Goal: Transaction & Acquisition: Register for event/course

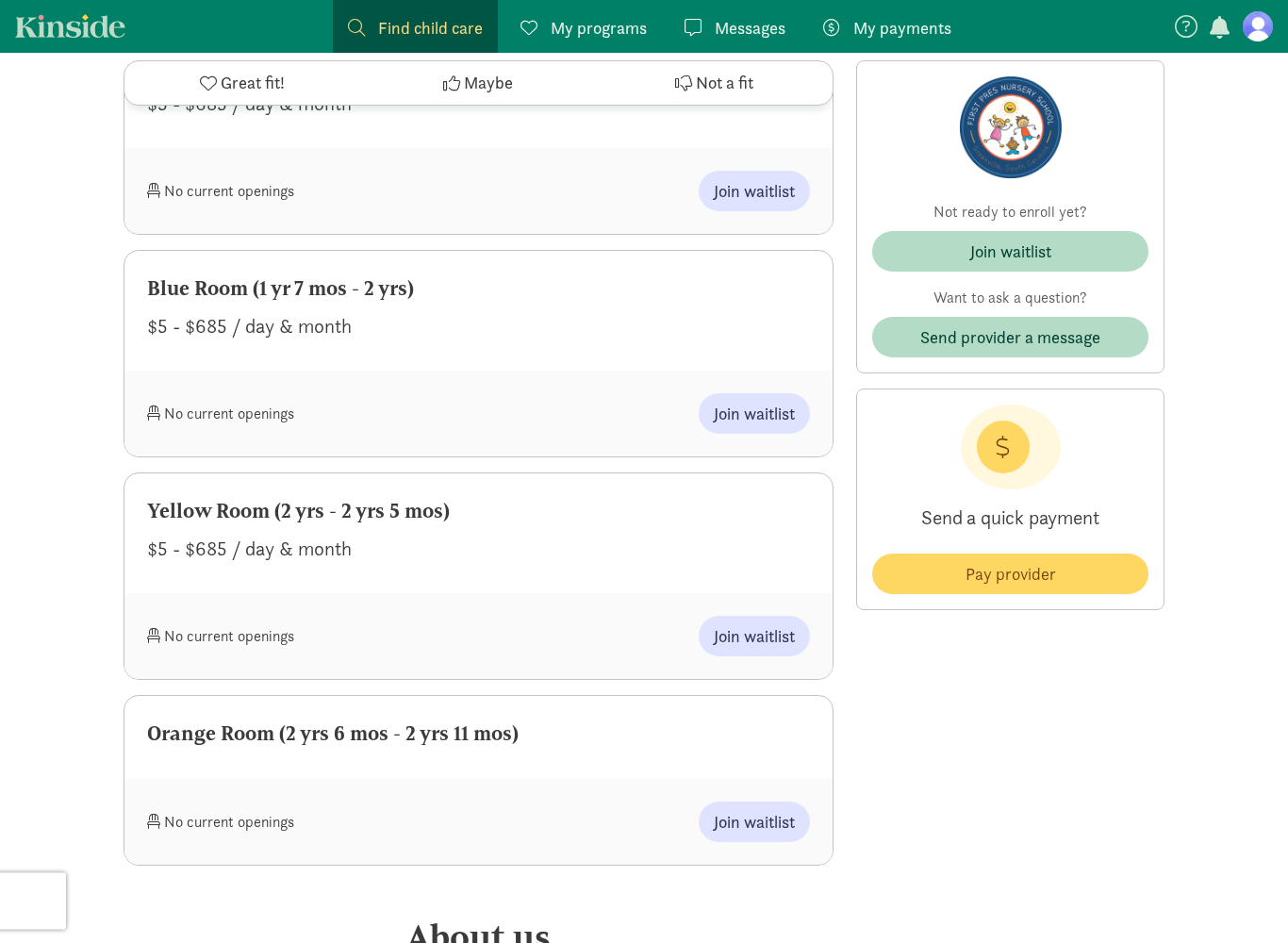
scroll to position [1244, 0]
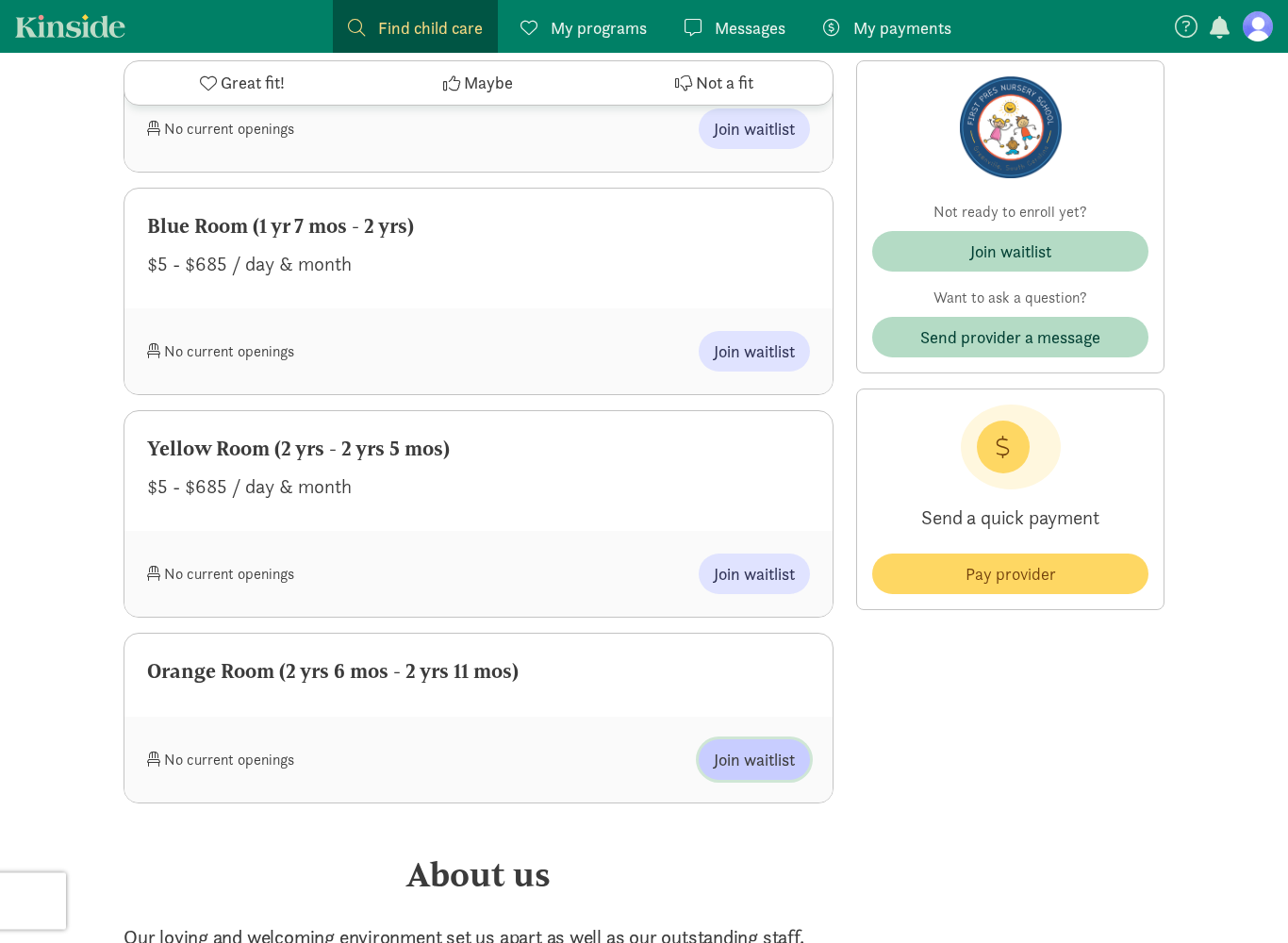
click at [792, 756] on span "Join waitlist" at bounding box center [754, 761] width 81 height 25
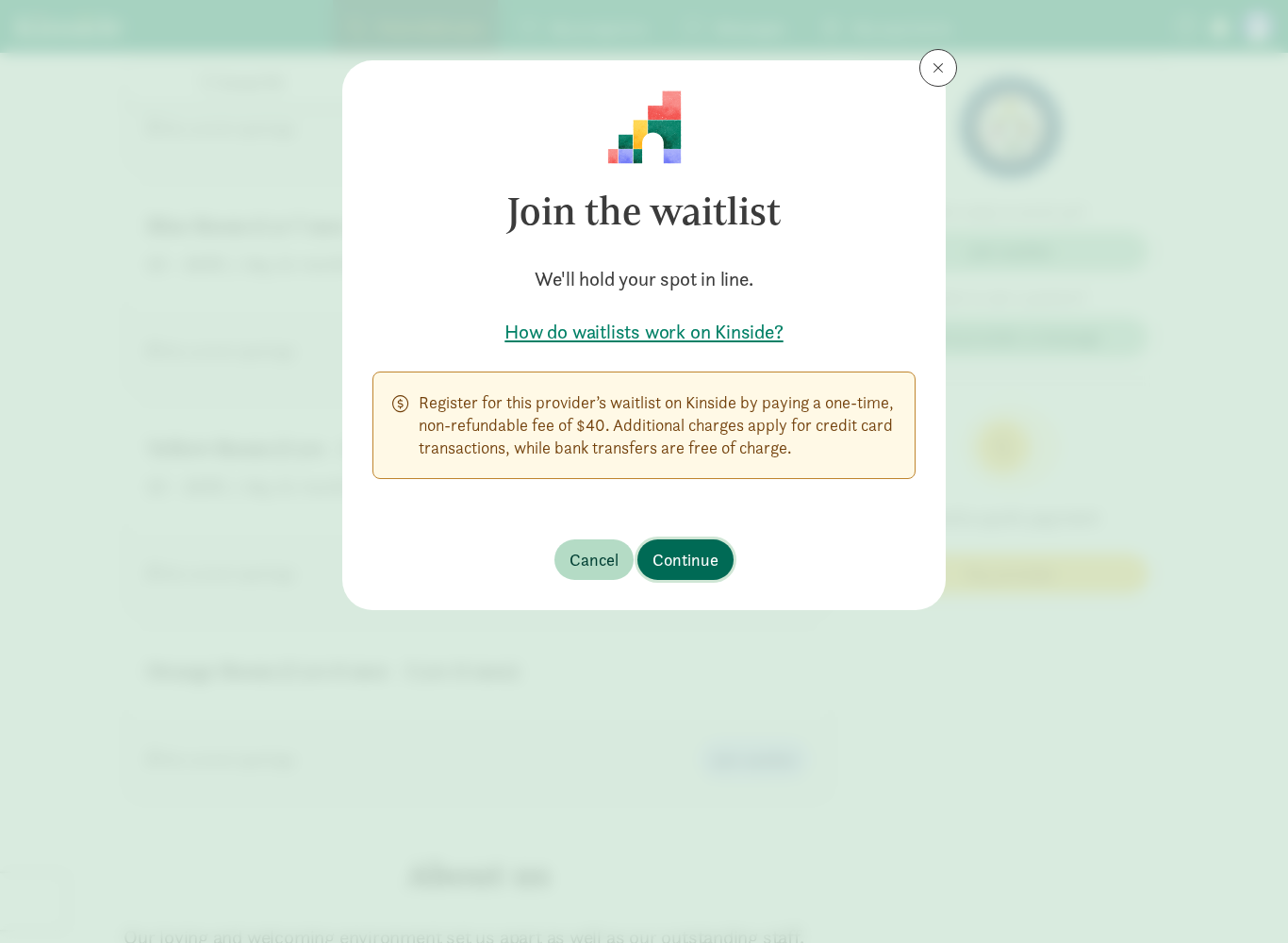
click at [703, 548] on span "Continue" at bounding box center [685, 560] width 66 height 25
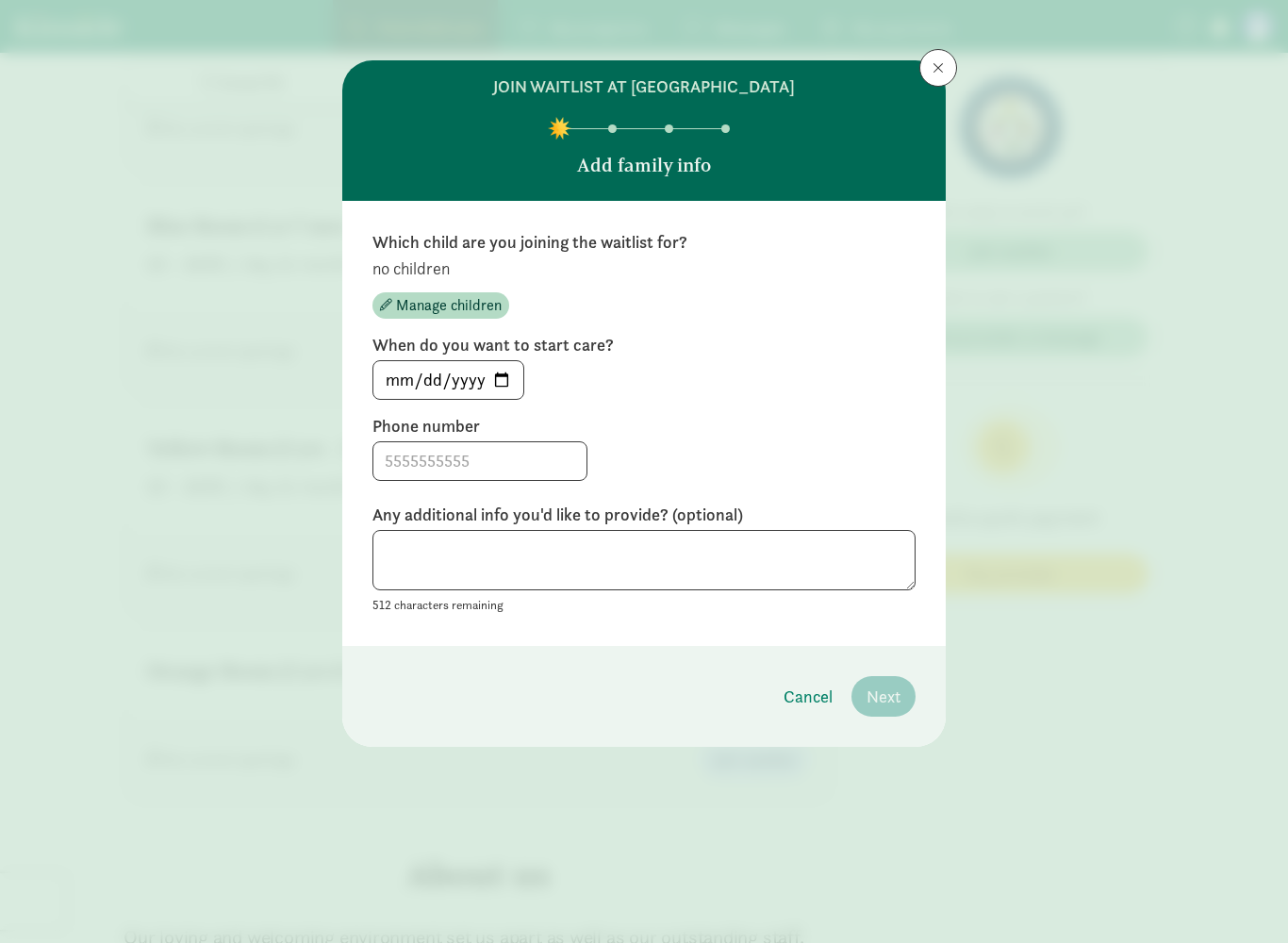
click at [443, 283] on div "no children Manage children" at bounding box center [644, 288] width 543 height 62
click at [466, 306] on span "Manage children" at bounding box center [449, 305] width 106 height 23
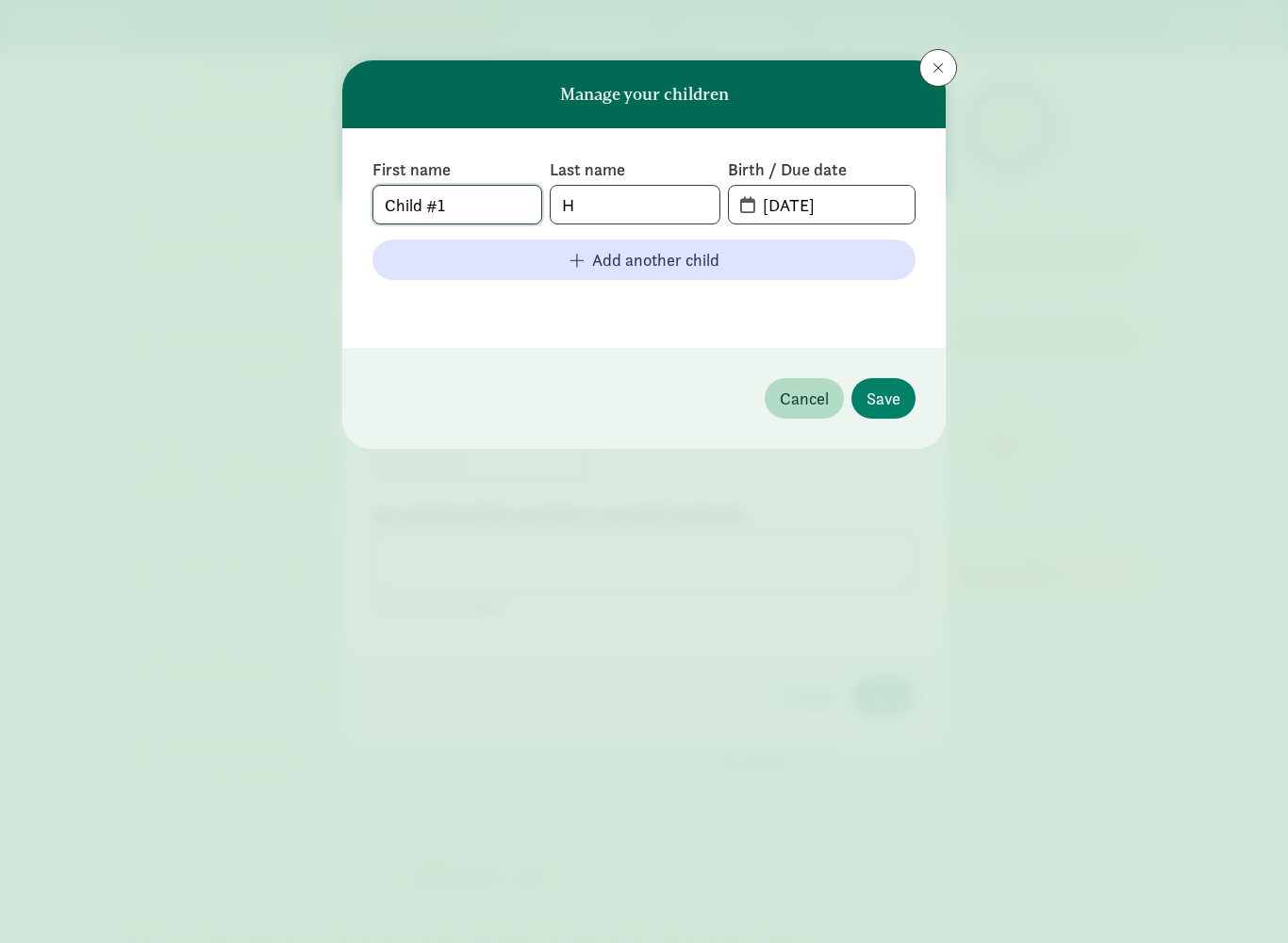
click at [473, 206] on input "Child #1" at bounding box center [457, 204] width 168 height 37
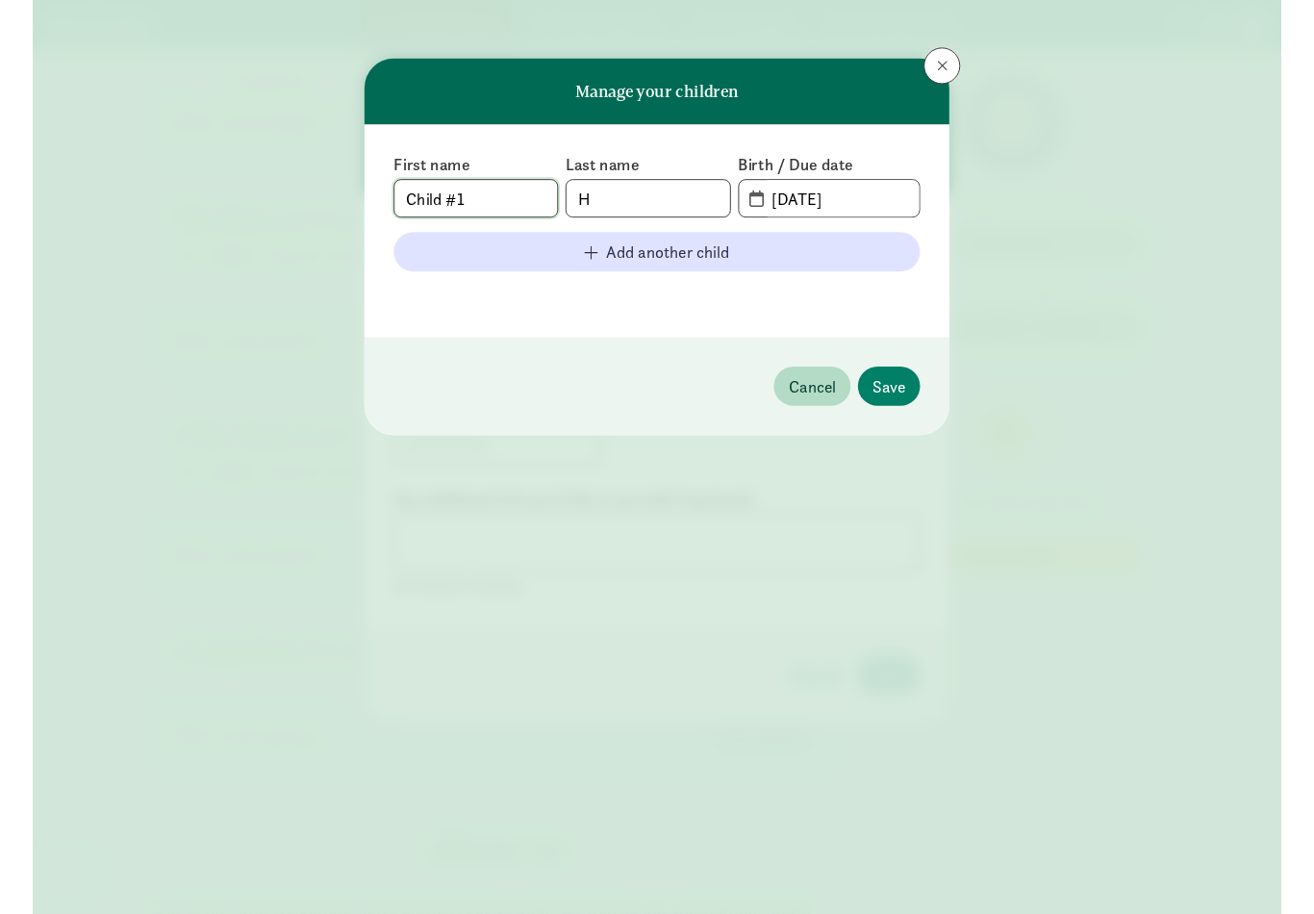
scroll to position [1331, 0]
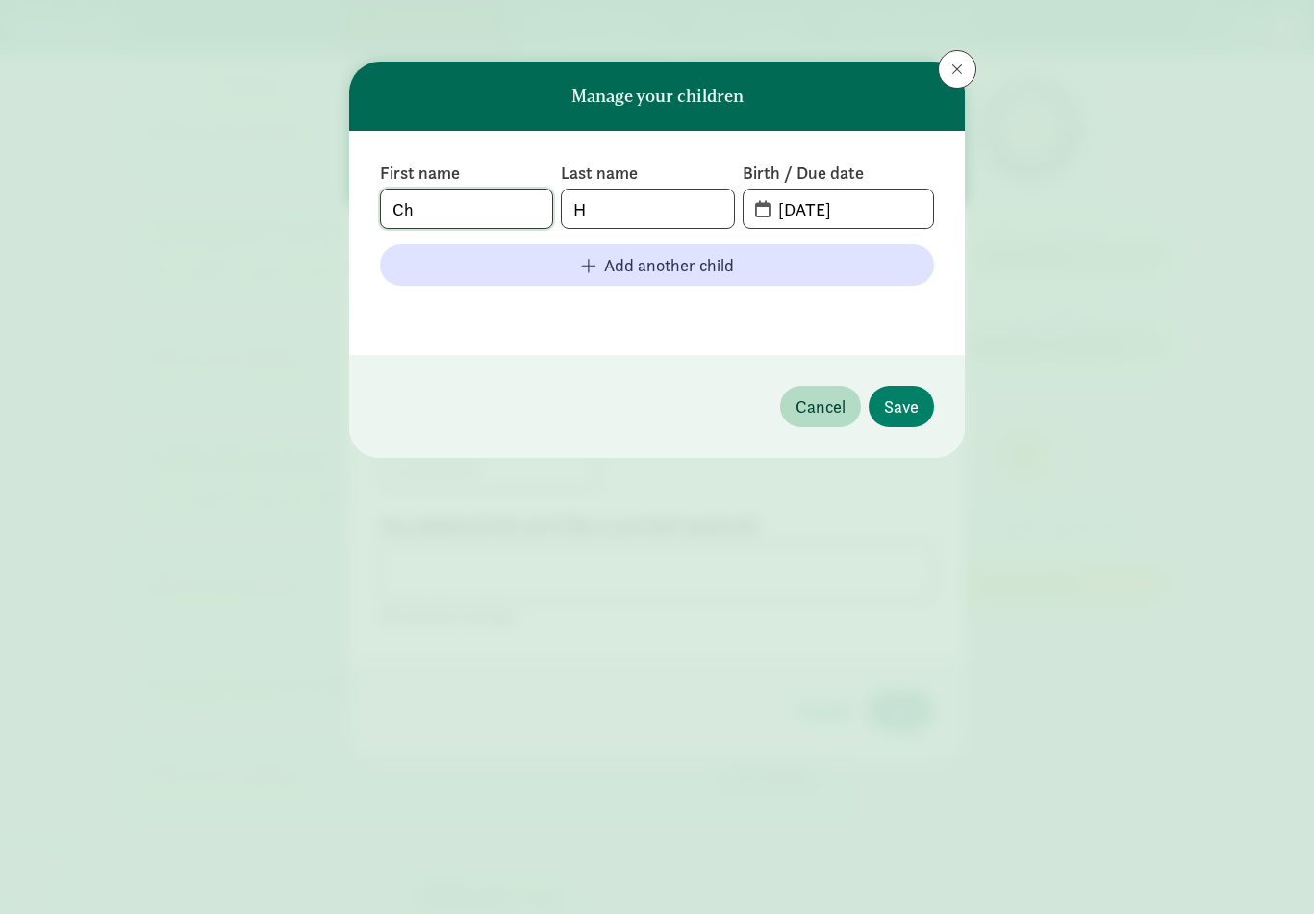
type input "C"
type input "Emmett"
type input "[PERSON_NAME]"
click at [874, 207] on input "09-12-2025" at bounding box center [850, 208] width 166 height 38
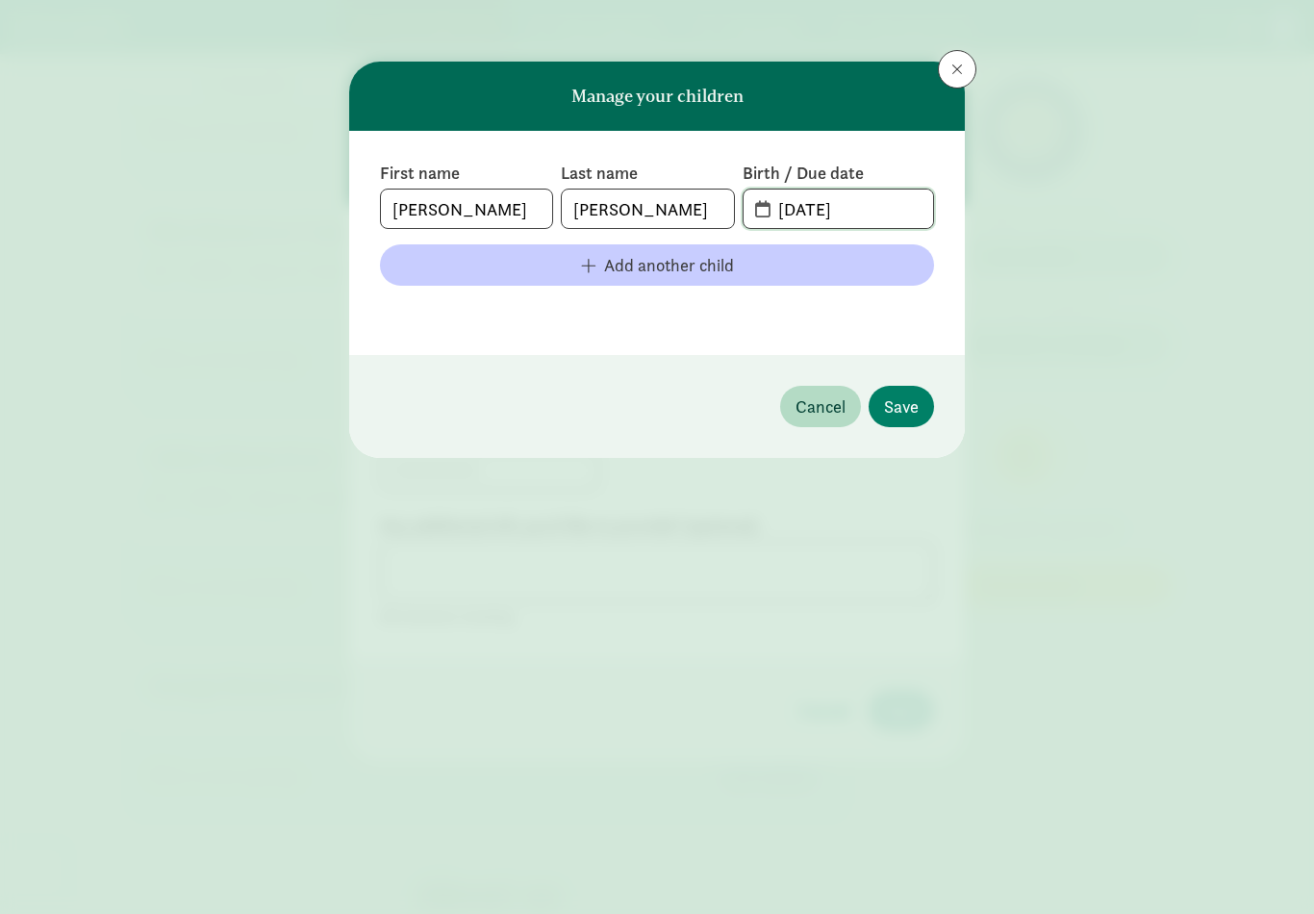
type input "03-12-2023"
click at [677, 272] on span "Add another child" at bounding box center [669, 265] width 130 height 26
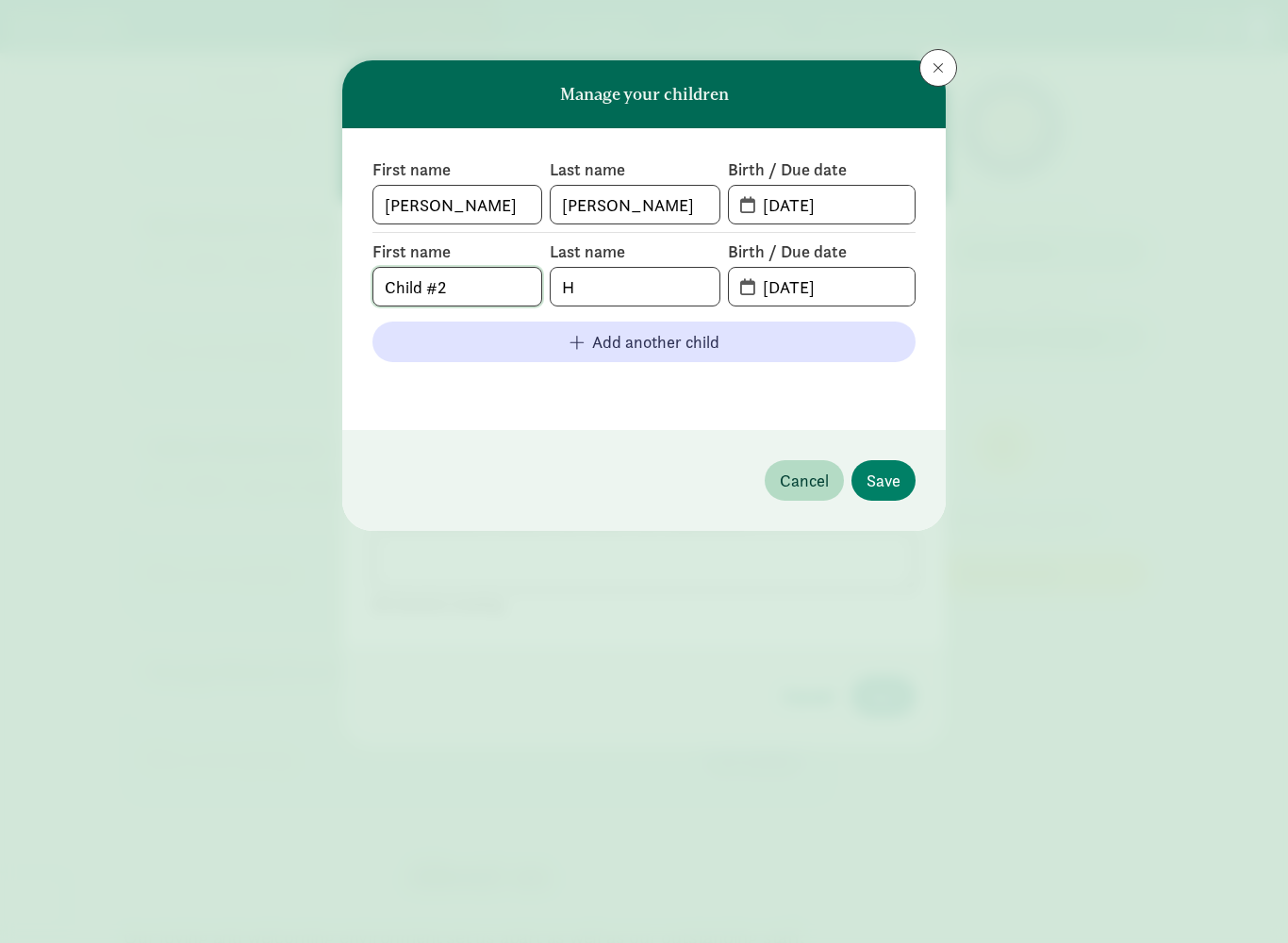
click at [468, 282] on input "Child #2" at bounding box center [457, 286] width 168 height 37
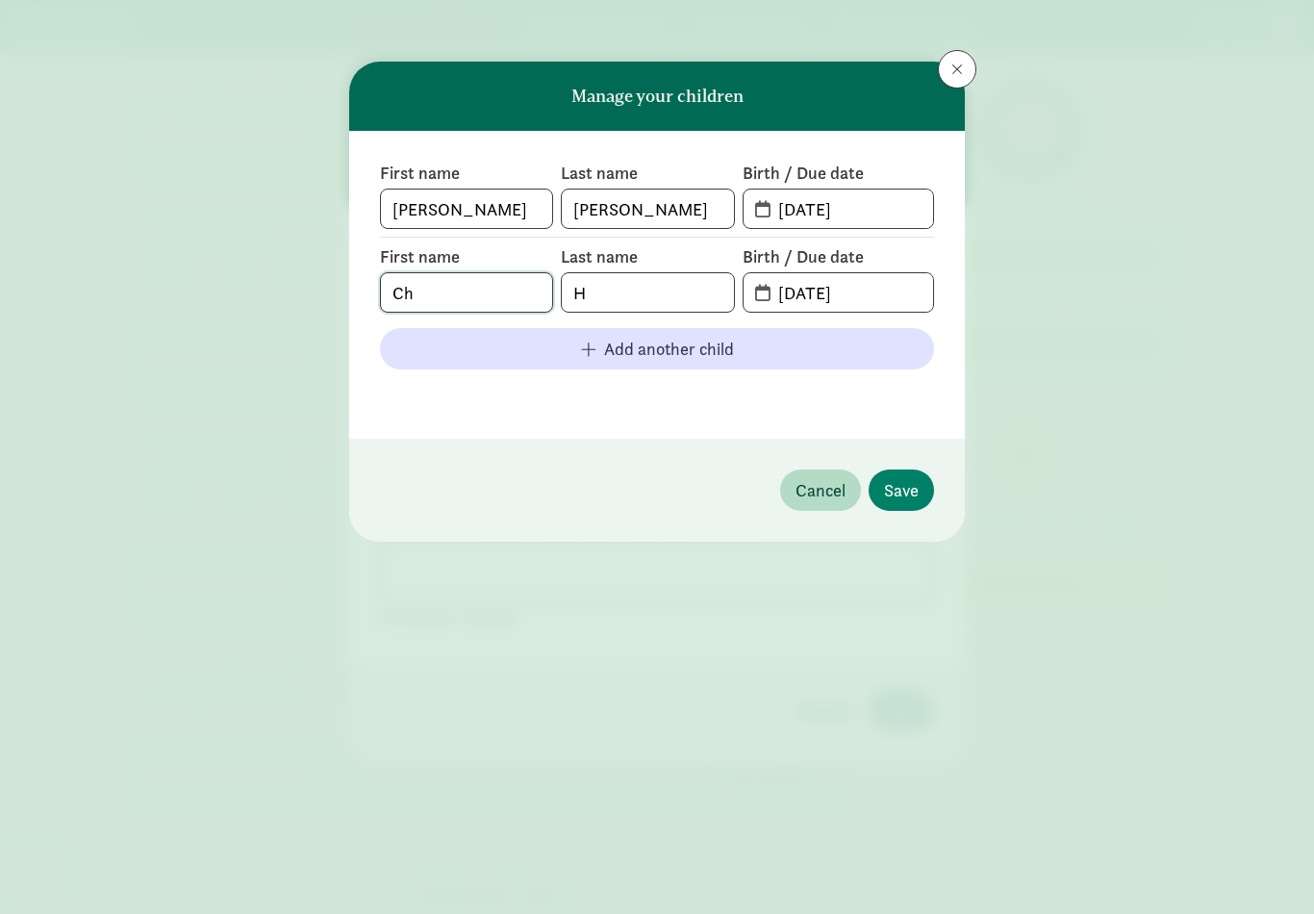
type input "C"
type input "Jameson"
type input "[PERSON_NAME]"
click at [887, 277] on input "09-12-2025" at bounding box center [850, 292] width 166 height 38
click at [830, 287] on input "09-12-2025" at bounding box center [850, 292] width 166 height 38
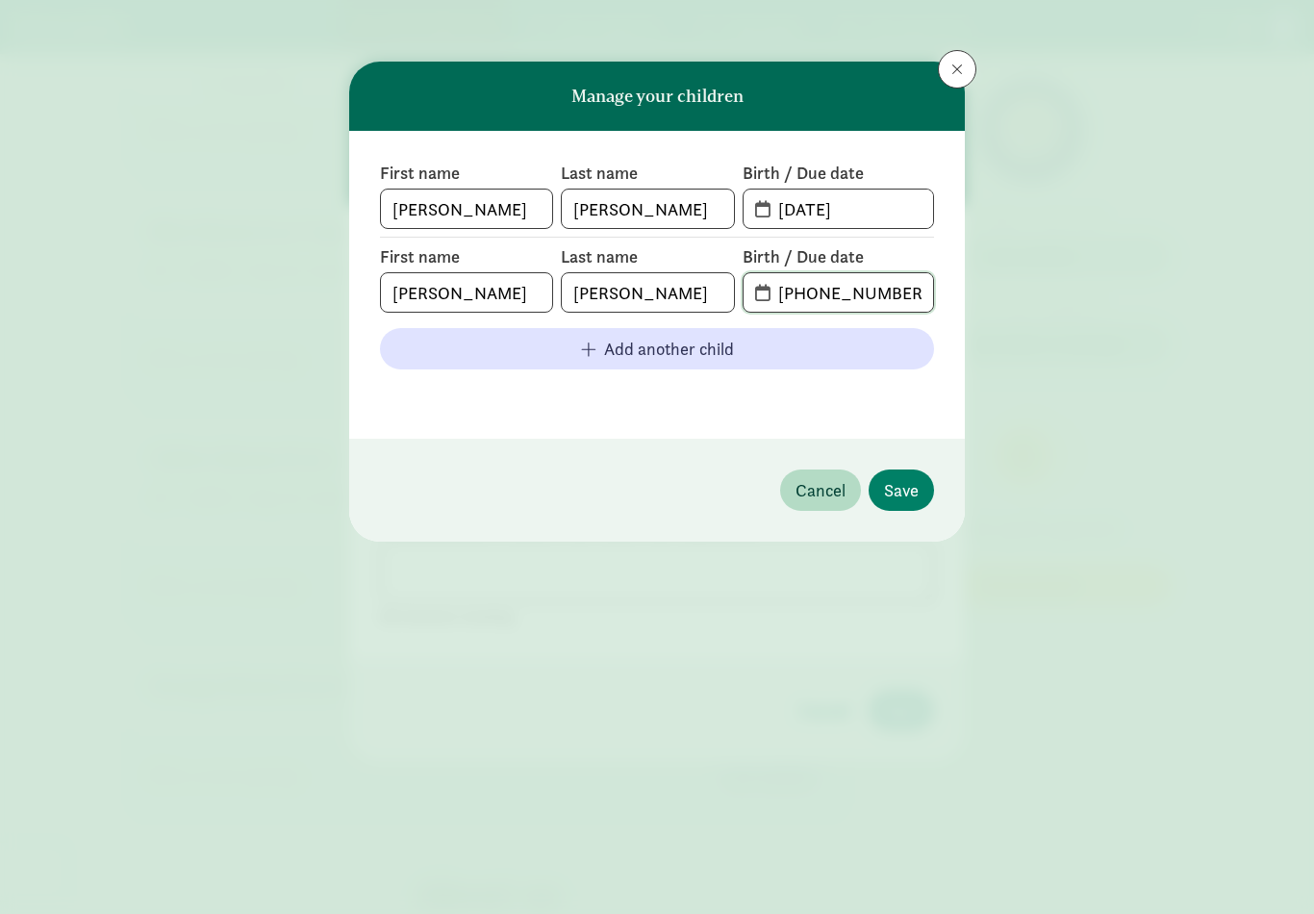
type input "06-16-2025"
click at [920, 482] on button "Save" at bounding box center [900, 489] width 65 height 41
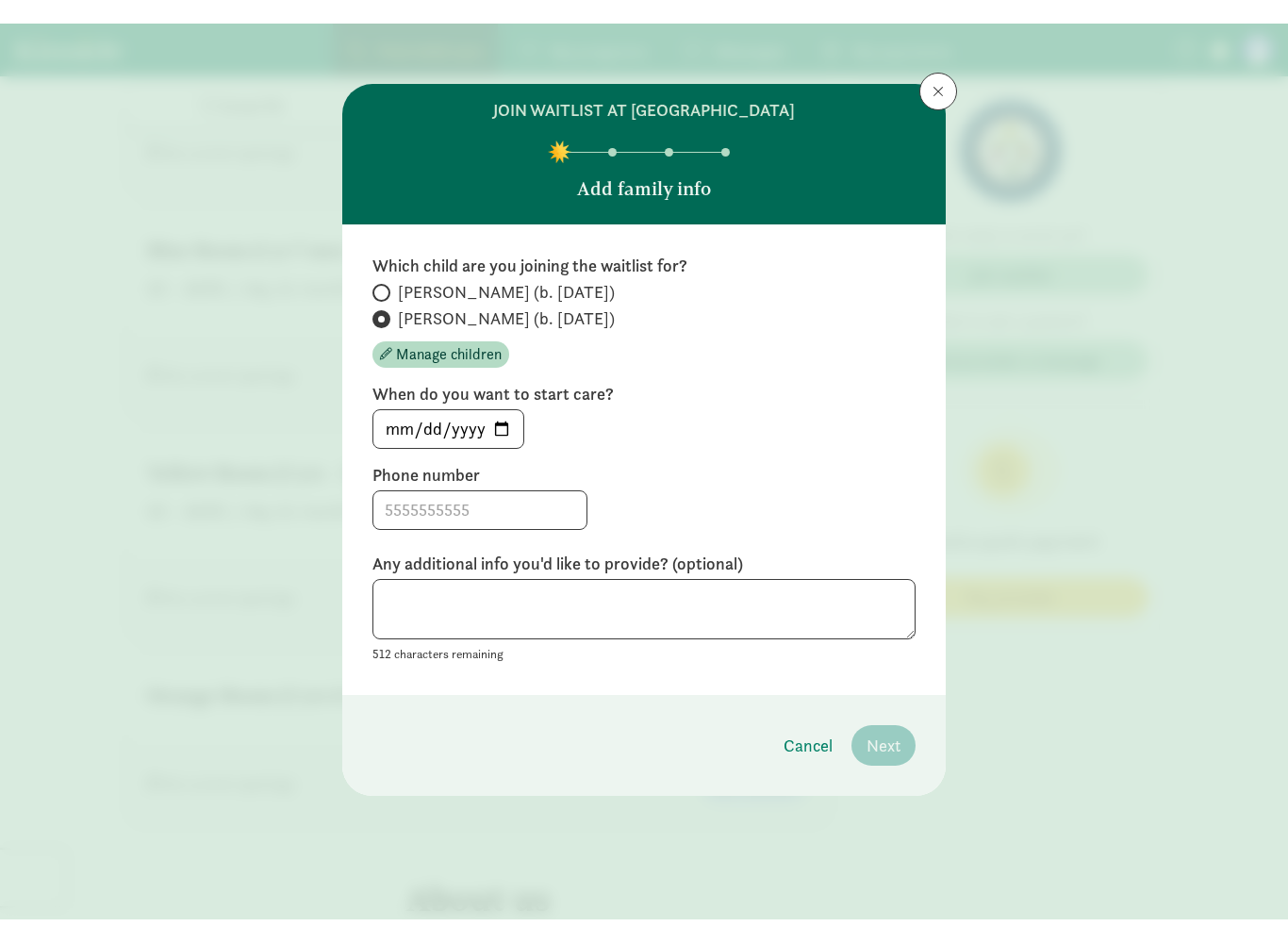
scroll to position [1306, 0]
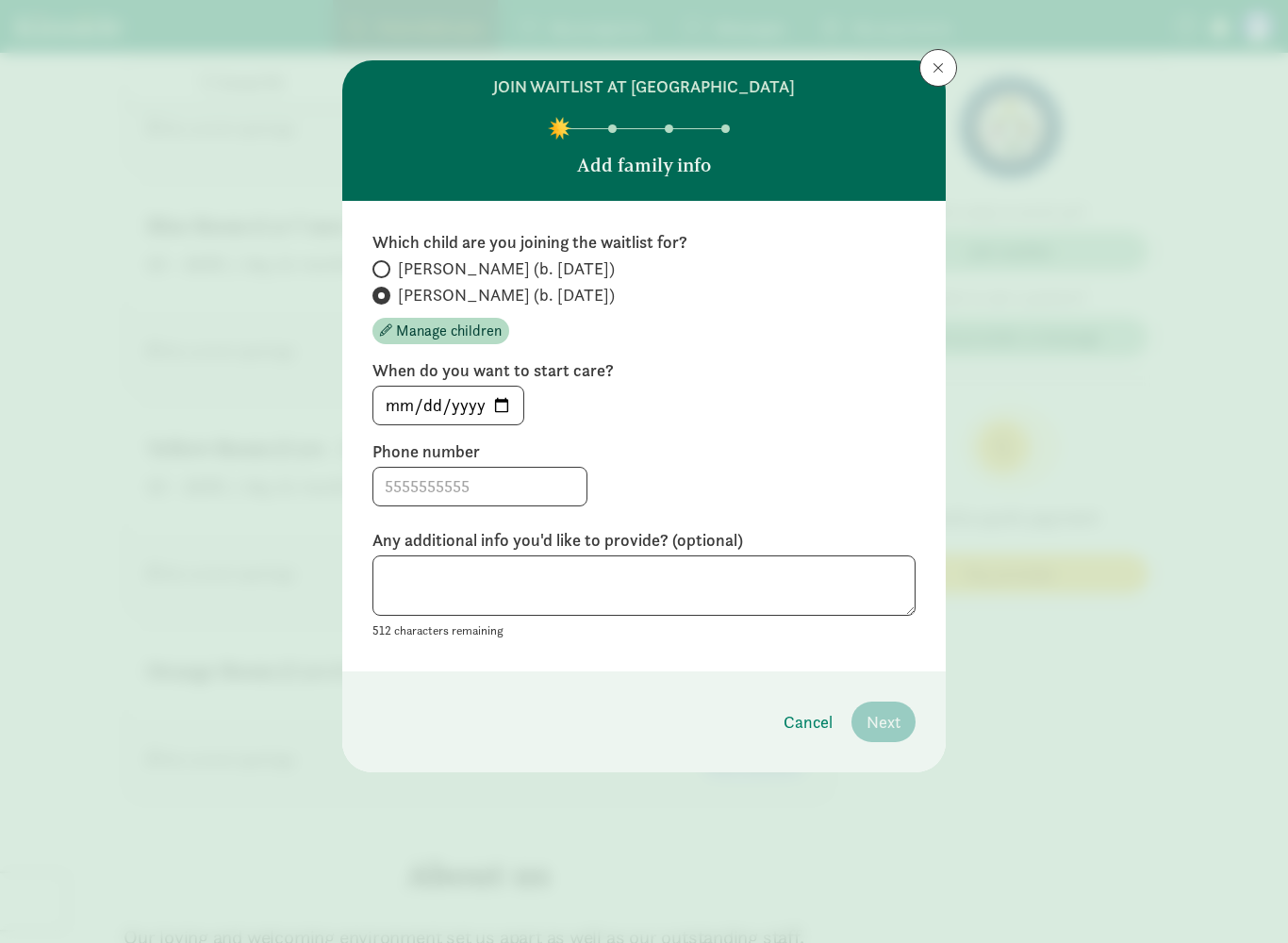
click at [424, 266] on span "Emmett (b. June 2025)" at bounding box center [506, 269] width 217 height 23
click at [384, 266] on input "Emmett (b. June 2025)" at bounding box center [378, 269] width 13 height 13
radio input "true"
radio input "false"
click at [464, 405] on input "2025-09-12" at bounding box center [448, 405] width 150 height 37
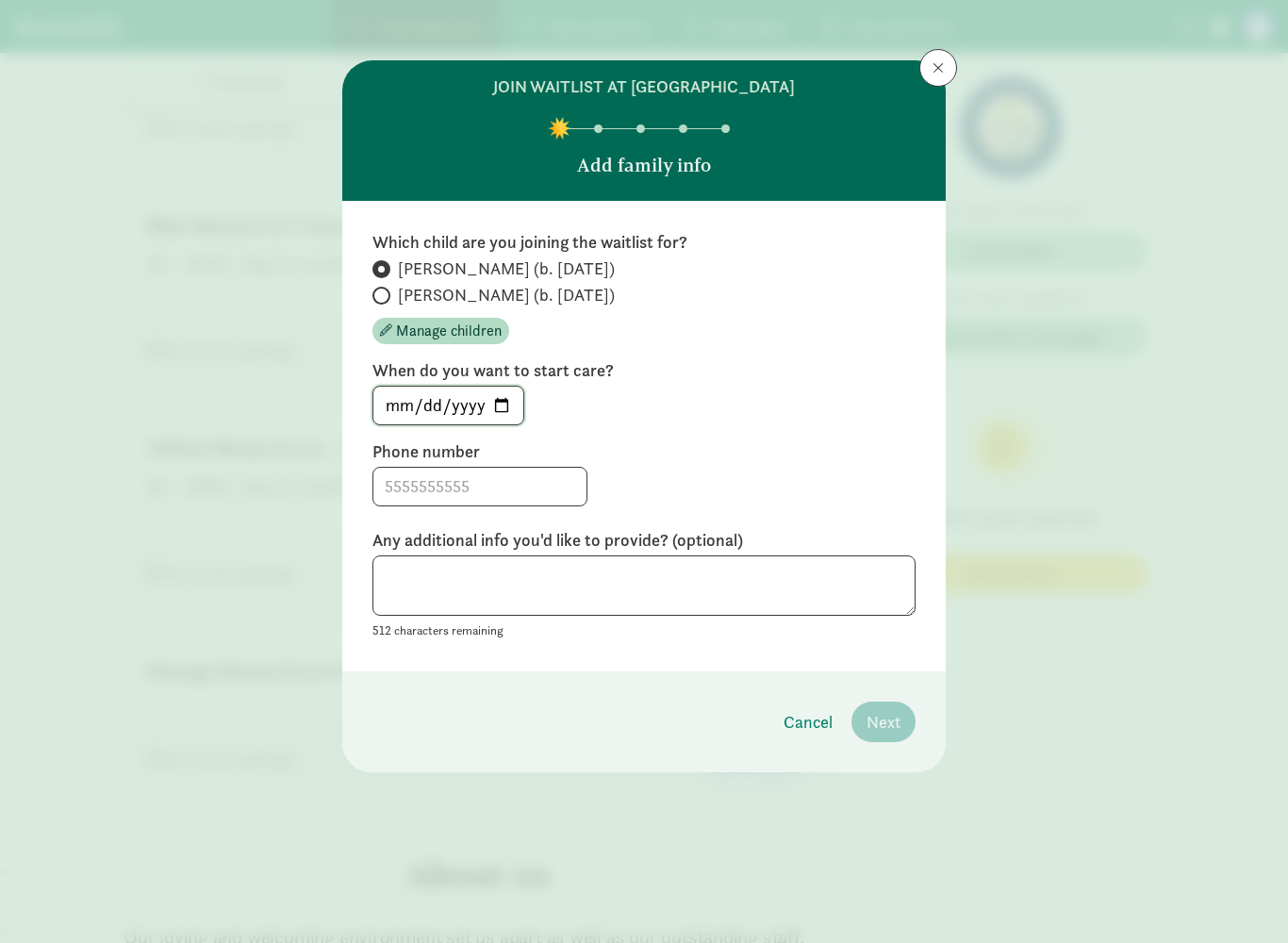
type input "2025-10-01"
click at [506, 494] on input at bounding box center [479, 486] width 213 height 37
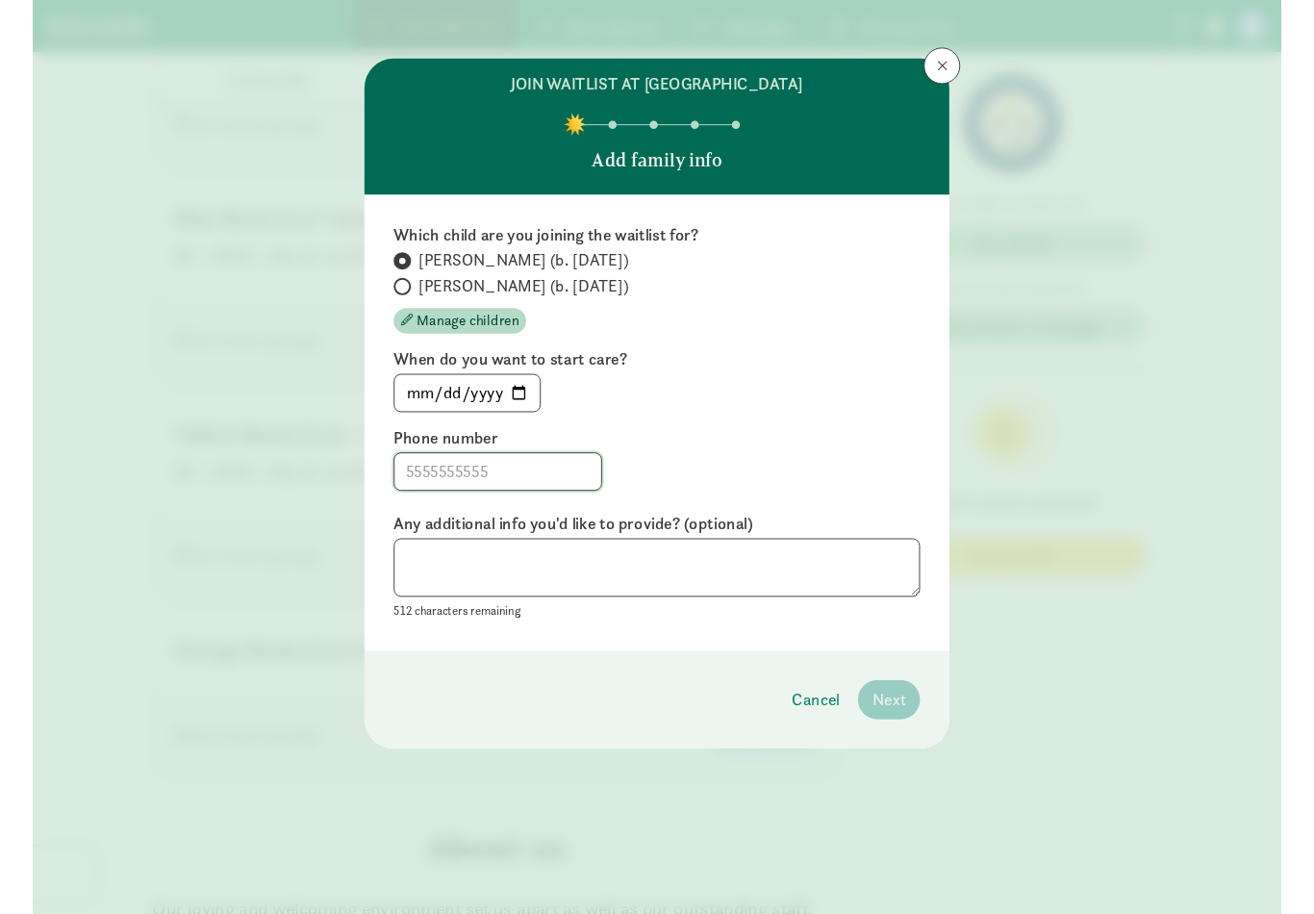
scroll to position [1331, 0]
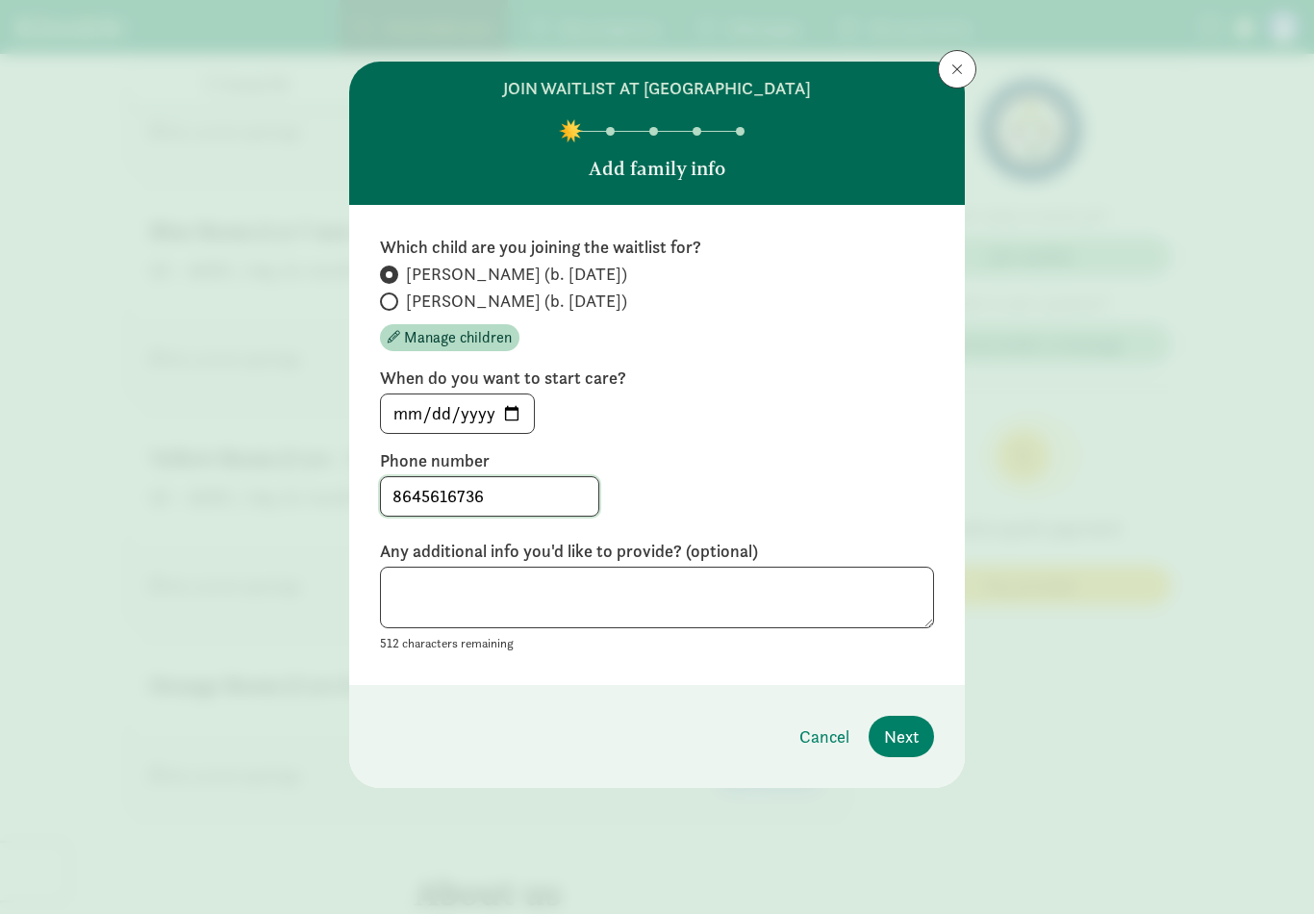
type input "8645616736"
click at [692, 683] on div "Which child are you joining the waitlist for? Emmett (b. June 2025) Jameson (b.…" at bounding box center [657, 445] width 616 height 480
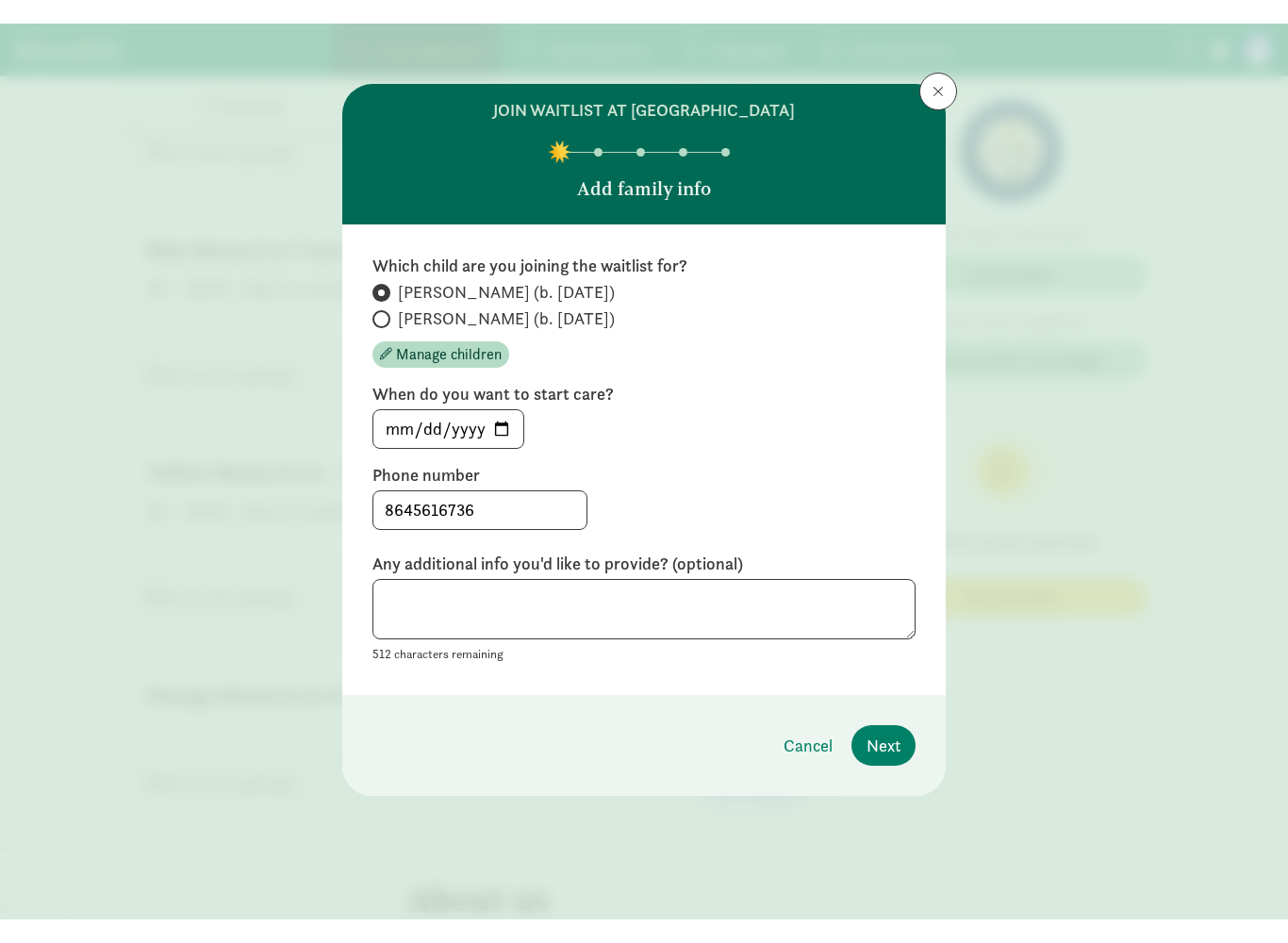
scroll to position [1306, 0]
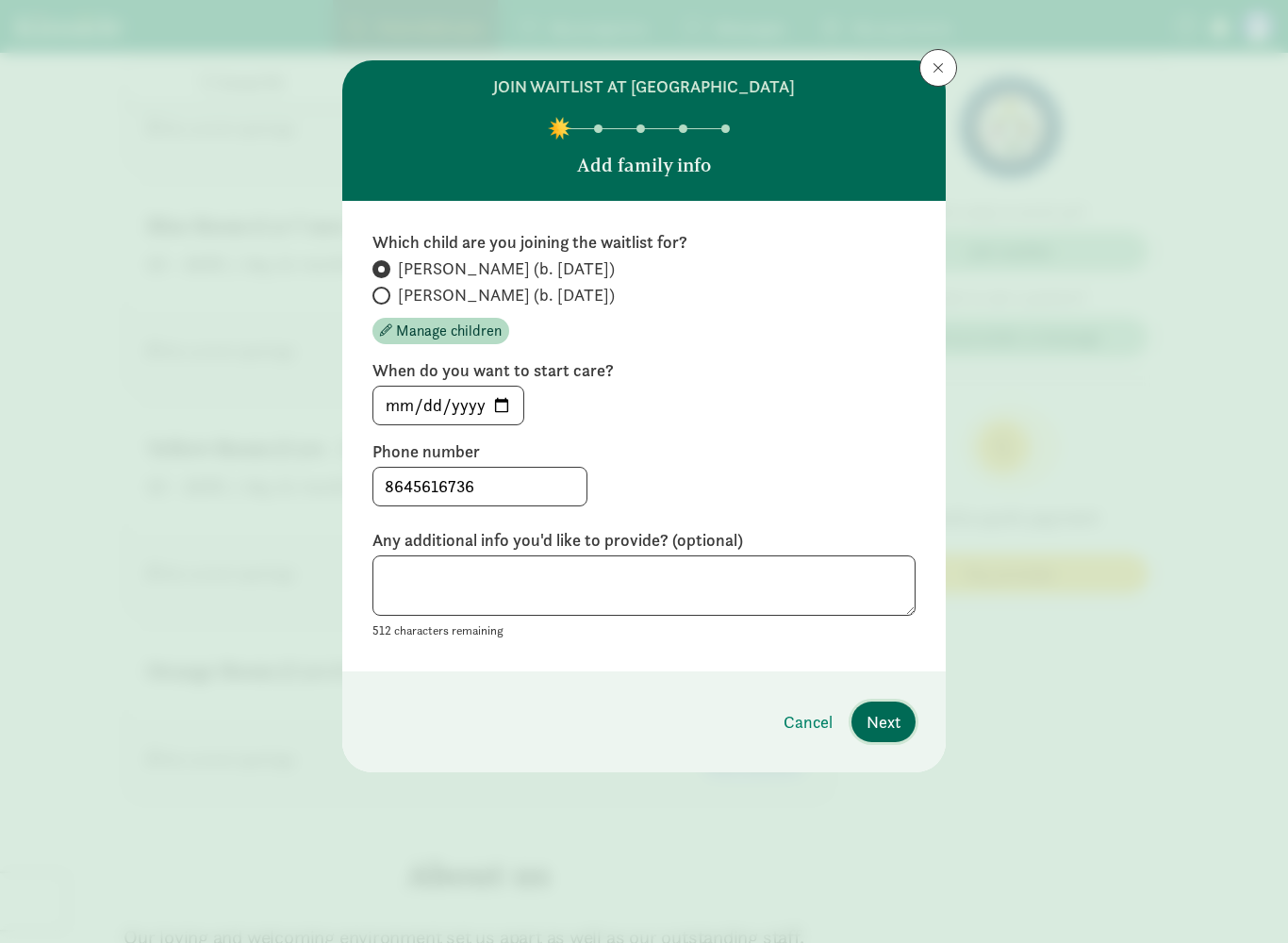
click at [880, 729] on span "Next" at bounding box center [883, 721] width 34 height 25
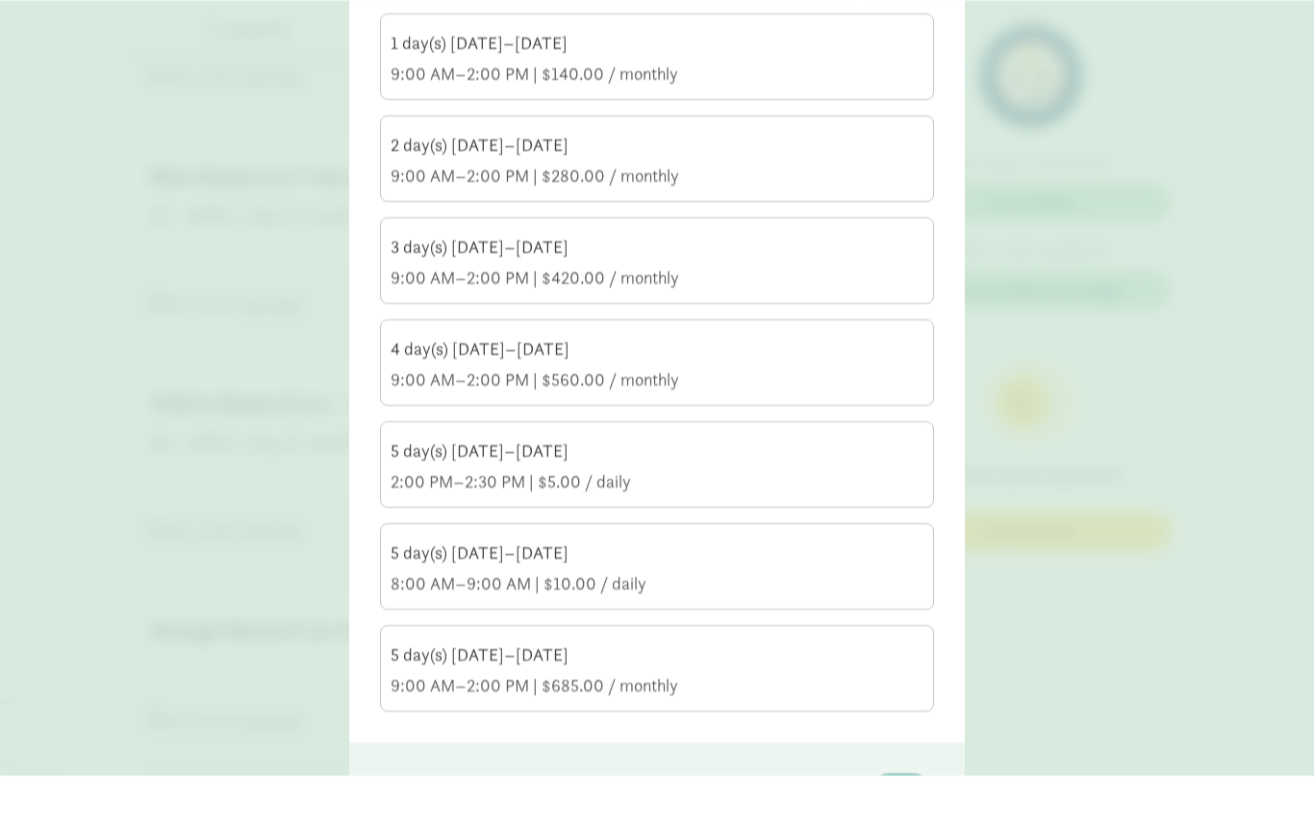
scroll to position [1386, 0]
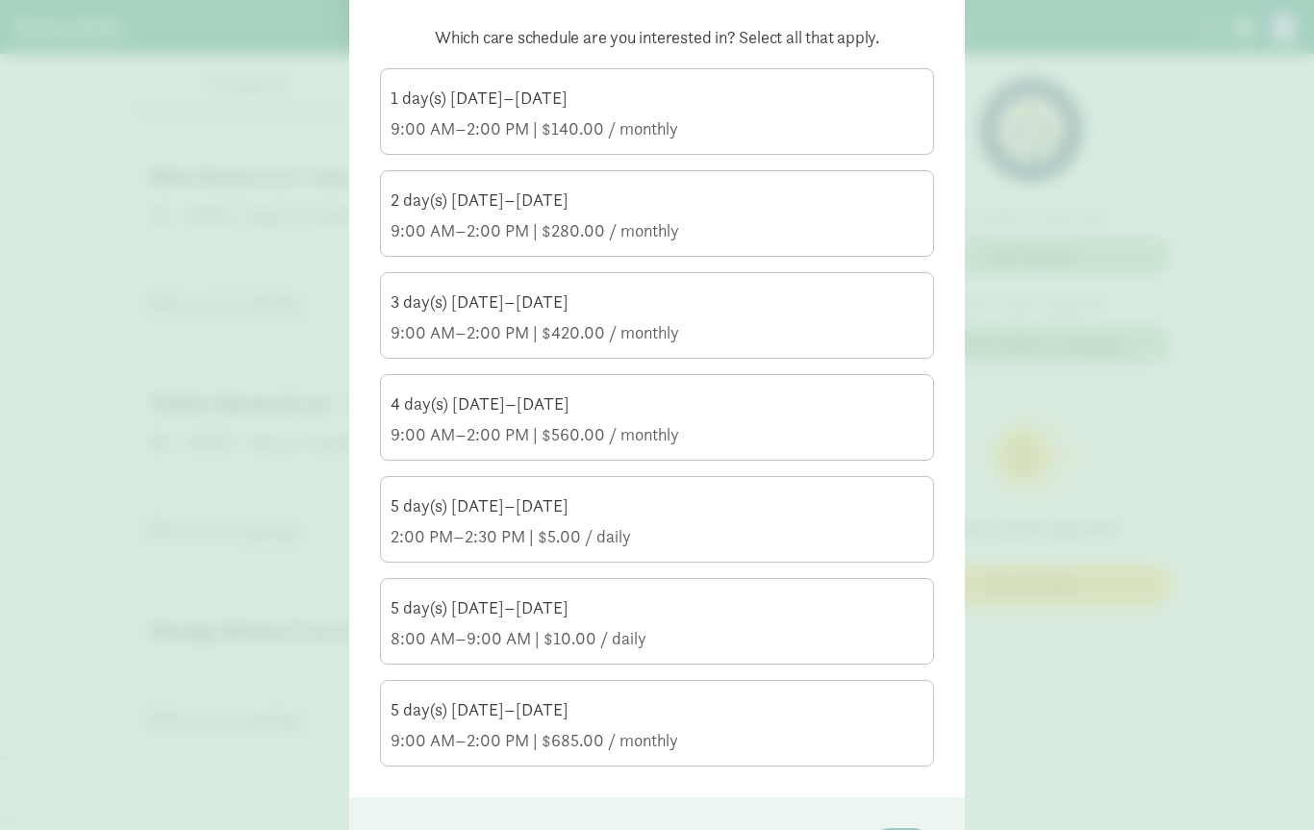
click at [436, 740] on div "9:00 AM–2:00 PM | $685.00 / monthly" at bounding box center [656, 740] width 533 height 23
click at [0, 0] on input "5 day(s) Monday–Friday 9:00 AM–2:00 PM | $685.00 / monthly" at bounding box center [0, 0] width 0 height 0
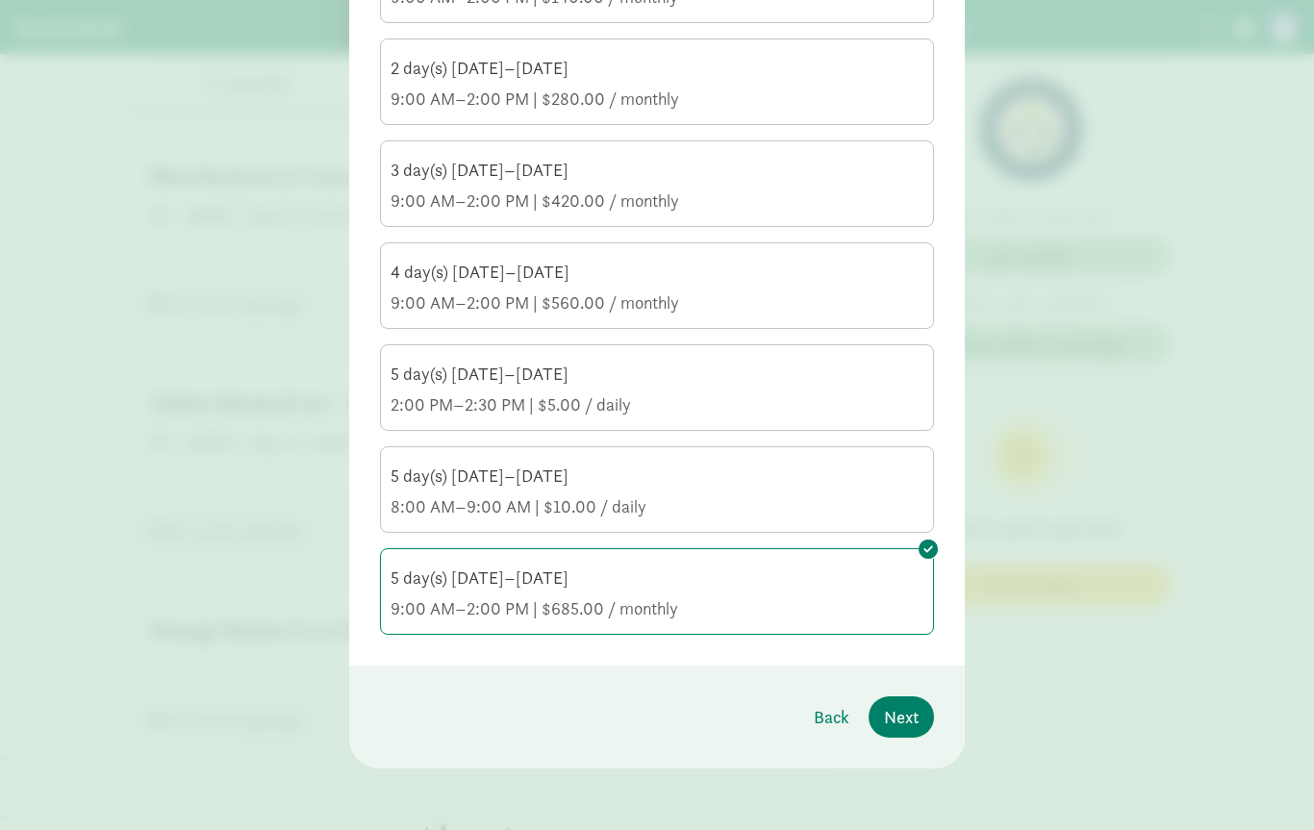
scroll to position [341, 0]
click at [912, 724] on span "Next" at bounding box center [901, 717] width 35 height 26
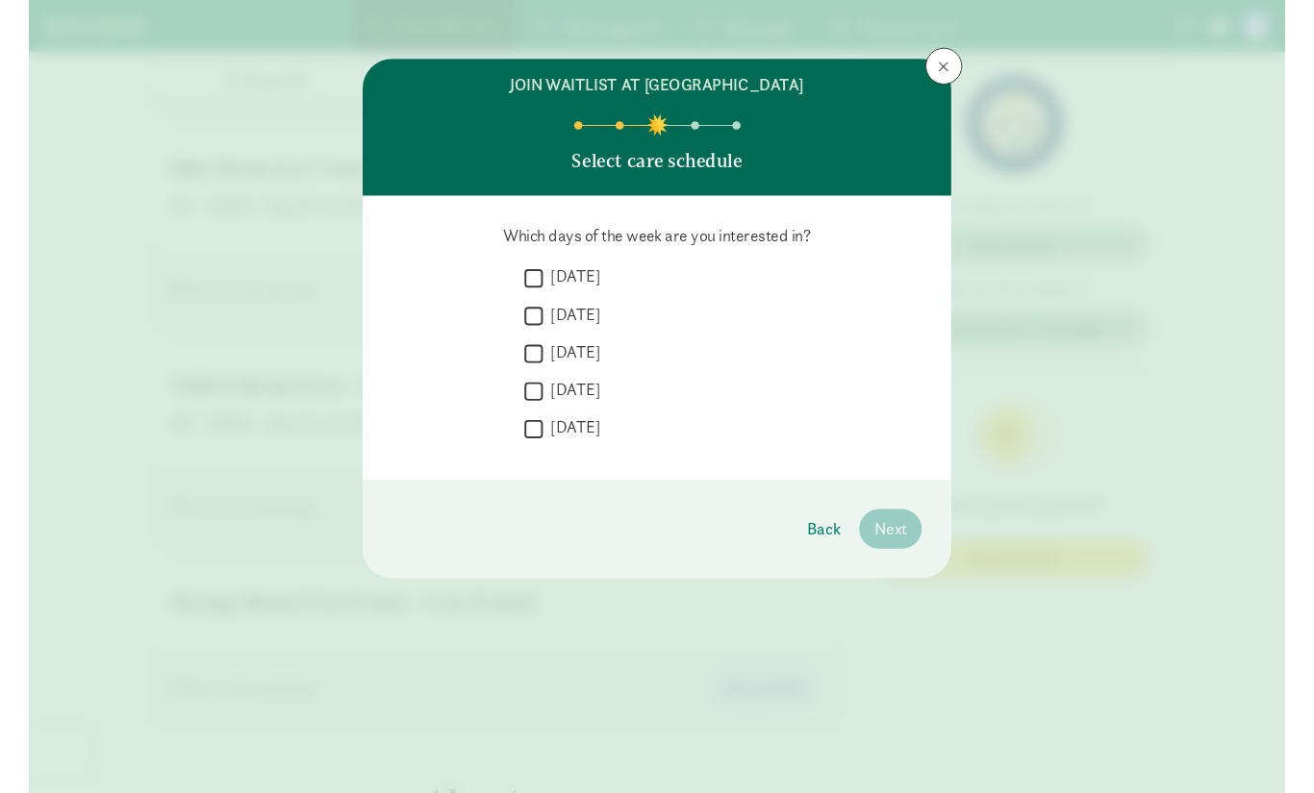
scroll to position [0, 0]
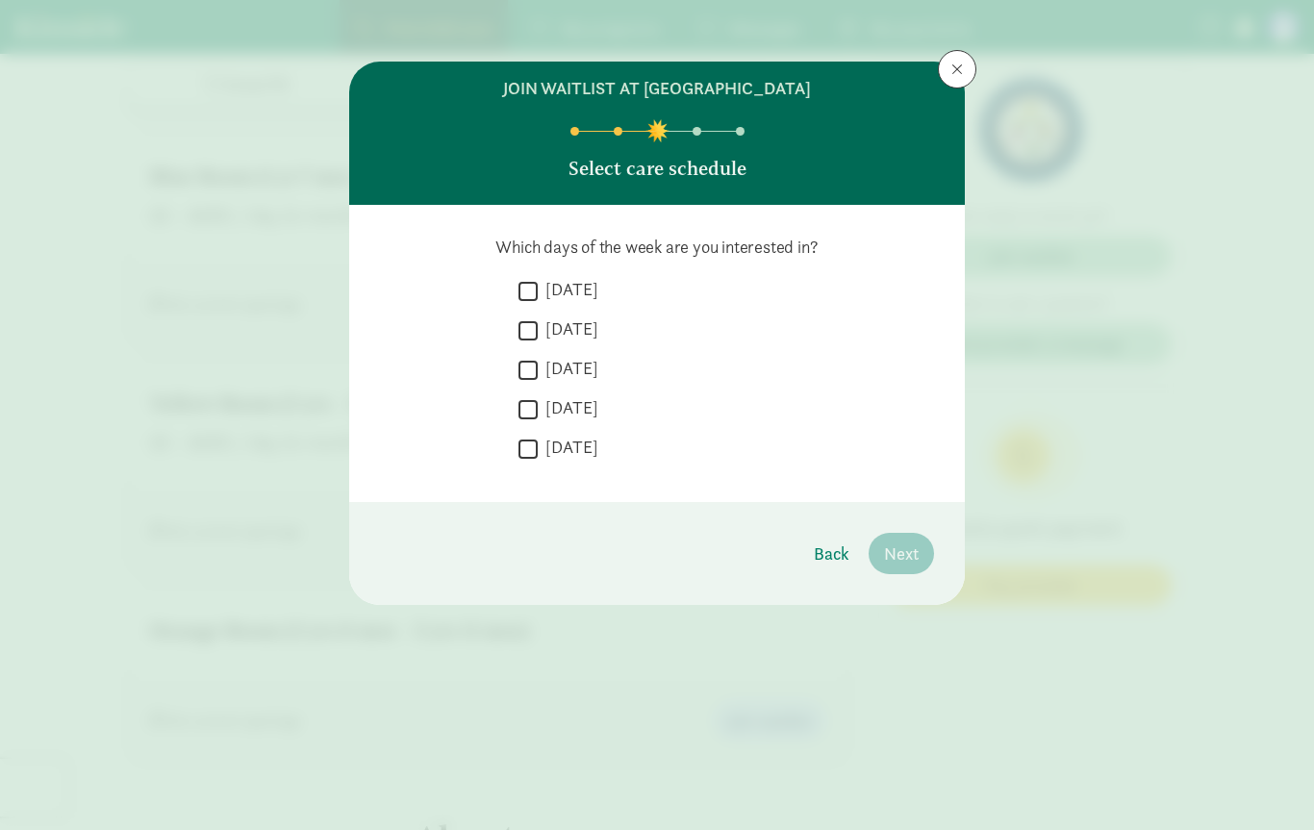
click at [583, 300] on label "Monday" at bounding box center [568, 289] width 61 height 23
click at [538, 300] on input "Monday" at bounding box center [527, 291] width 19 height 26
checkbox input "true"
click at [568, 335] on label "Tuesday" at bounding box center [568, 328] width 61 height 23
click at [538, 335] on input "Tuesday" at bounding box center [527, 330] width 19 height 26
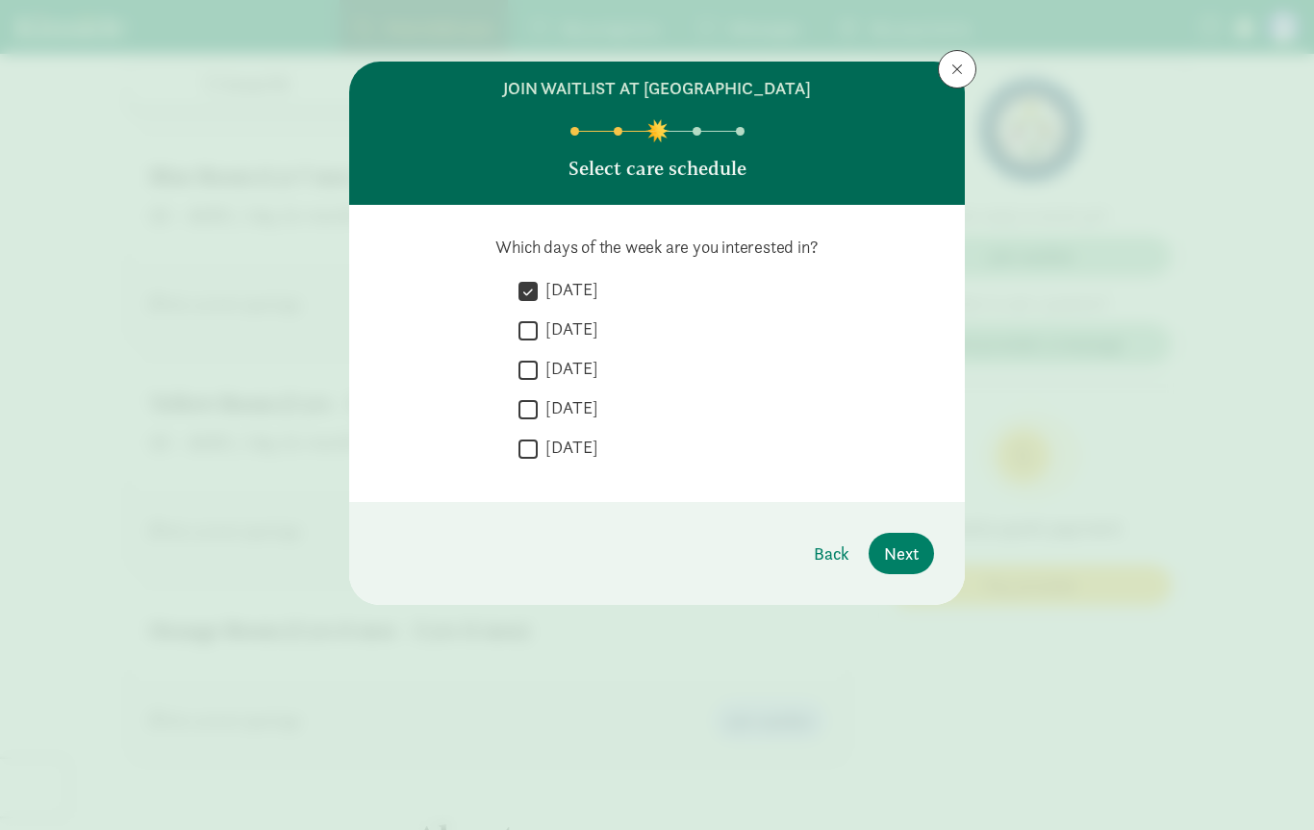
checkbox input "true"
click at [582, 360] on label "Wednesday" at bounding box center [568, 368] width 61 height 23
click at [538, 360] on input "Wednesday" at bounding box center [527, 370] width 19 height 26
checkbox input "true"
click at [584, 415] on label "Thursday" at bounding box center [568, 407] width 61 height 23
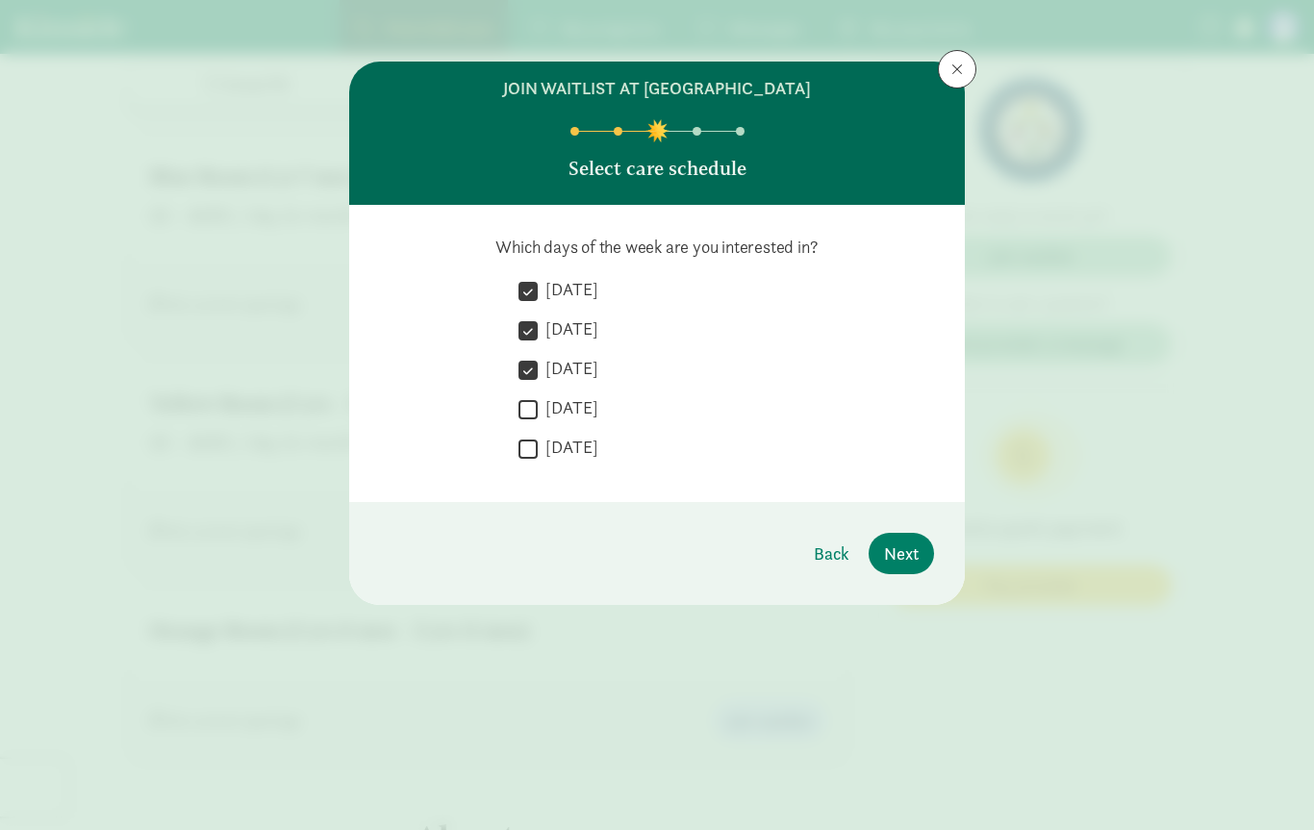
click at [538, 415] on input "Thursday" at bounding box center [527, 409] width 19 height 26
checkbox input "true"
click at [571, 449] on label "Friday" at bounding box center [568, 447] width 61 height 23
click at [538, 449] on input "Friday" at bounding box center [527, 449] width 19 height 26
checkbox input "true"
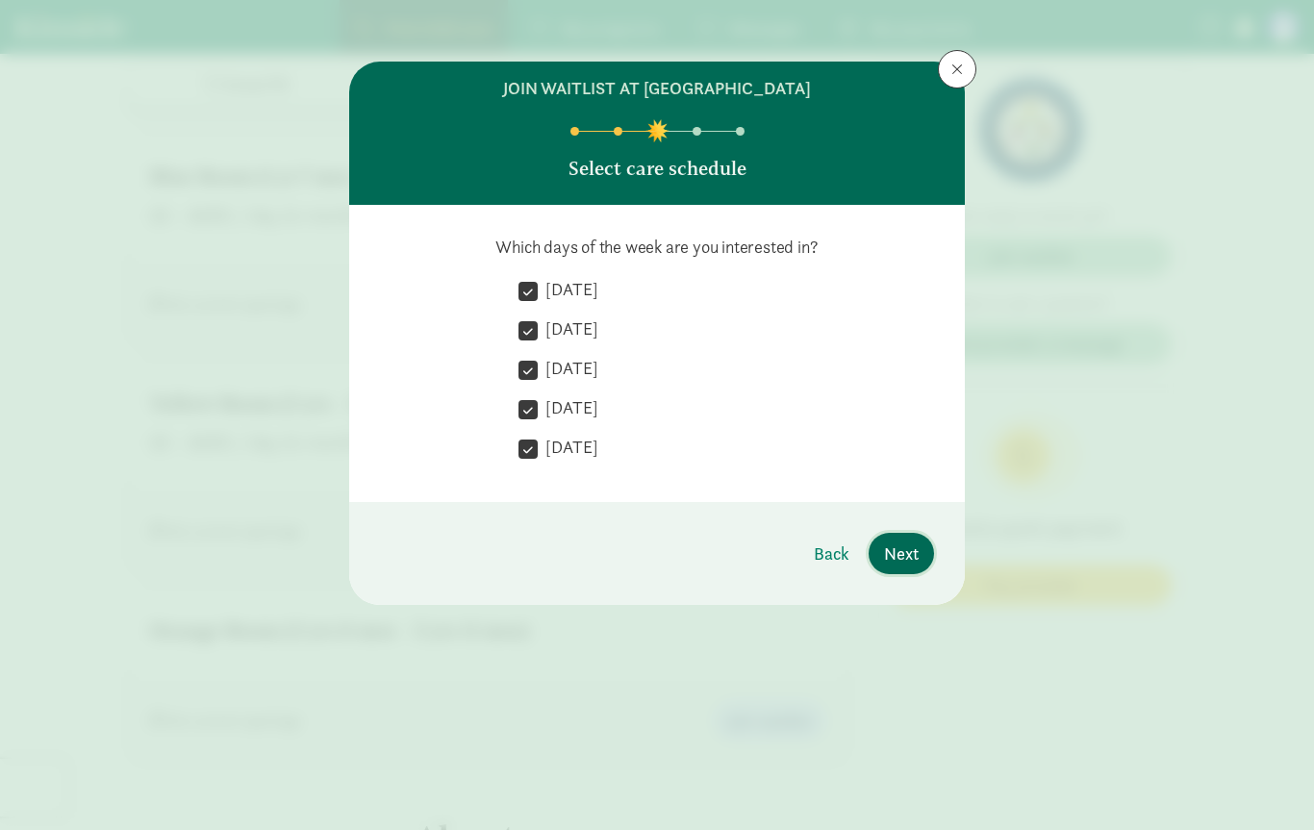
click at [900, 550] on span "Next" at bounding box center [901, 554] width 35 height 26
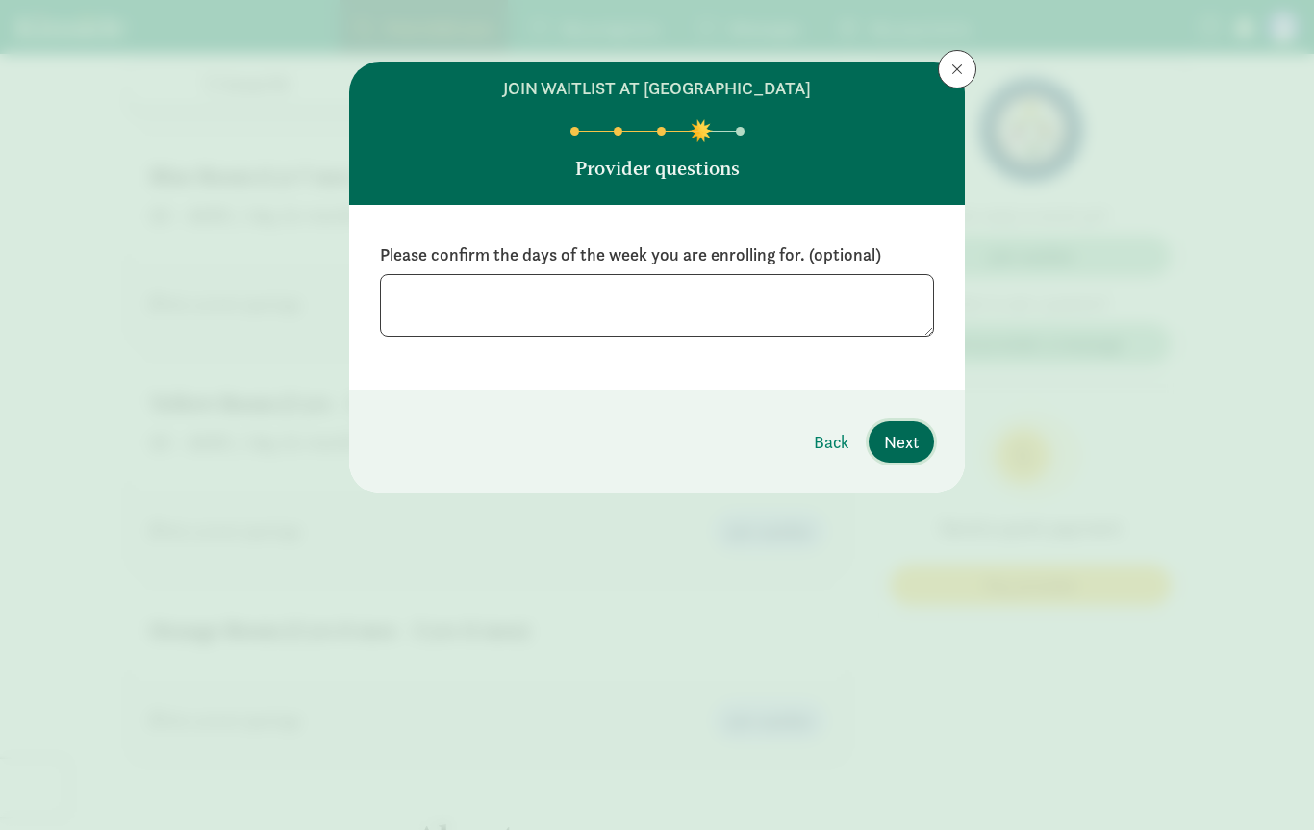
click at [893, 449] on span "Next" at bounding box center [901, 442] width 35 height 26
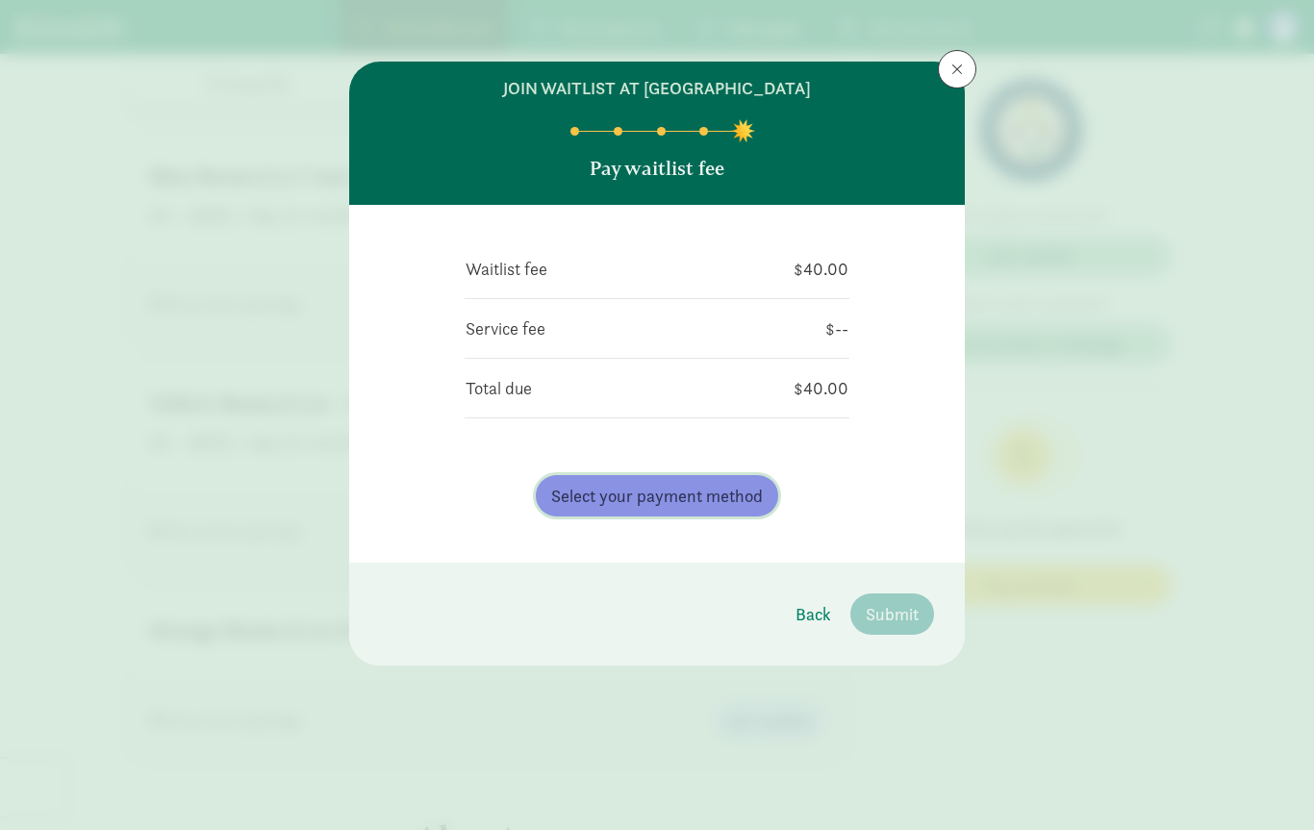
click at [586, 491] on span "Select your payment method" at bounding box center [657, 496] width 212 height 26
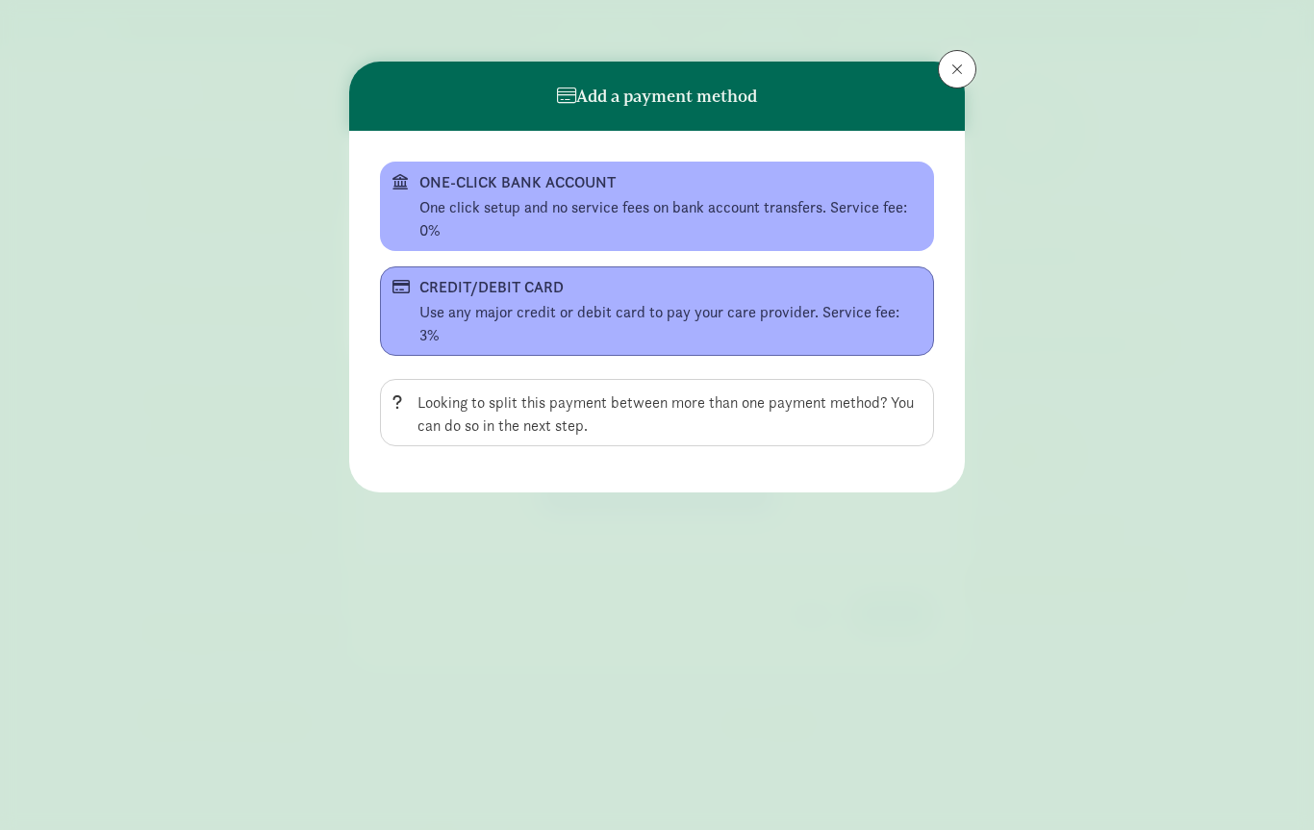
click at [417, 289] on div "CREDIT/DEBIT CARD" at bounding box center [656, 289] width 529 height 20
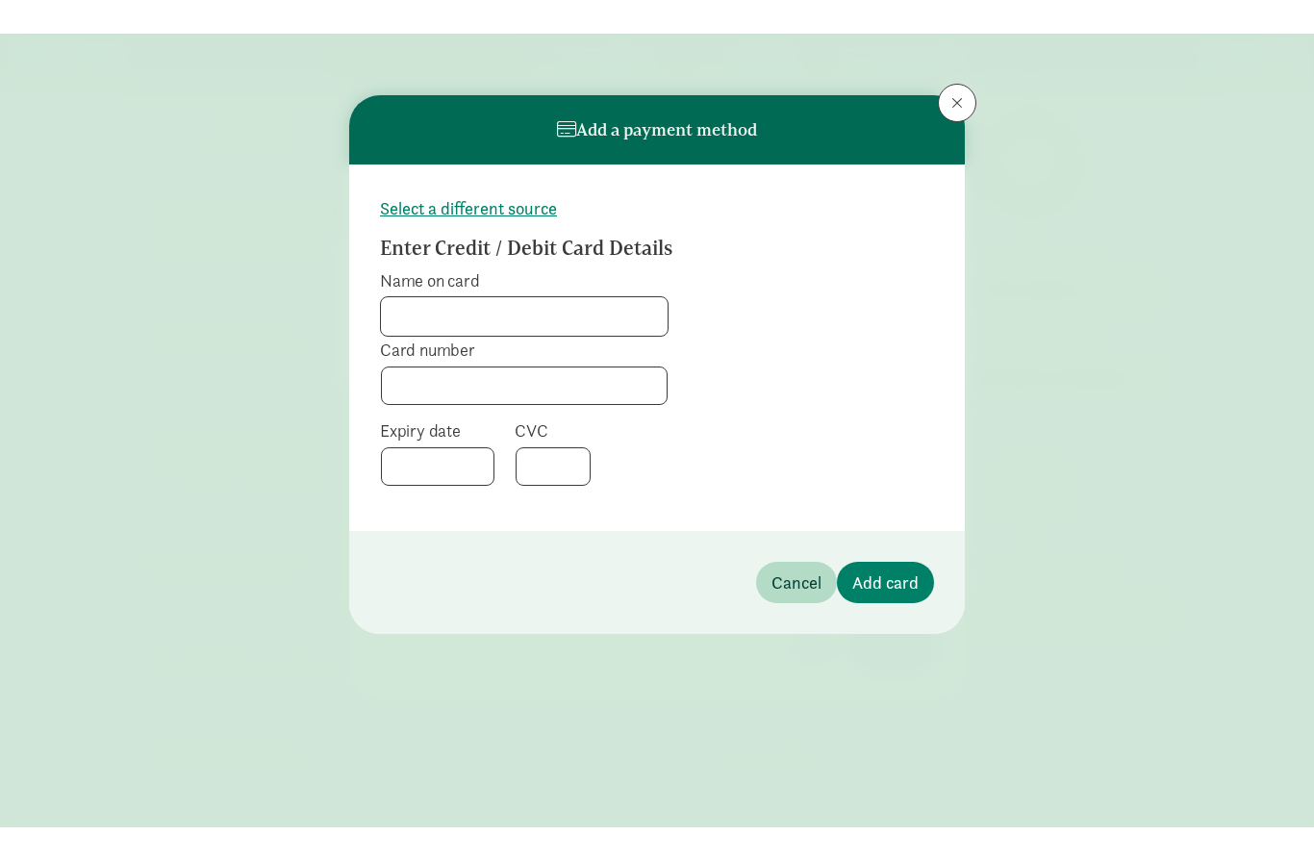
scroll to position [1385, 0]
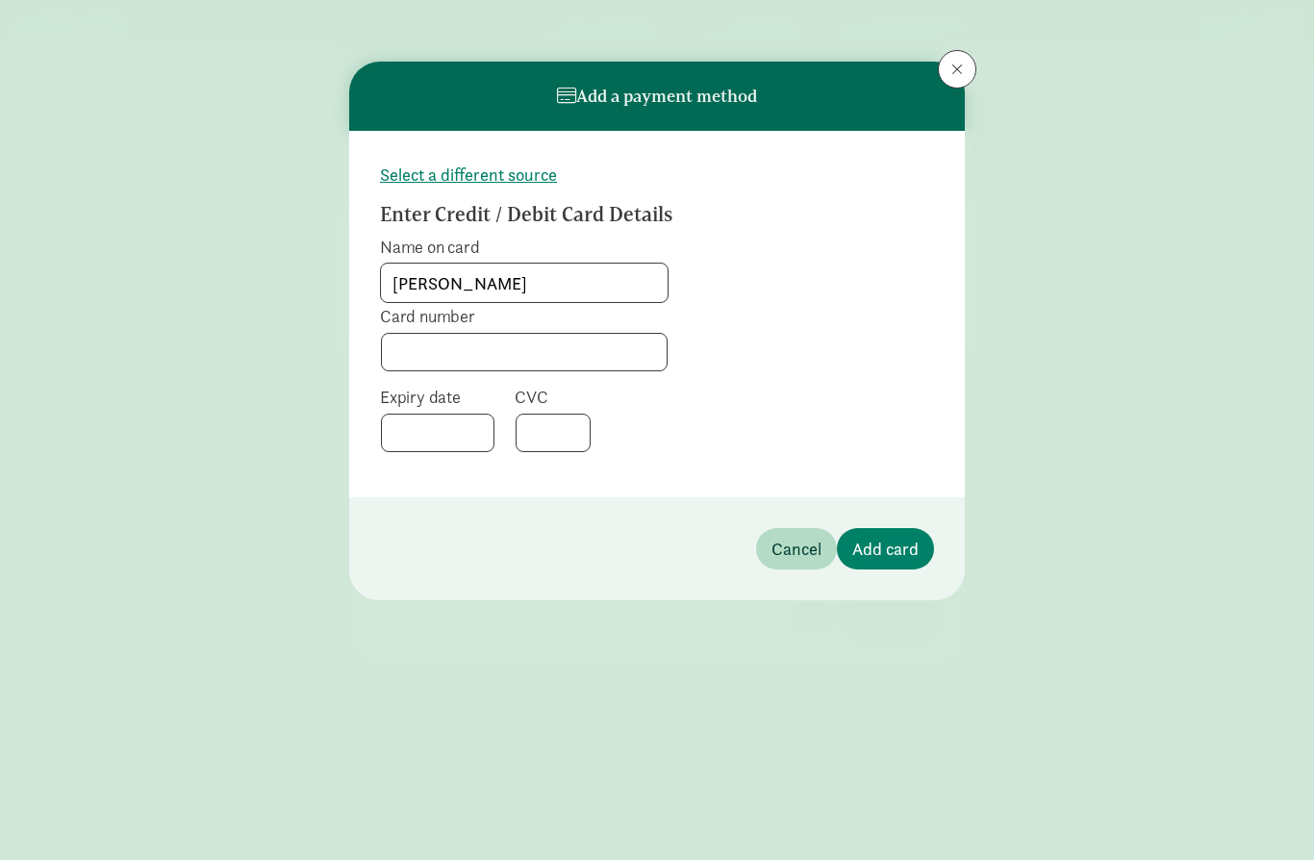
type input "Sarah Holtman"
click at [448, 444] on div at bounding box center [437, 433] width 113 height 38
click at [897, 560] on button "Add card" at bounding box center [885, 548] width 97 height 41
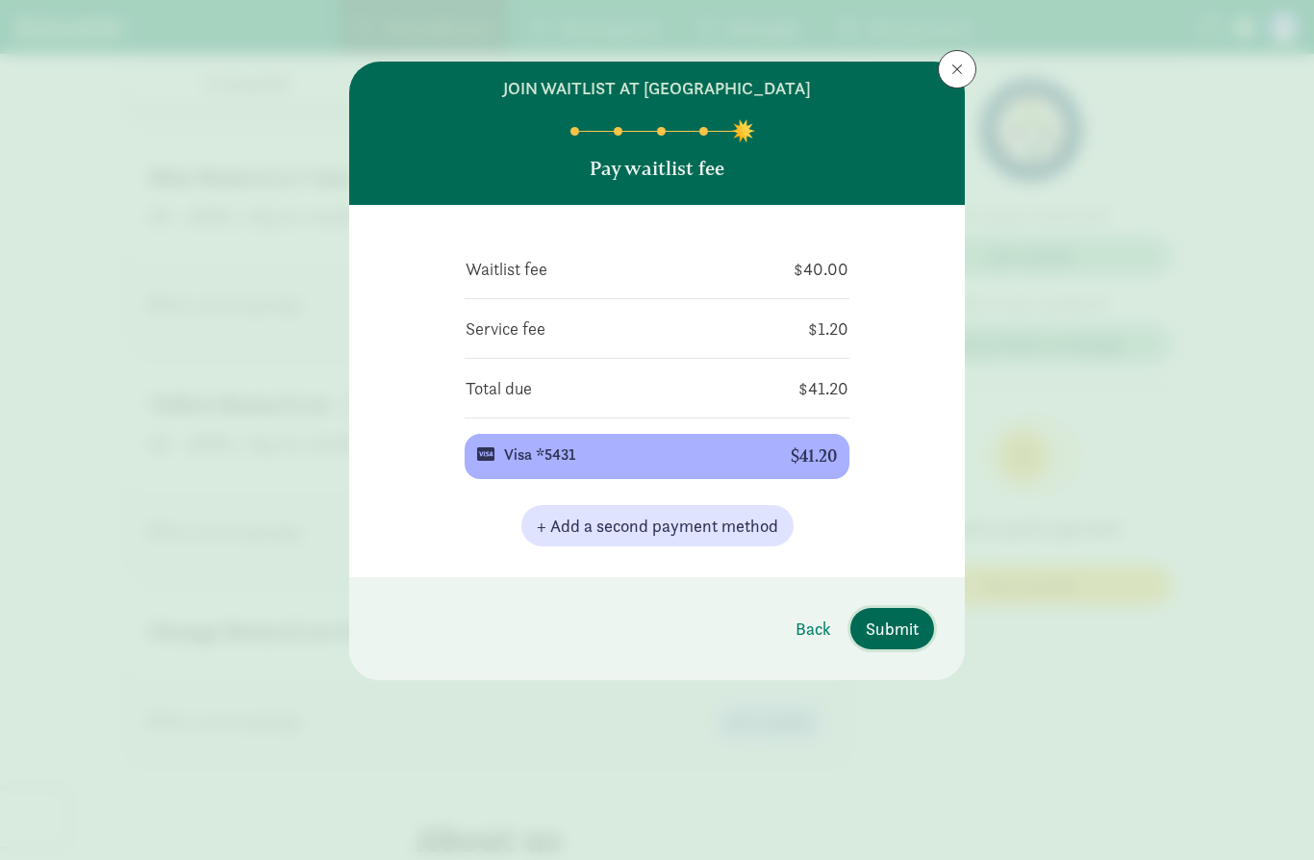
click at [894, 632] on span "Submit" at bounding box center [892, 629] width 53 height 26
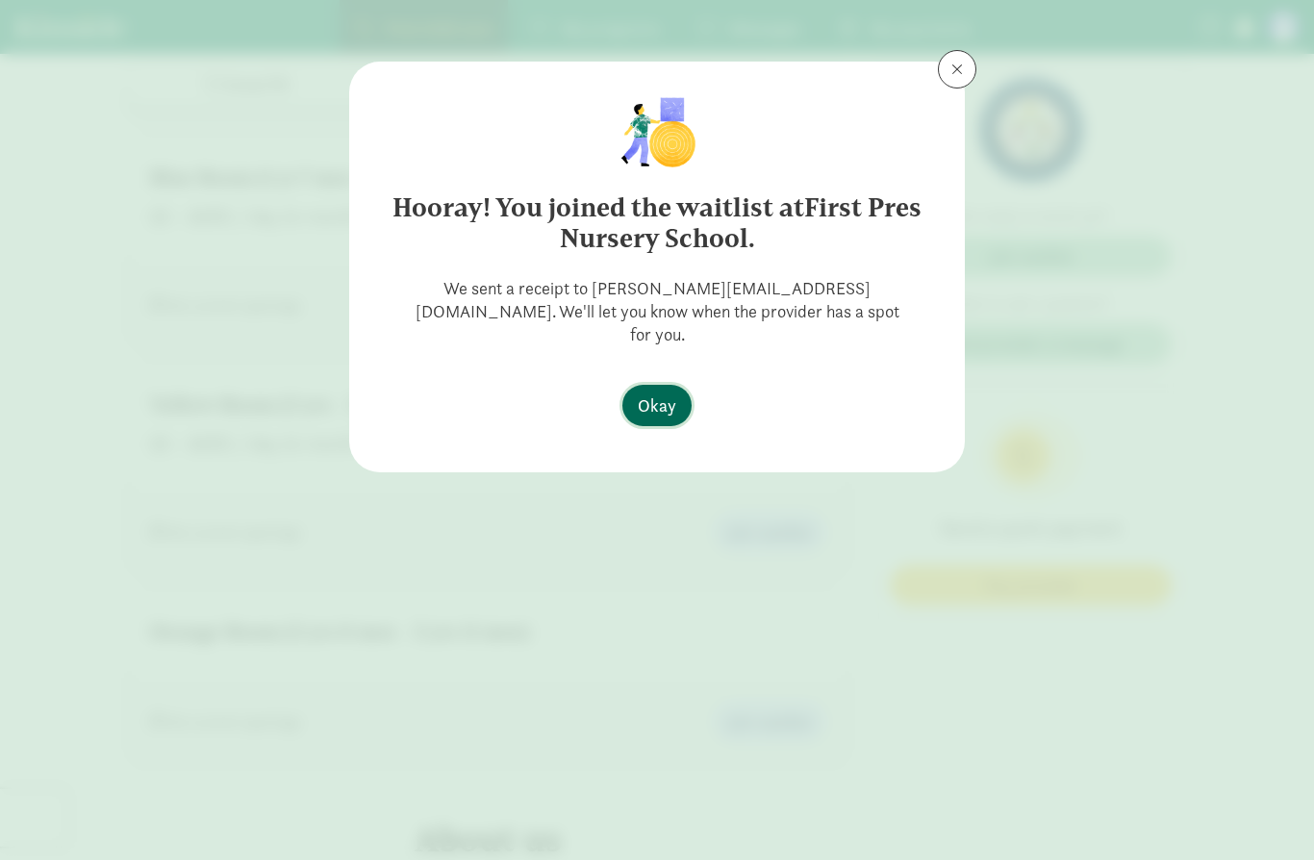
click at [666, 392] on span "Okay" at bounding box center [657, 405] width 38 height 26
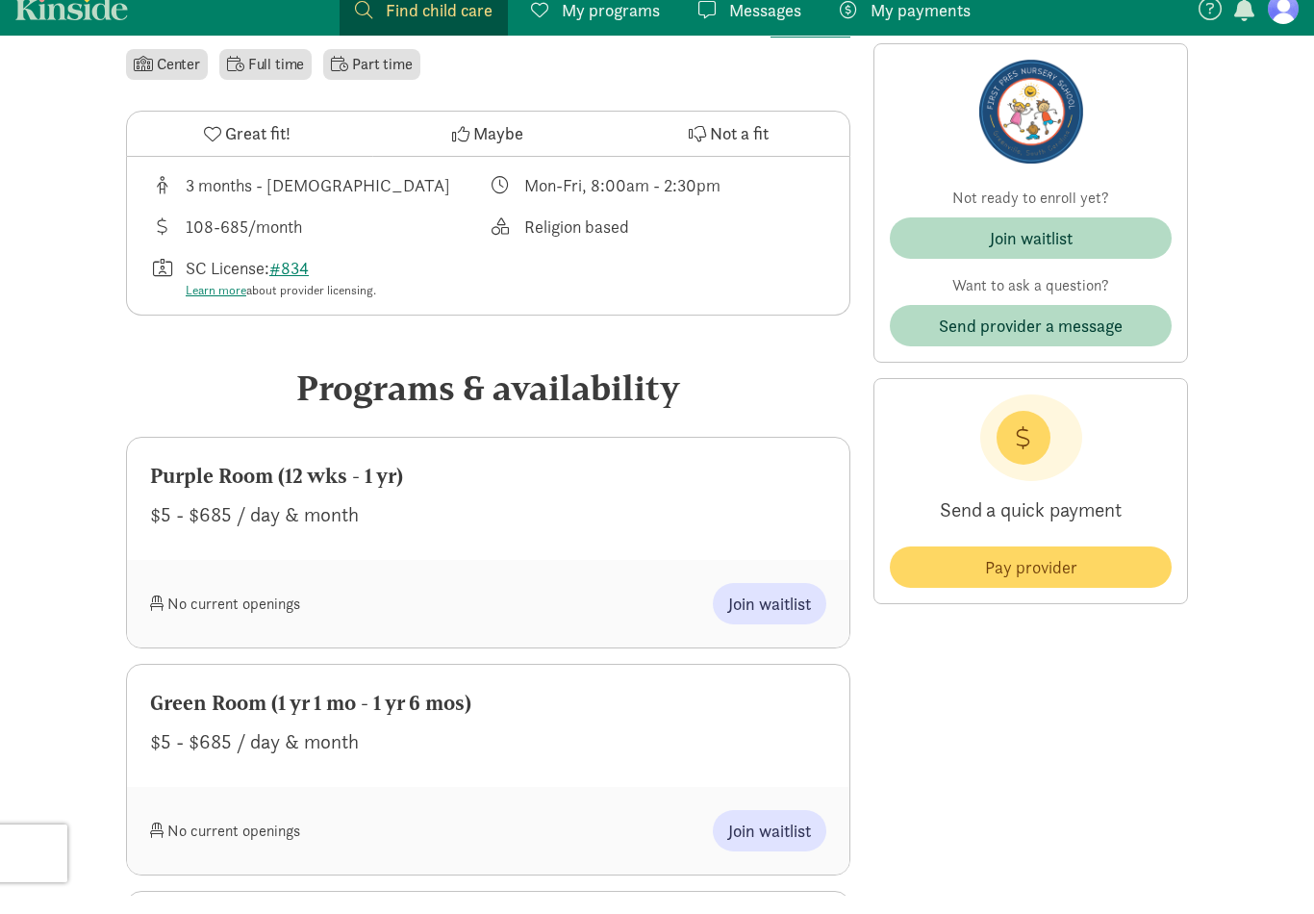
scroll to position [627, 0]
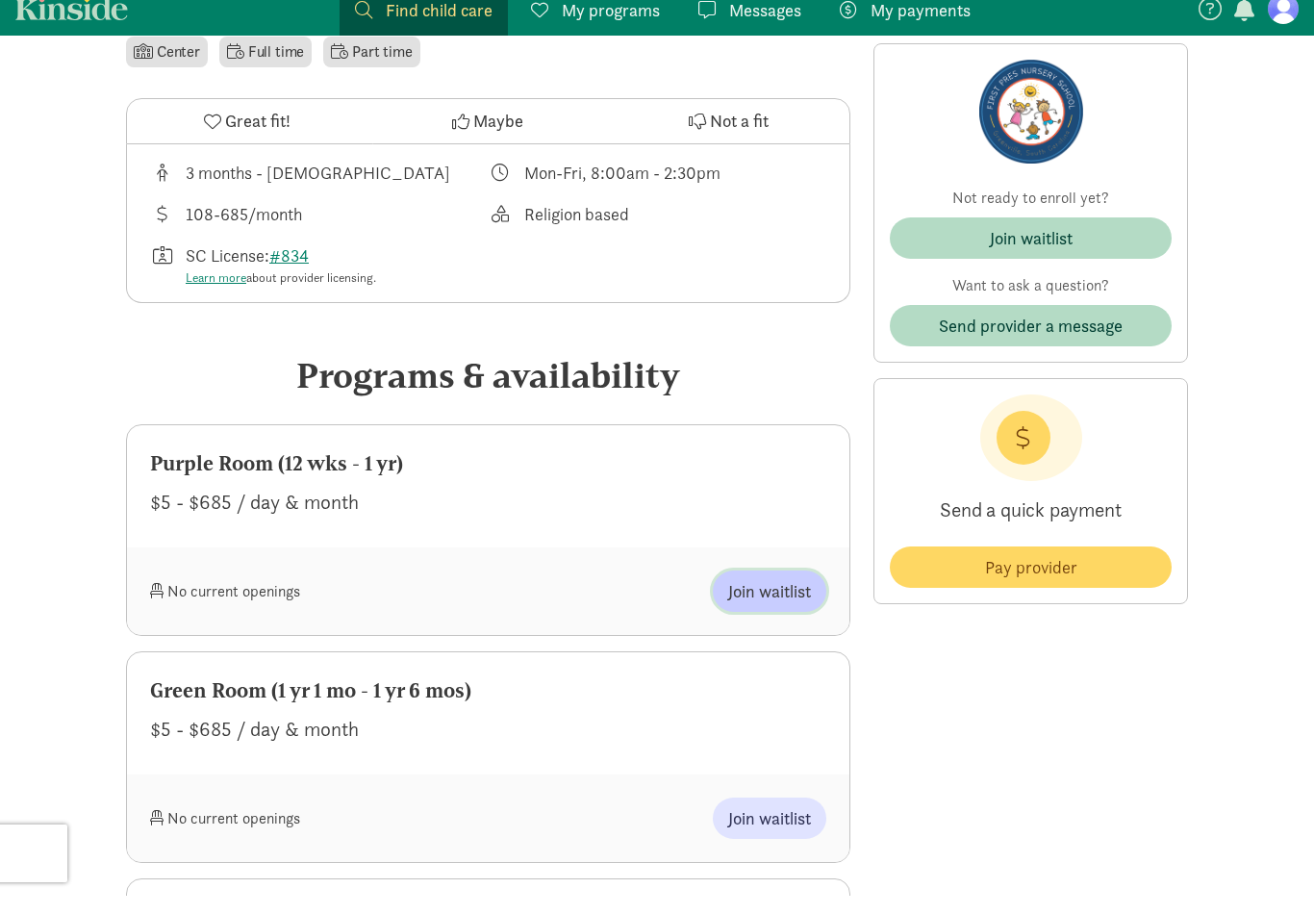
click at [788, 596] on span "Join waitlist" at bounding box center [769, 609] width 83 height 26
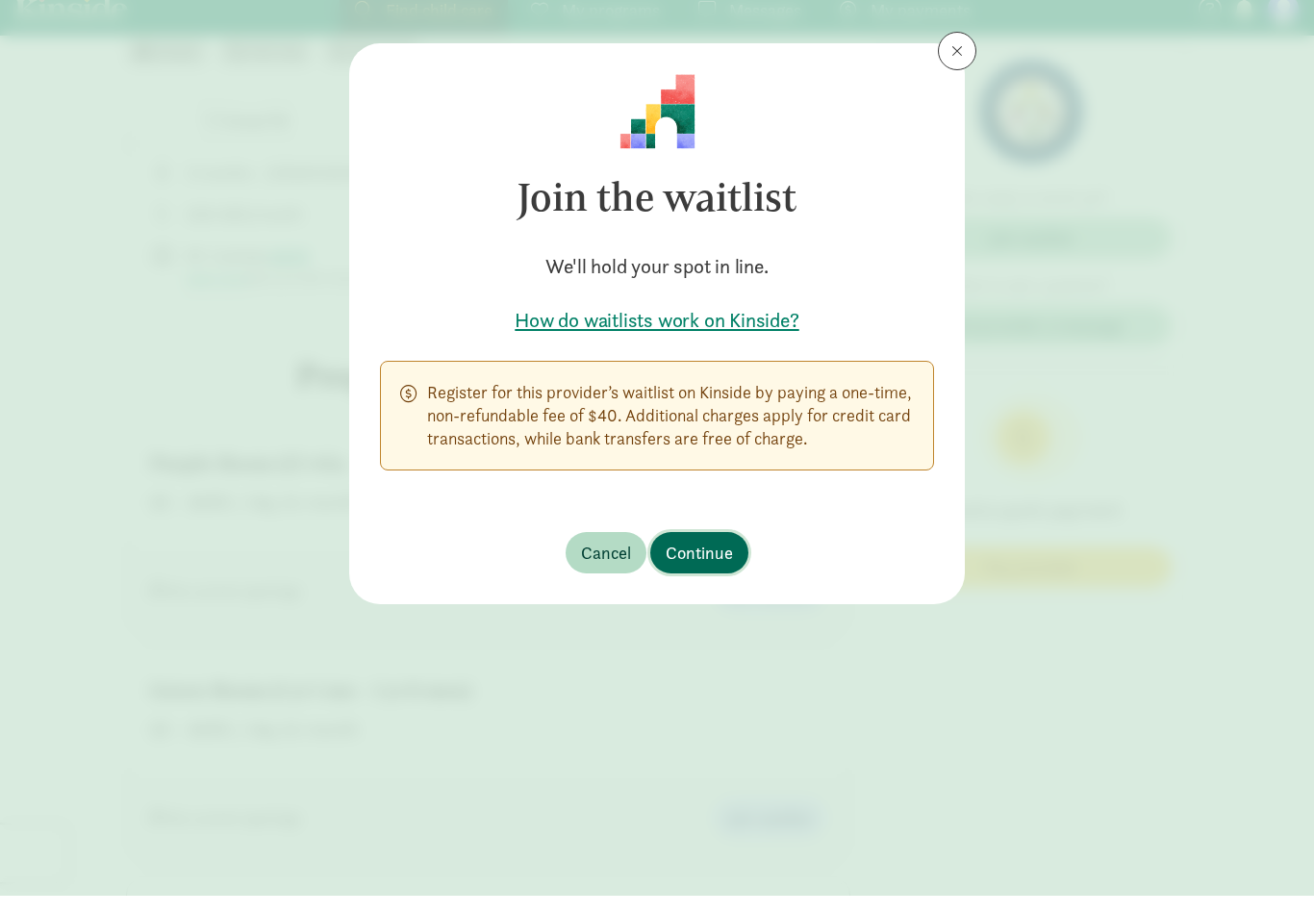
click at [730, 558] on span "Continue" at bounding box center [699, 571] width 67 height 26
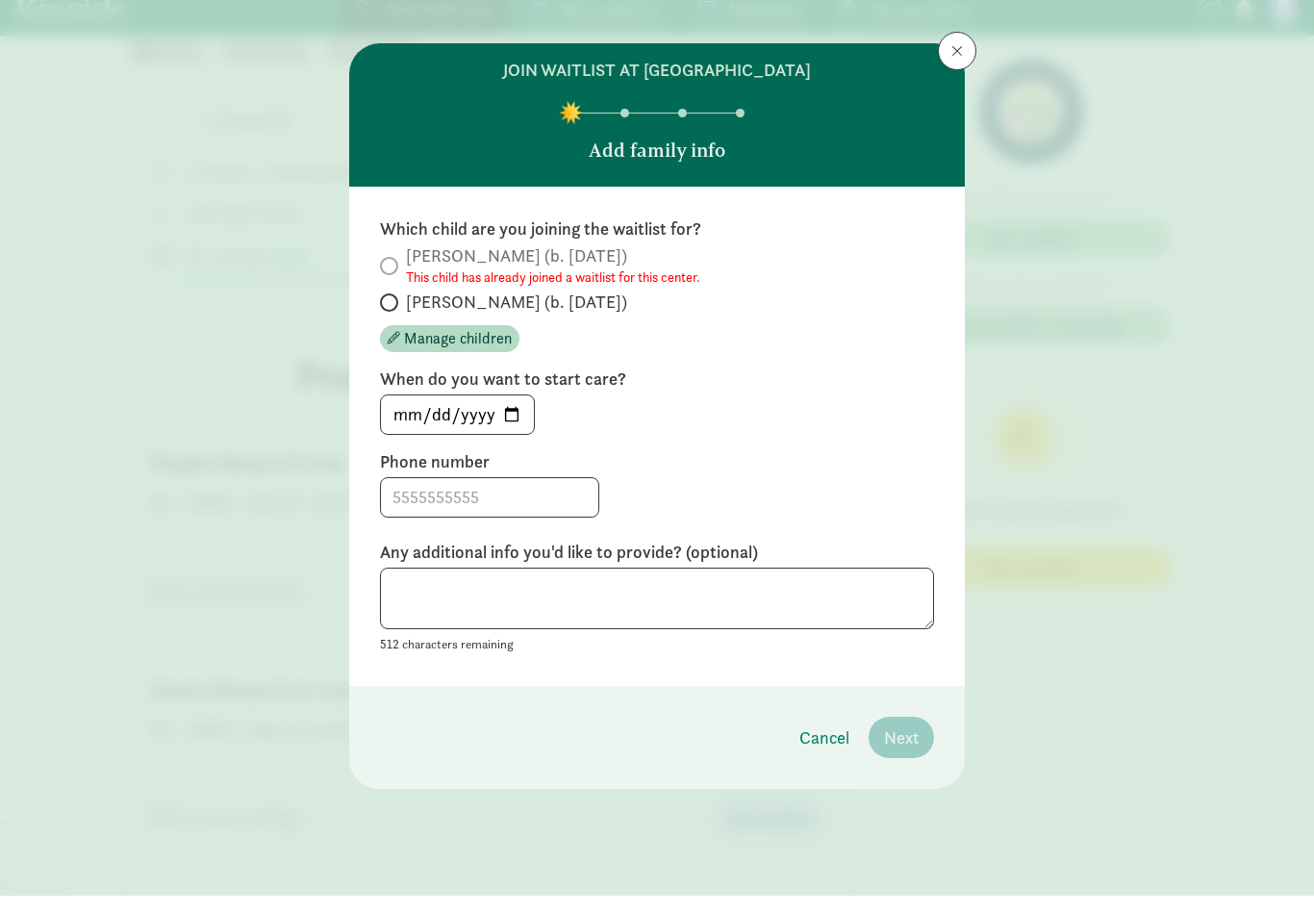
click at [580, 313] on span "Jameson (b. September 2025)" at bounding box center [516, 320] width 221 height 23
click at [392, 314] on input "Jameson (b. September 2025)" at bounding box center [386, 320] width 13 height 13
radio input "true"
click at [489, 414] on input "2025-09-12" at bounding box center [457, 433] width 153 height 38
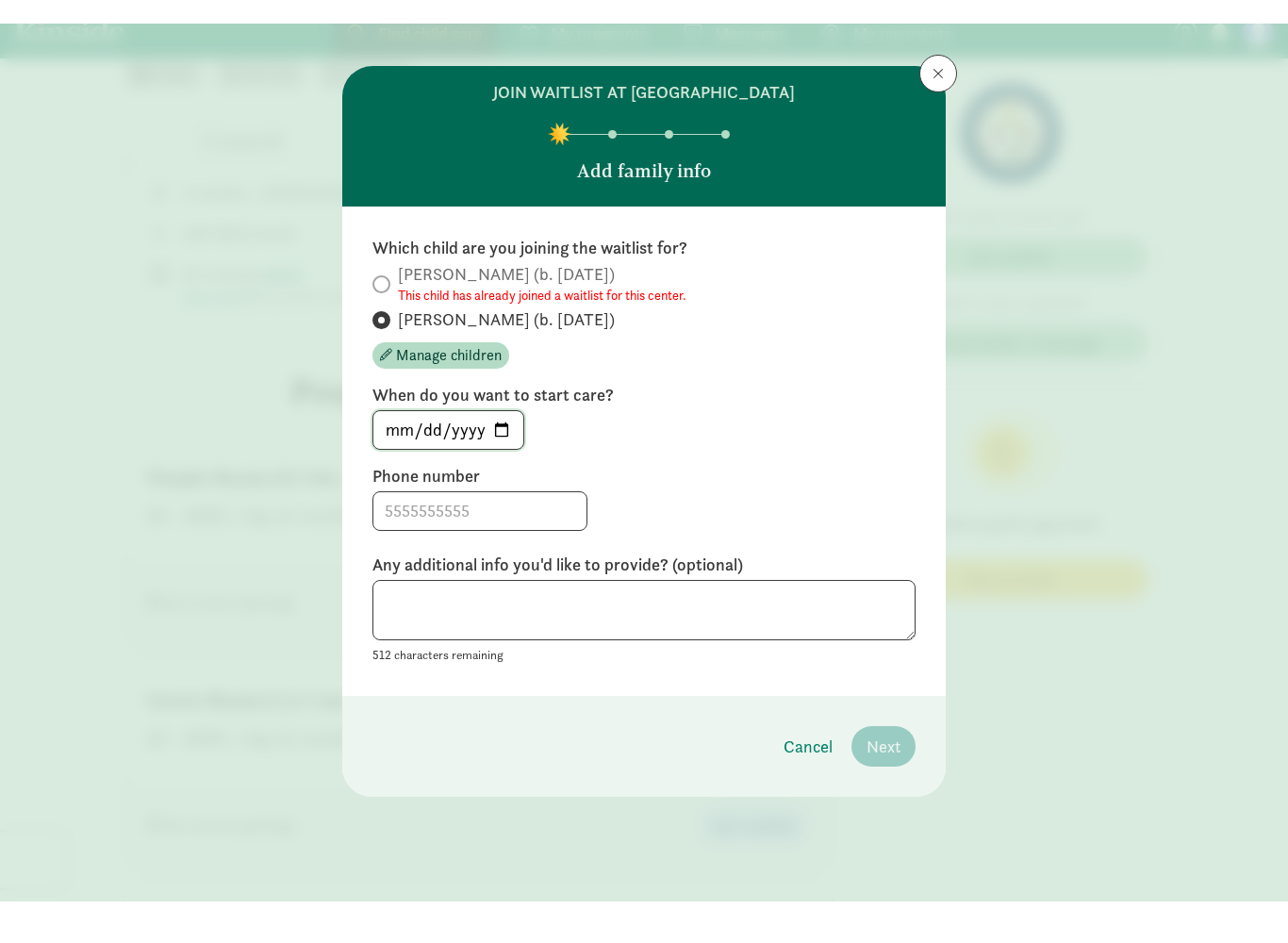
scroll to position [632, 0]
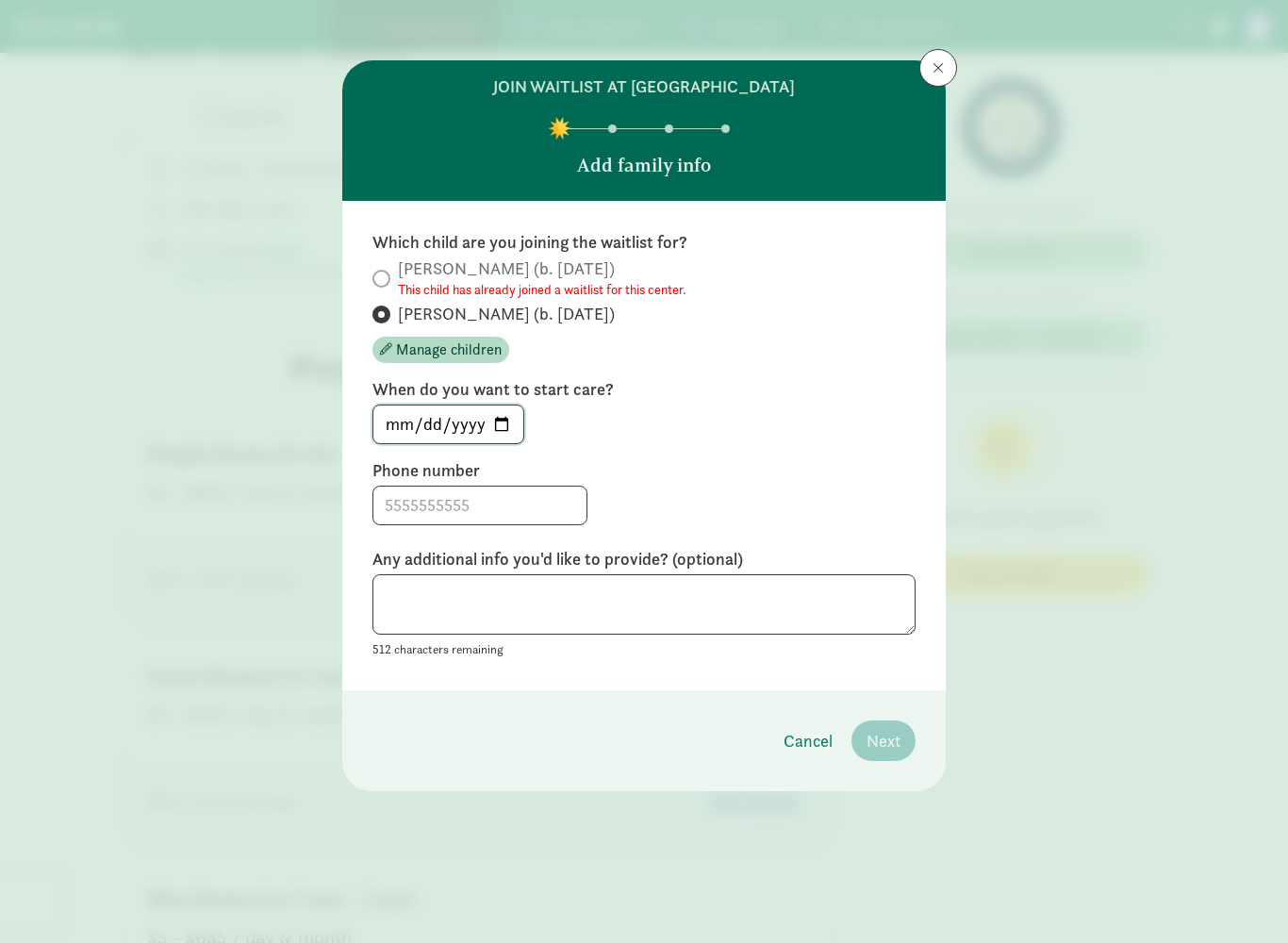
type input "2025-10-02"
click at [527, 506] on input at bounding box center [479, 505] width 213 height 37
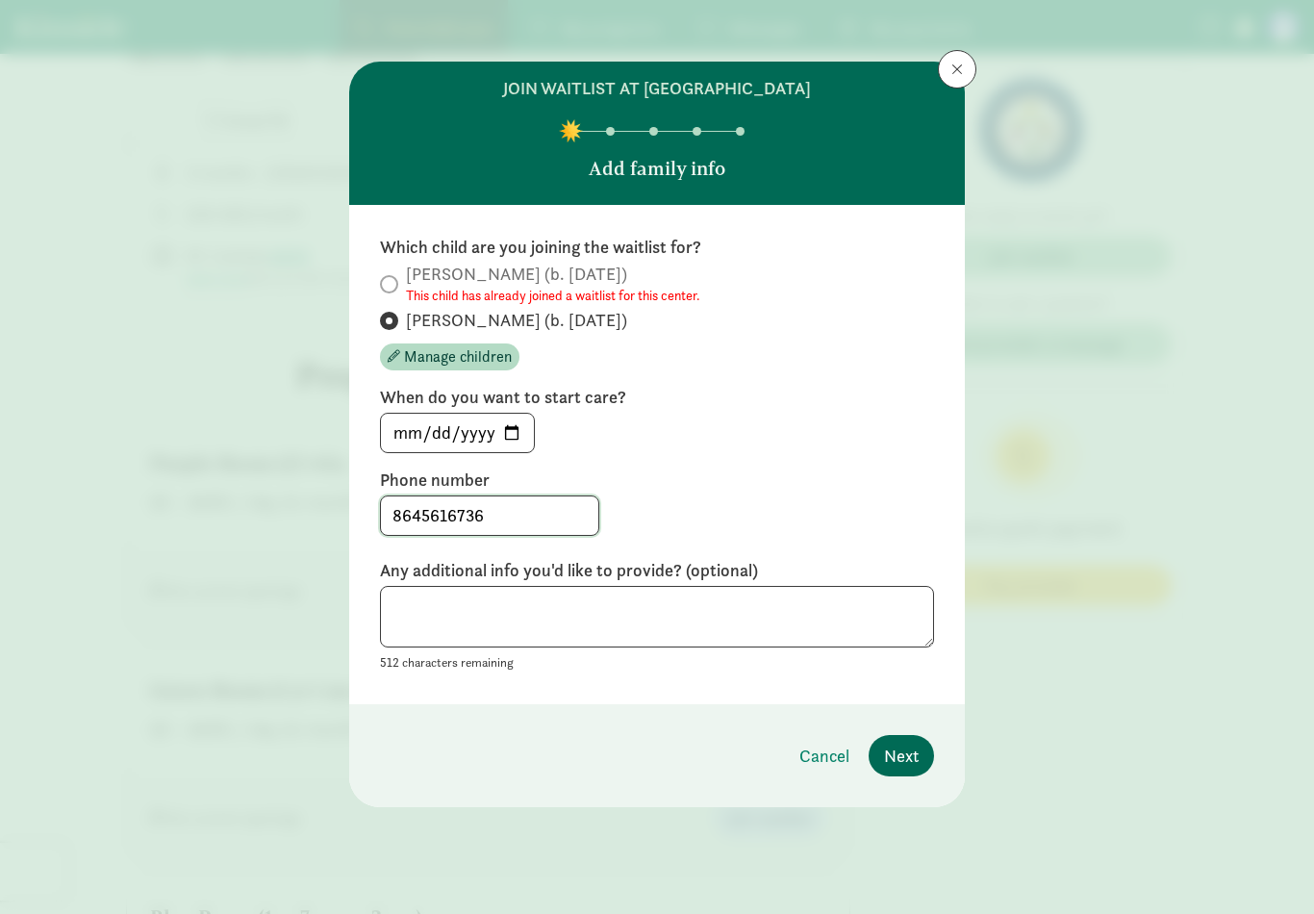
type input "8645616736"
click at [905, 767] on span "Next" at bounding box center [901, 755] width 35 height 26
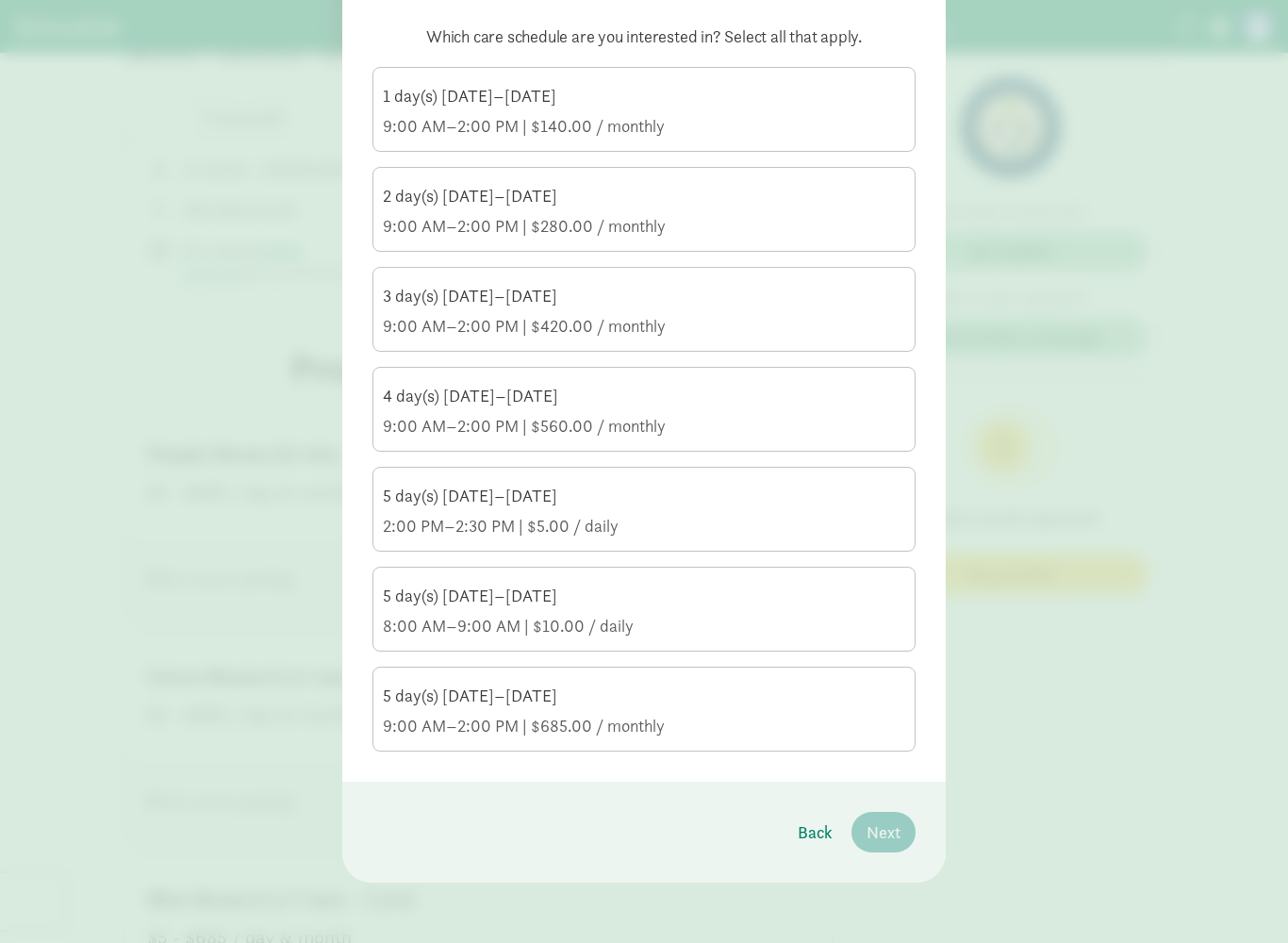
scroll to position [206, 0]
click at [777, 717] on div "9:00 AM–2:00 PM | $685.00 / monthly" at bounding box center [643, 725] width 522 height 23
click at [0, 0] on input "5 day(s) Monday–Friday 9:00 AM–2:00 PM | $685.00 / monthly" at bounding box center [0, 0] width 0 height 0
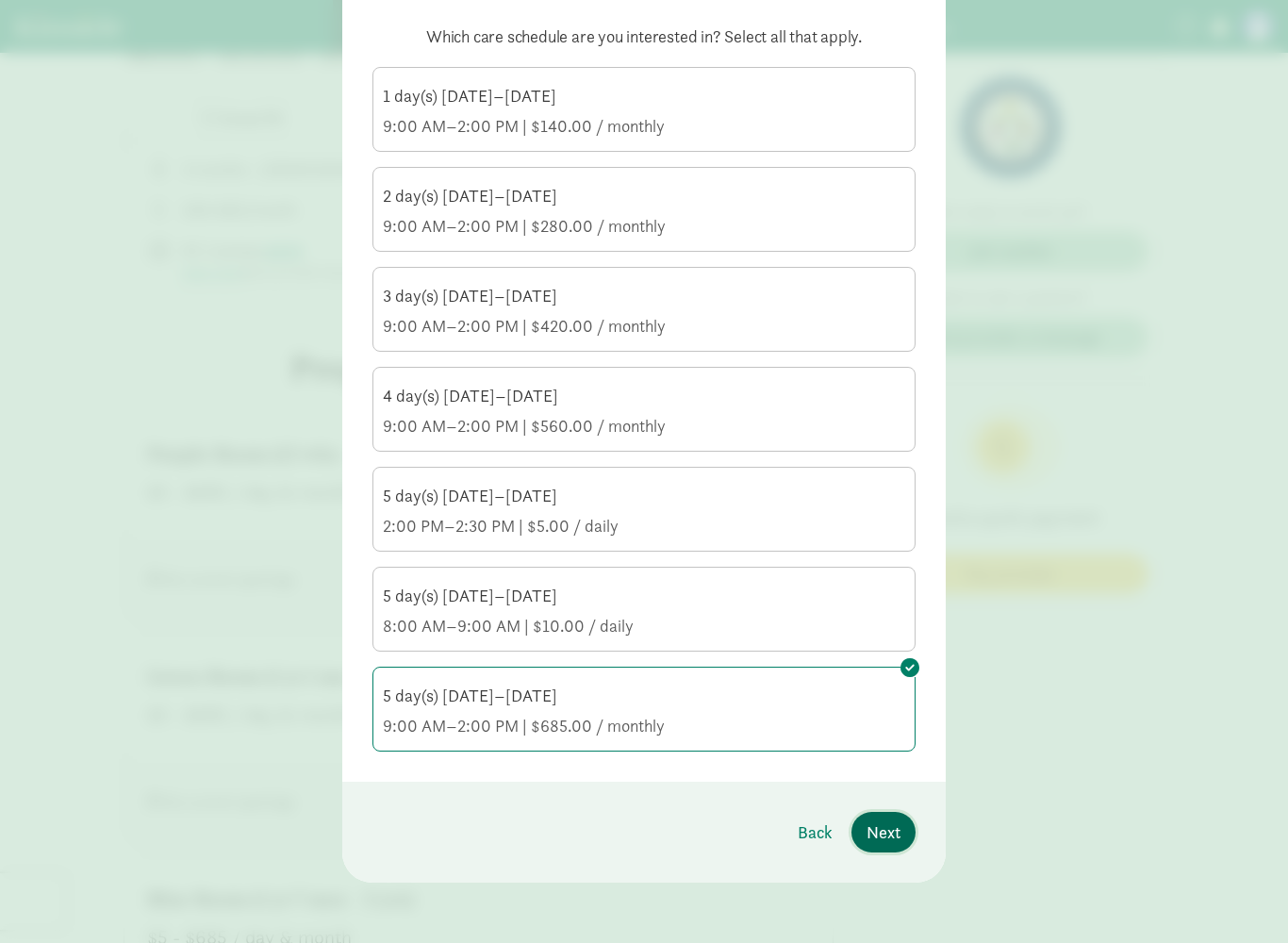
click at [898, 813] on span "Next" at bounding box center [883, 832] width 34 height 25
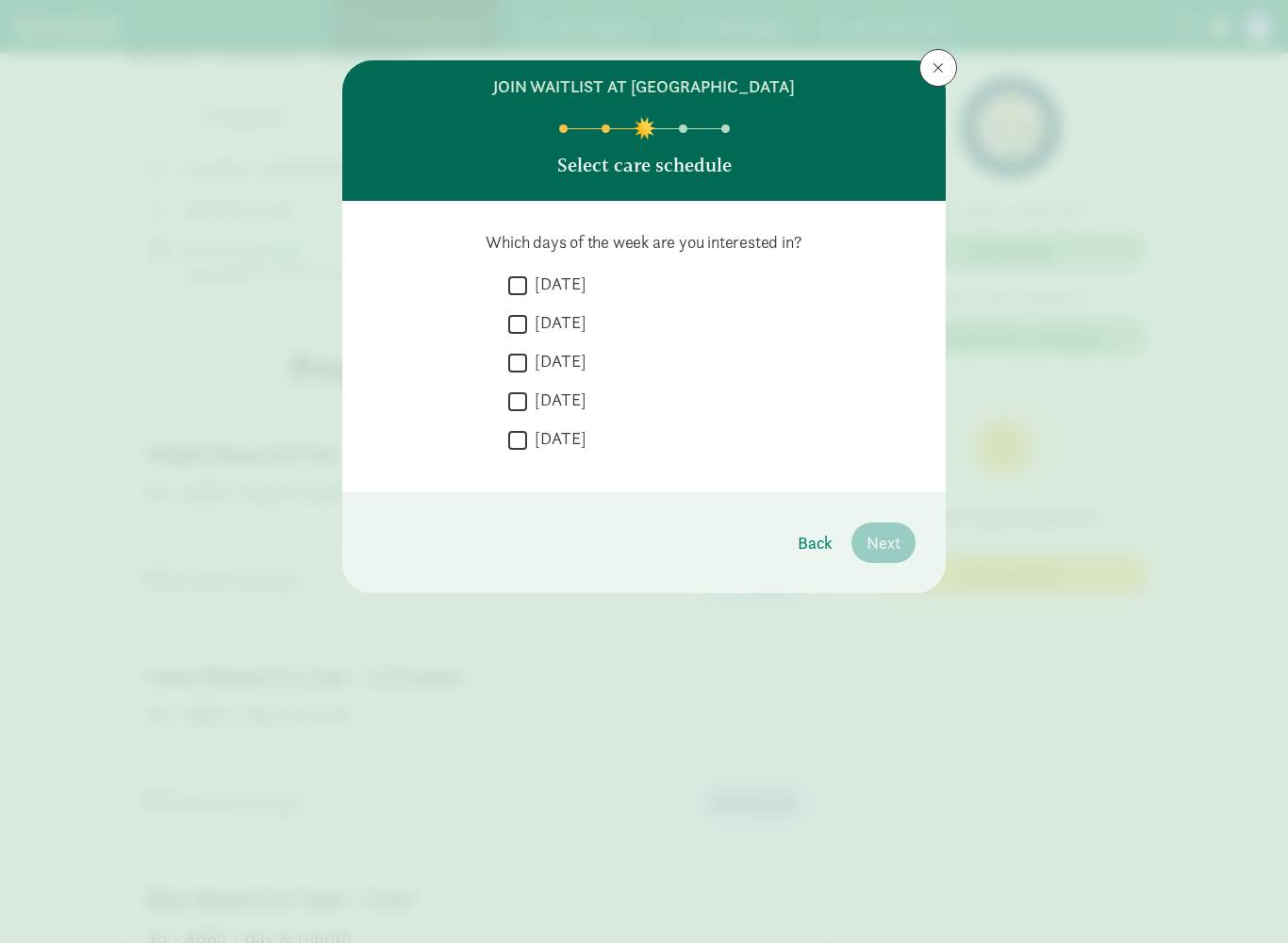
click at [555, 286] on label "Monday" at bounding box center [557, 283] width 60 height 23
click at [527, 286] on input "Monday" at bounding box center [517, 285] width 19 height 25
checkbox input "true"
click at [566, 324] on label "Tuesday" at bounding box center [557, 322] width 60 height 23
click at [527, 324] on input "Tuesday" at bounding box center [517, 323] width 19 height 25
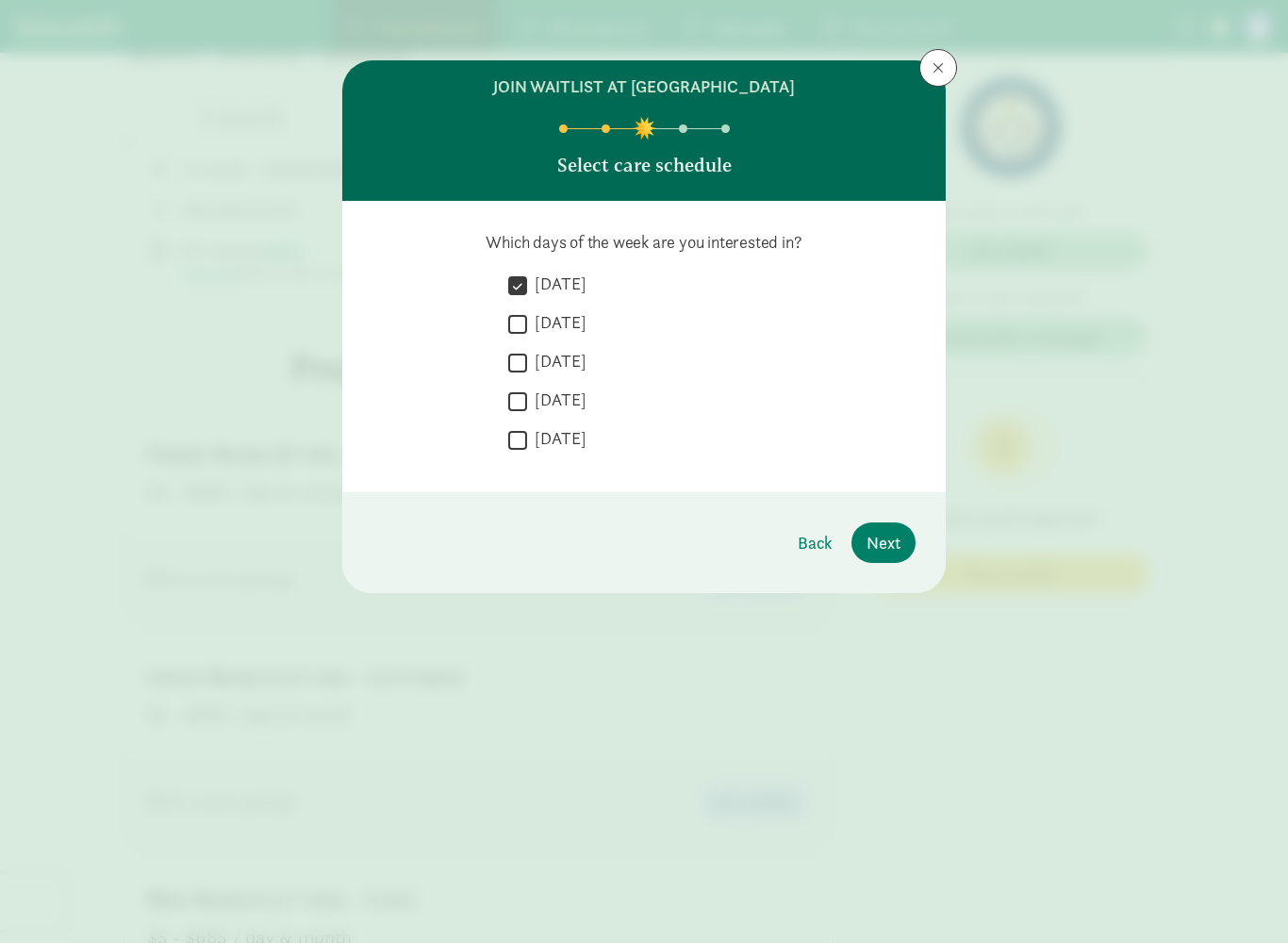
checkbox input "true"
click at [583, 360] on label "Wednesday" at bounding box center [557, 361] width 60 height 23
click at [527, 360] on input "Wednesday" at bounding box center [517, 363] width 19 height 25
checkbox input "true"
click at [578, 402] on label "Thursday" at bounding box center [557, 399] width 60 height 23
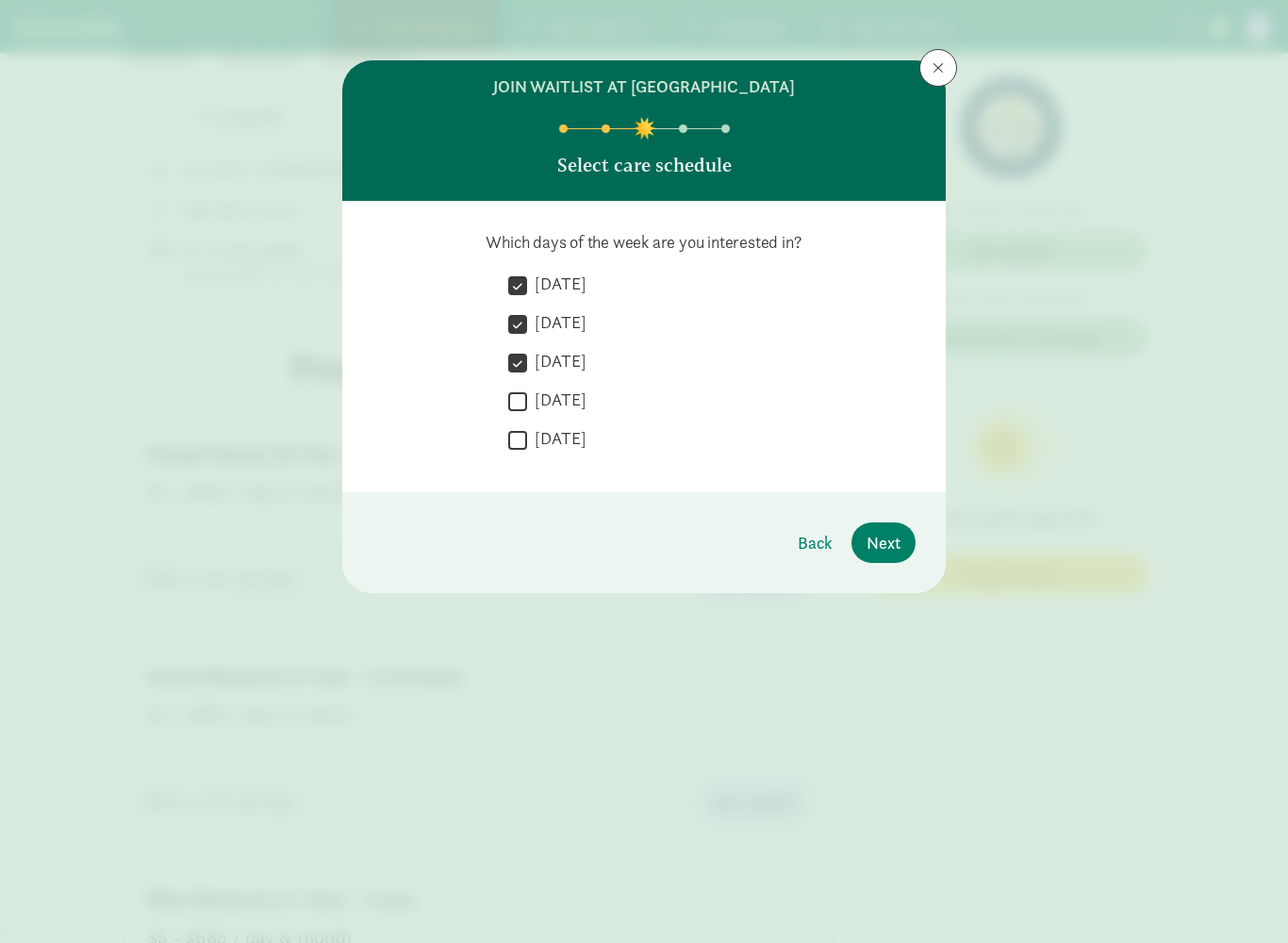
click at [527, 402] on input "Thursday" at bounding box center [517, 401] width 19 height 25
checkbox input "true"
click at [570, 435] on label "Friday" at bounding box center [557, 438] width 60 height 23
click at [527, 435] on input "Friday" at bounding box center [517, 440] width 19 height 25
checkbox input "true"
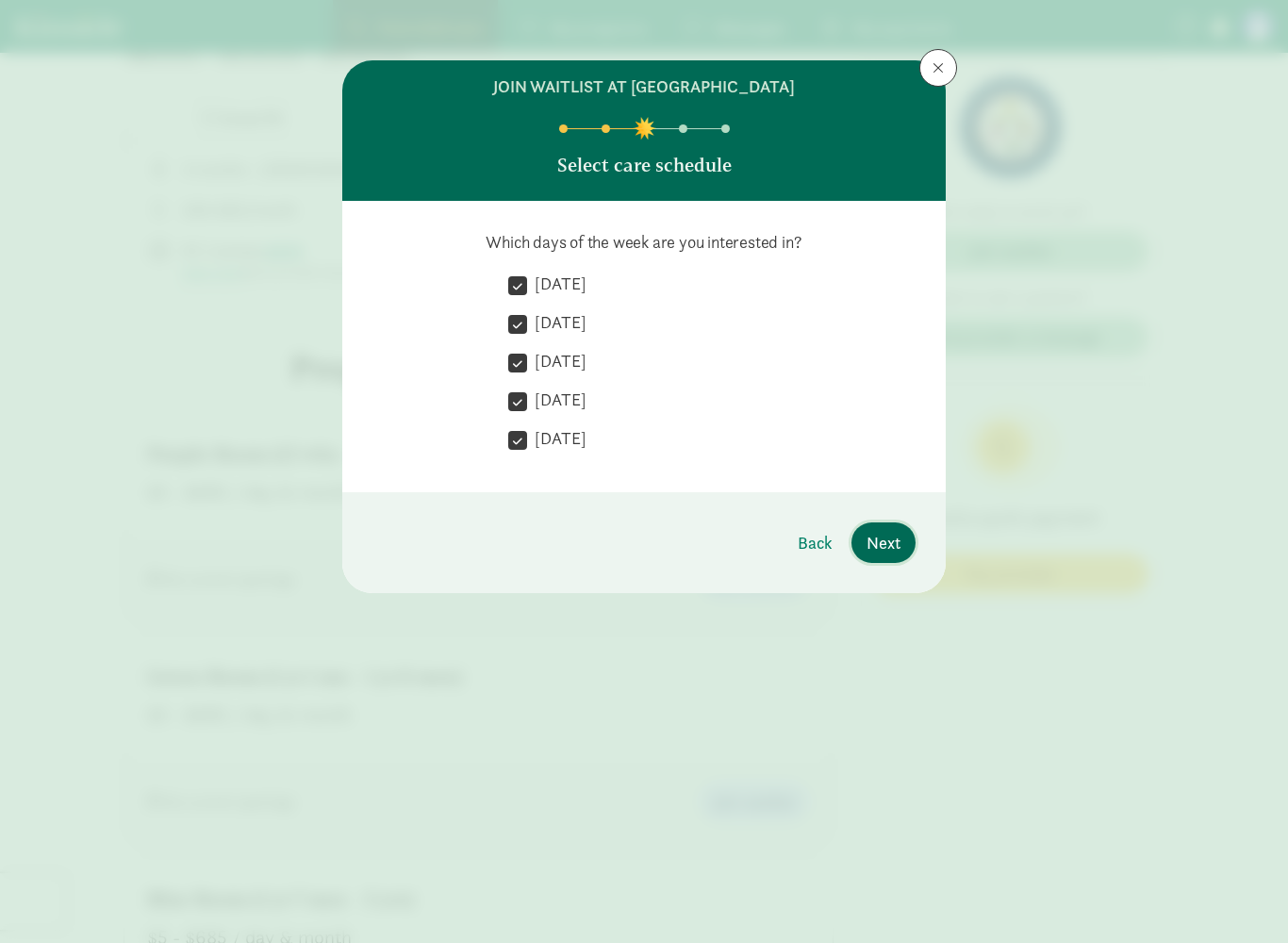
click at [896, 562] on button "Next" at bounding box center [882, 542] width 64 height 40
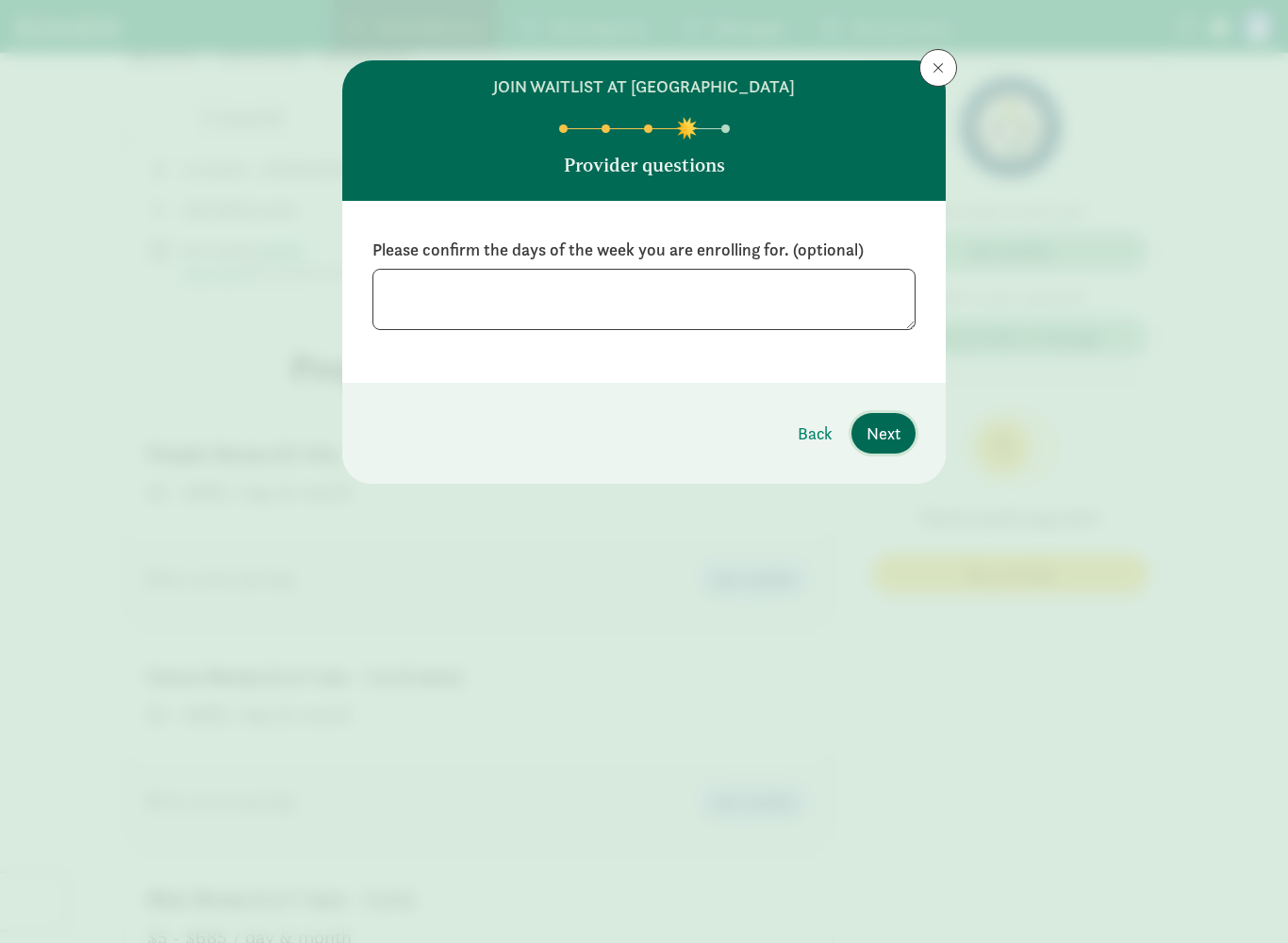
click at [899, 439] on span "Next" at bounding box center [883, 433] width 34 height 25
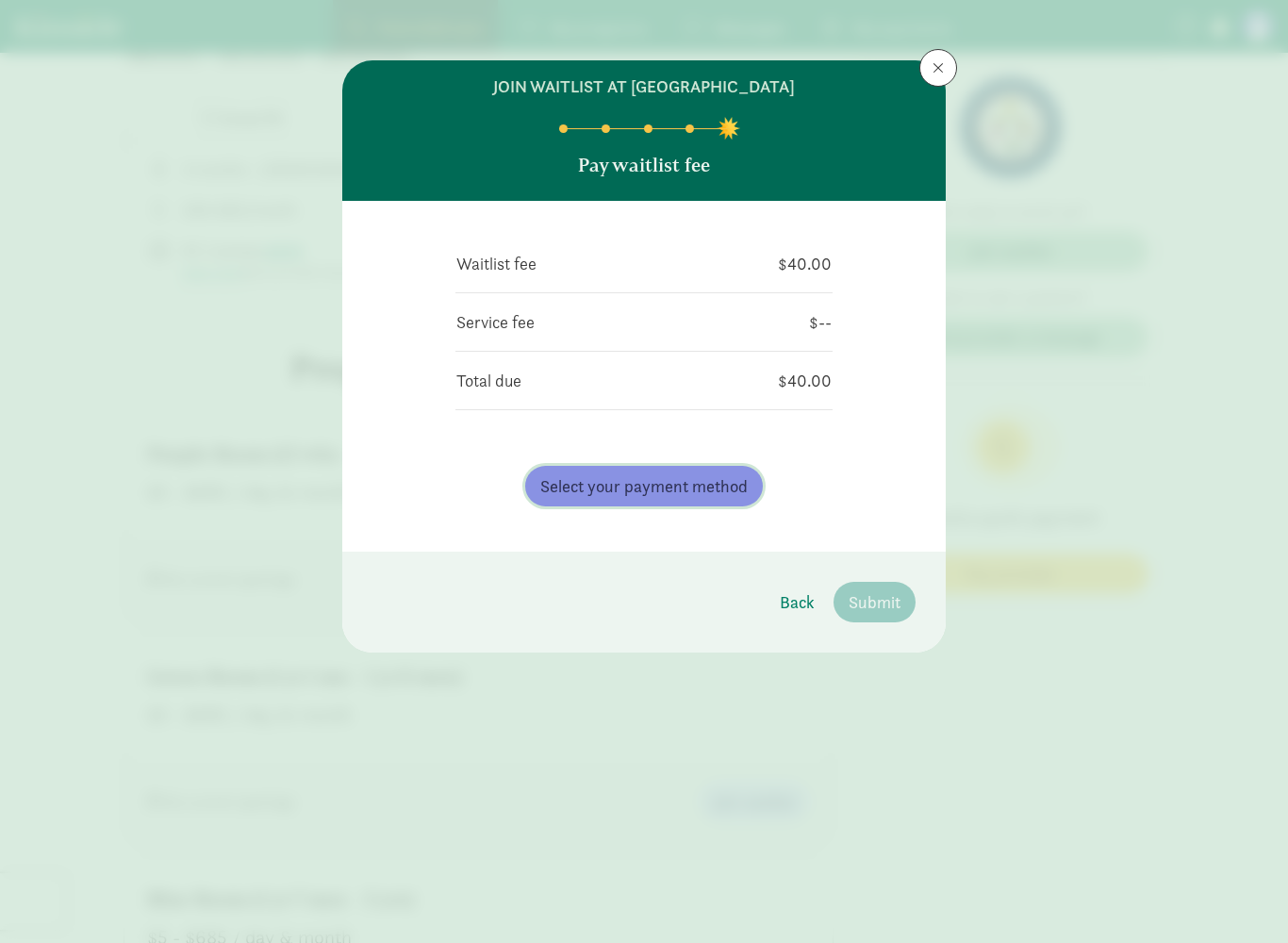
click at [736, 499] on button "Select your payment method" at bounding box center [644, 485] width 237 height 40
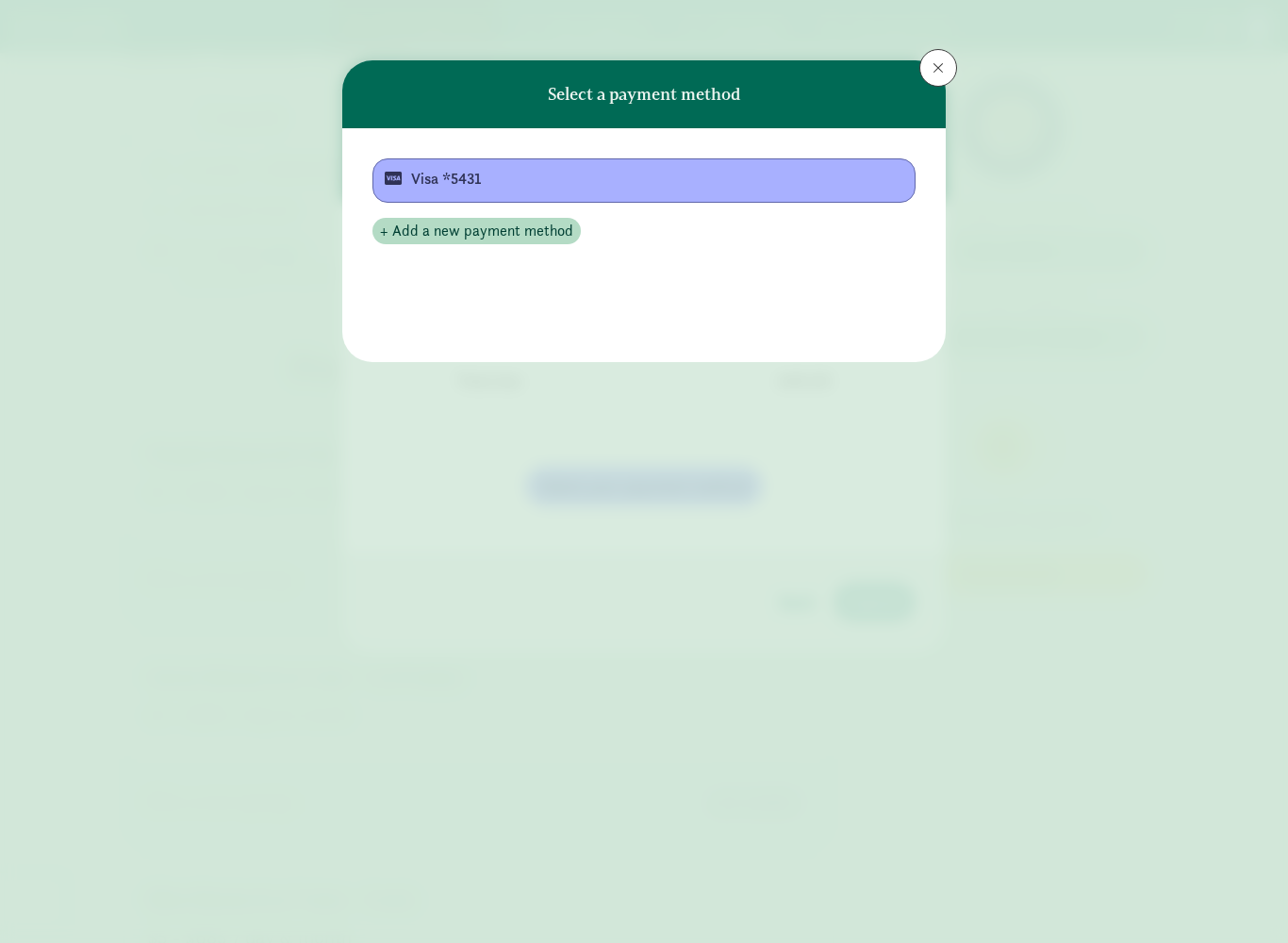
click at [692, 169] on div "Visa *5431" at bounding box center [641, 178] width 462 height 23
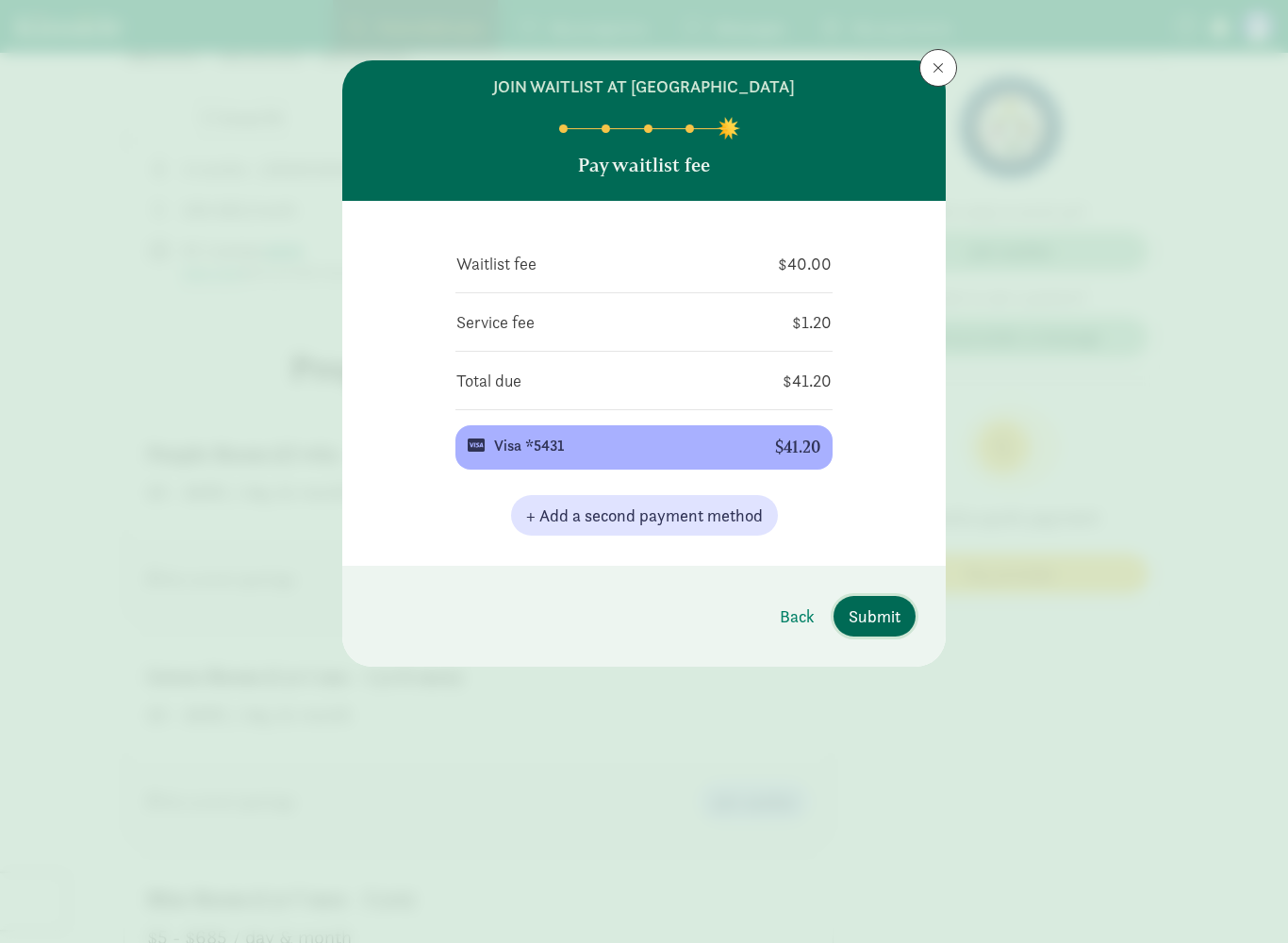
click at [897, 600] on button "Submit" at bounding box center [874, 616] width 82 height 40
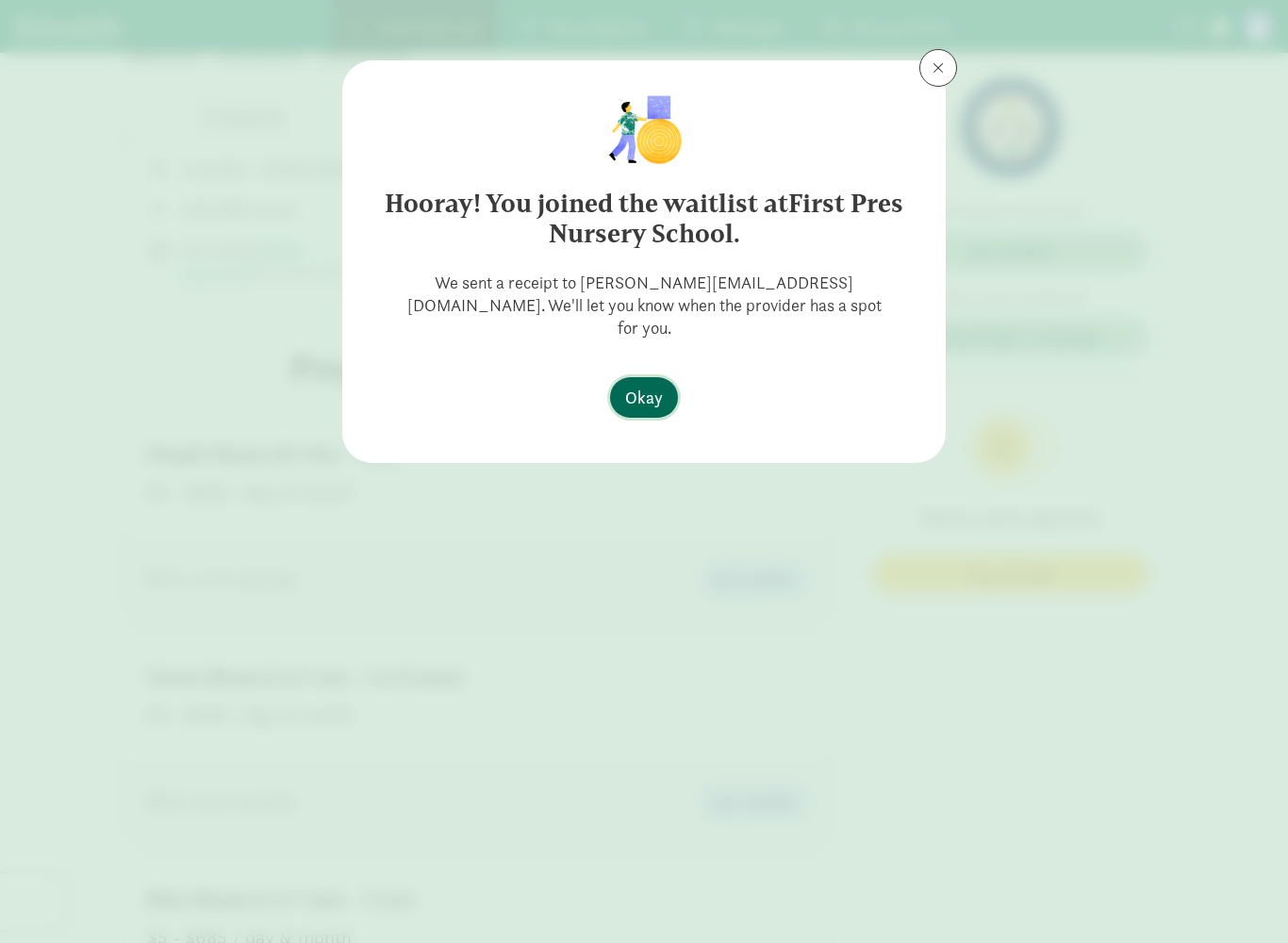
click at [657, 384] on span "Okay" at bounding box center [644, 397] width 37 height 25
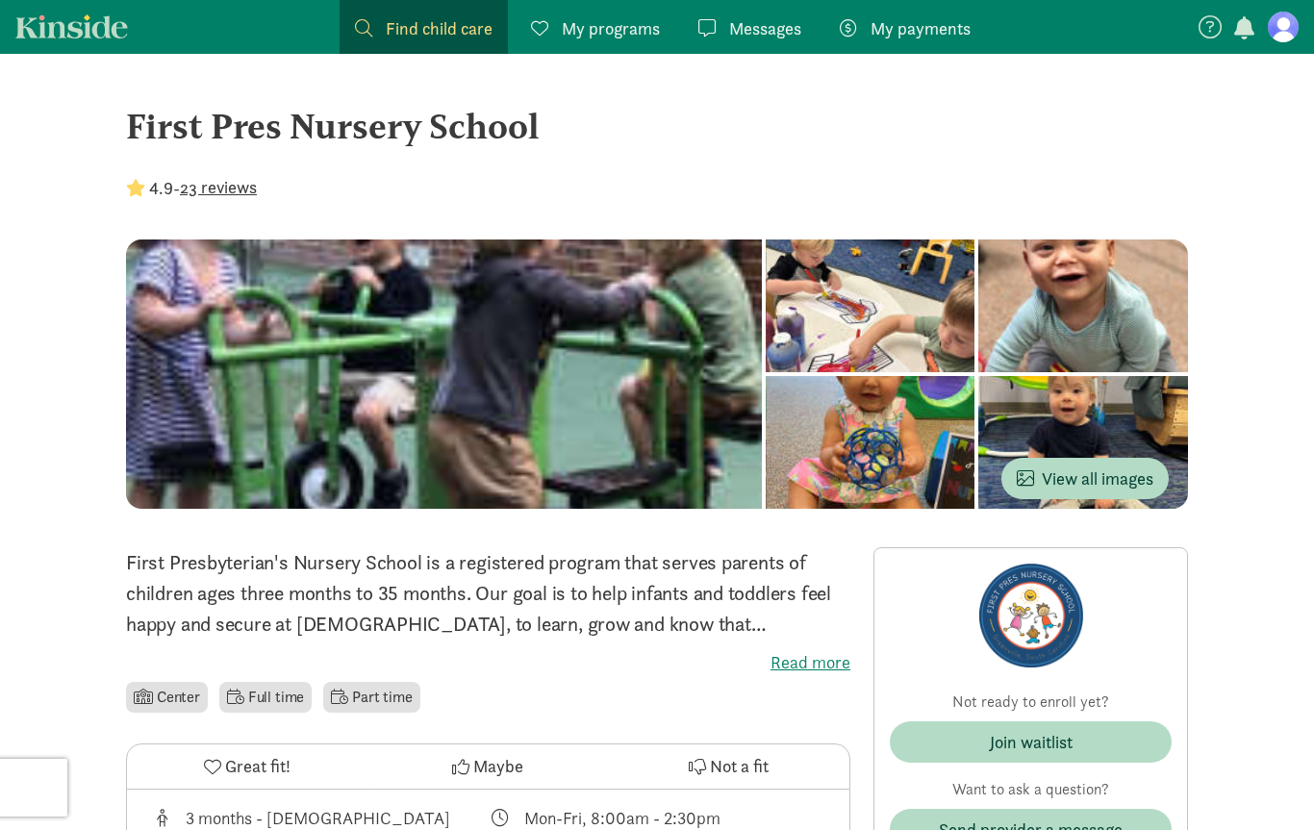
click at [627, 34] on span "My programs" at bounding box center [611, 28] width 98 height 26
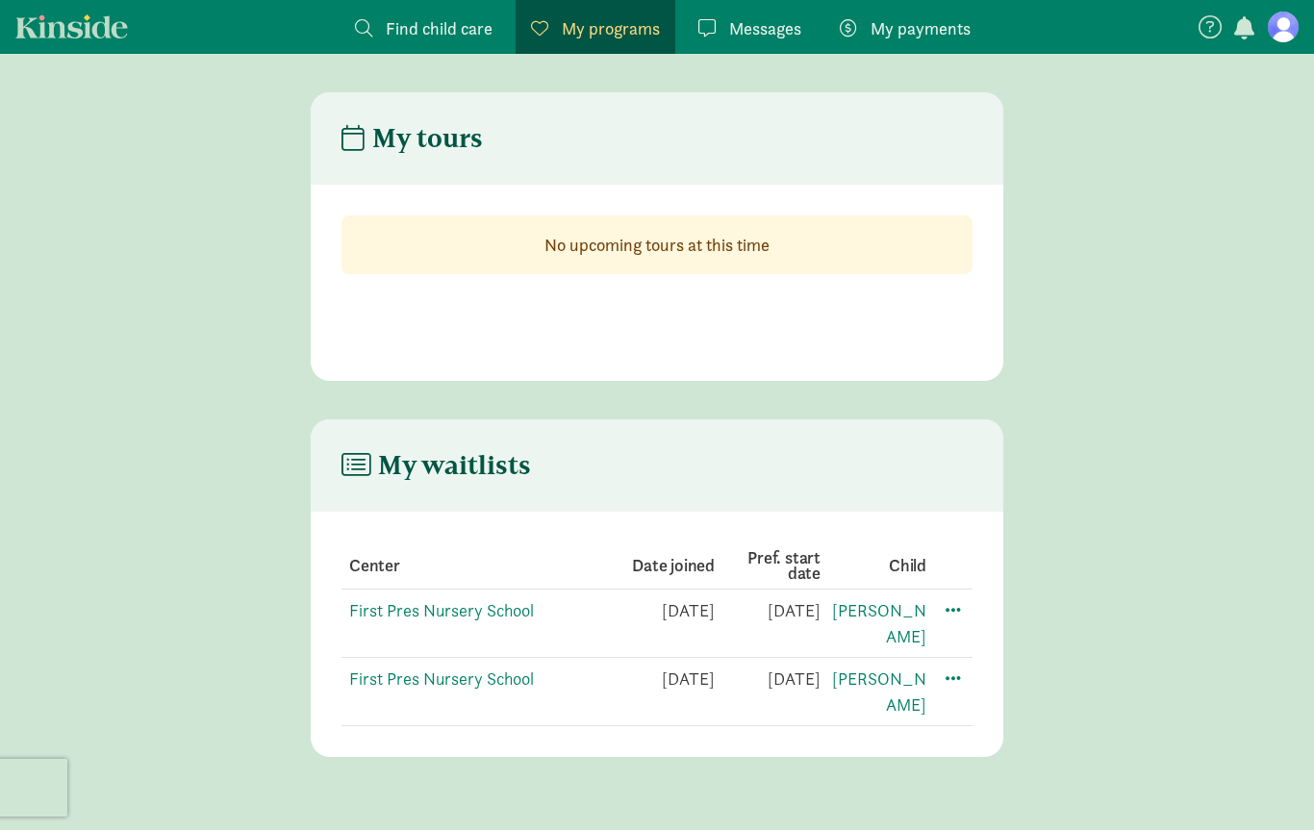
click at [767, 26] on span "Messages" at bounding box center [765, 28] width 72 height 26
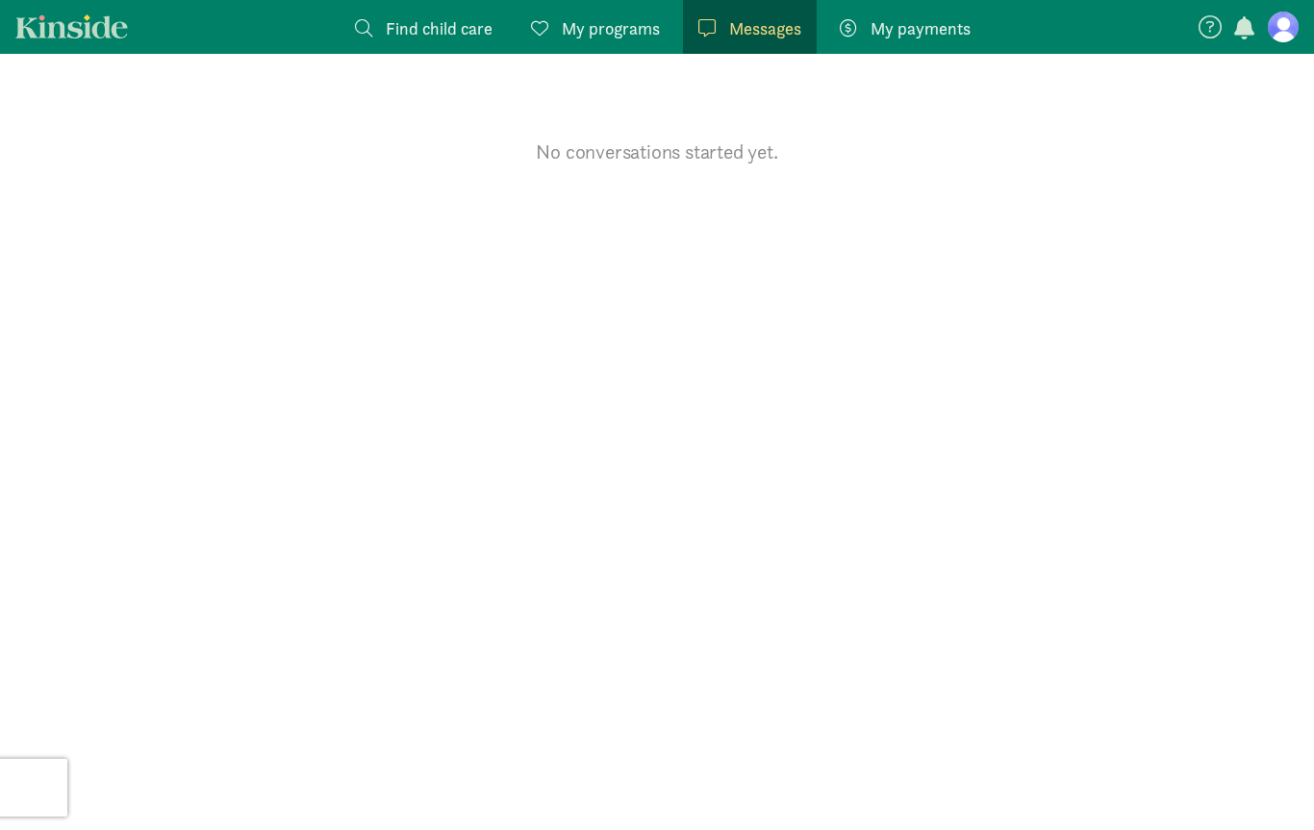
click at [915, 33] on span "My payments" at bounding box center [920, 28] width 100 height 26
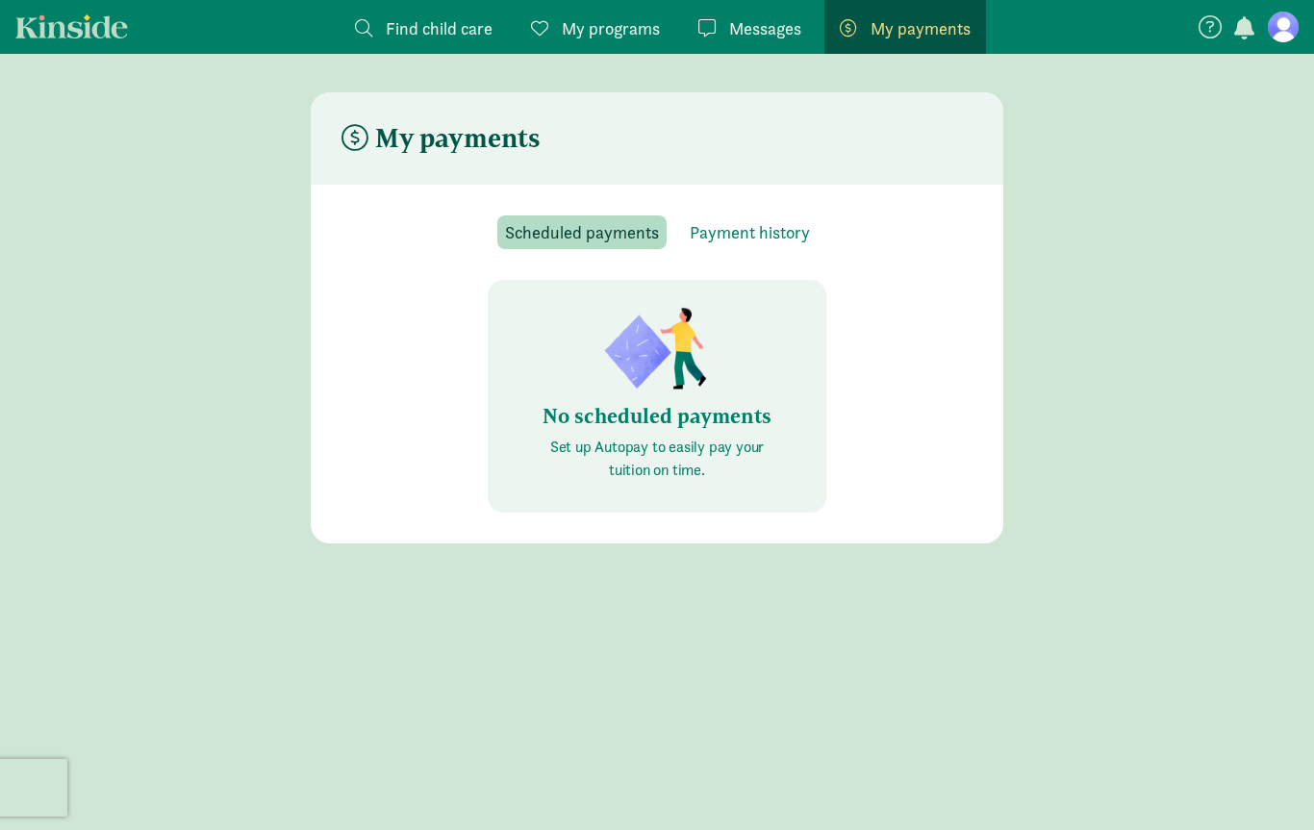
scroll to position [6, 0]
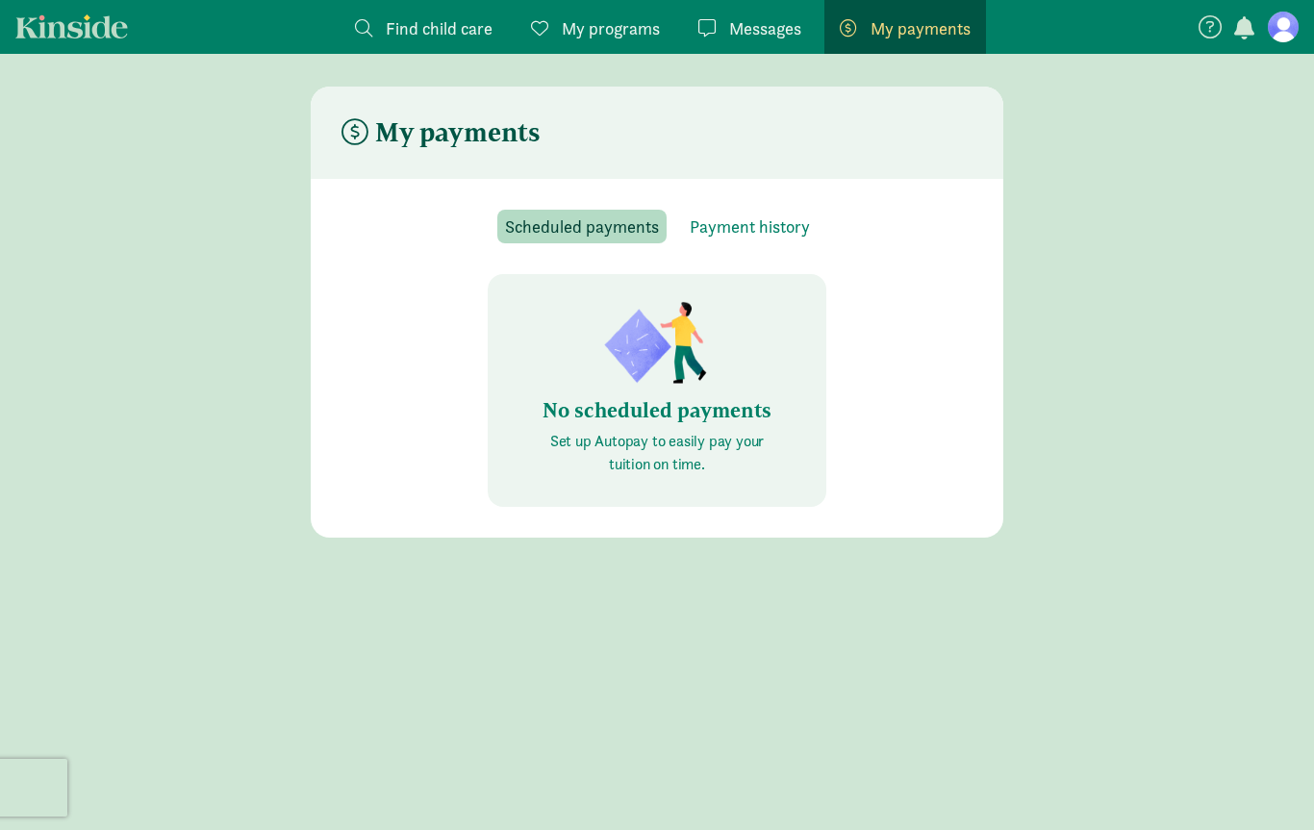
click at [446, 22] on span "Find child care" at bounding box center [439, 28] width 107 height 26
click at [445, 22] on span "Find child care" at bounding box center [439, 28] width 107 height 26
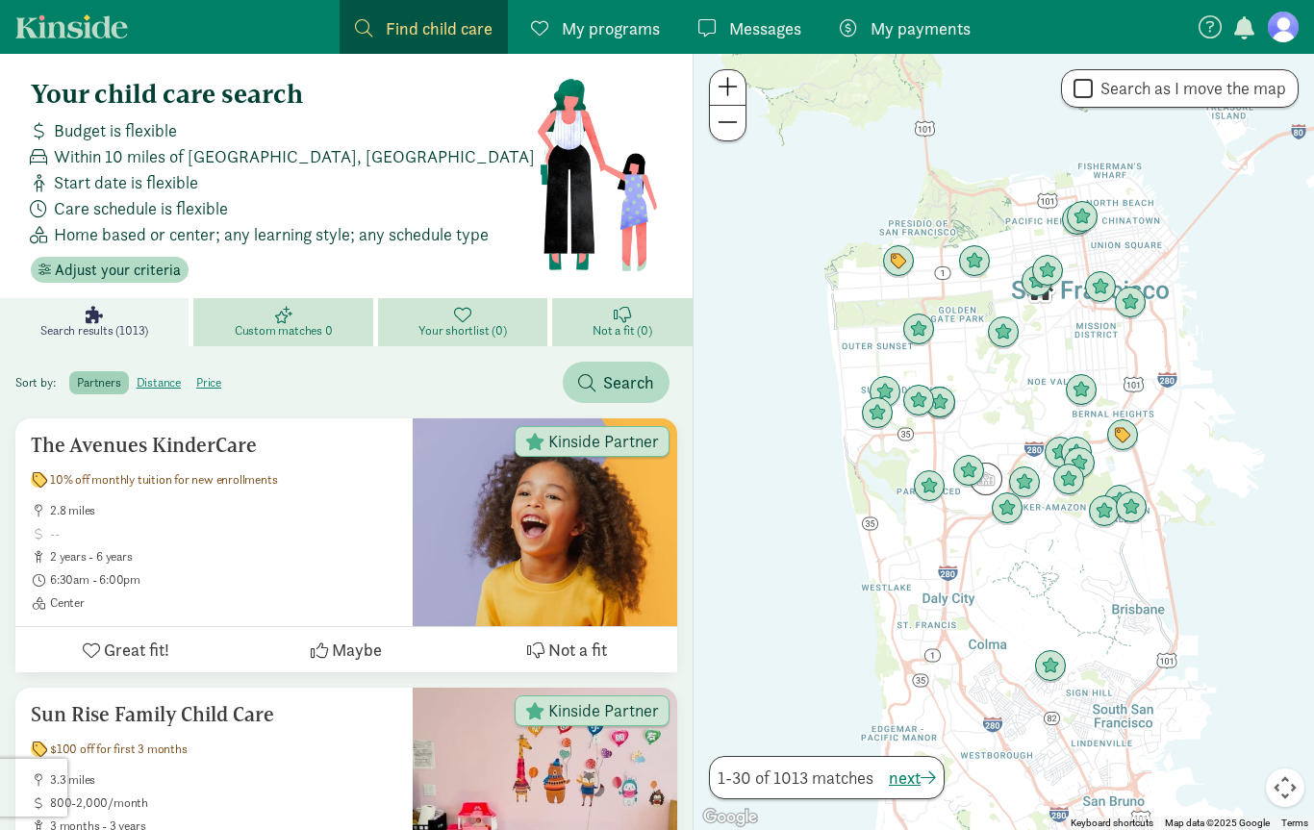
click at [616, 38] on span "My programs" at bounding box center [611, 28] width 98 height 26
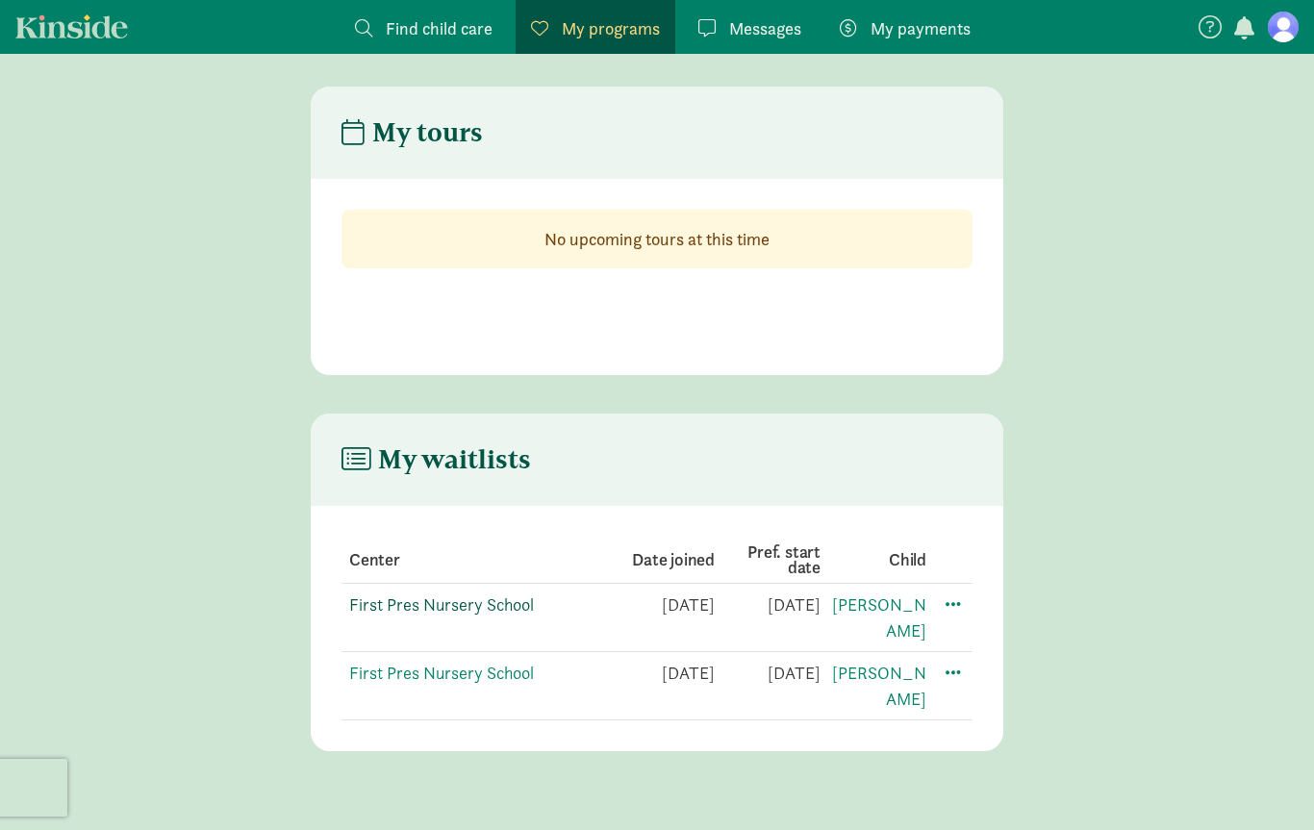
click at [490, 608] on link "First Pres Nursery School" at bounding box center [441, 604] width 185 height 22
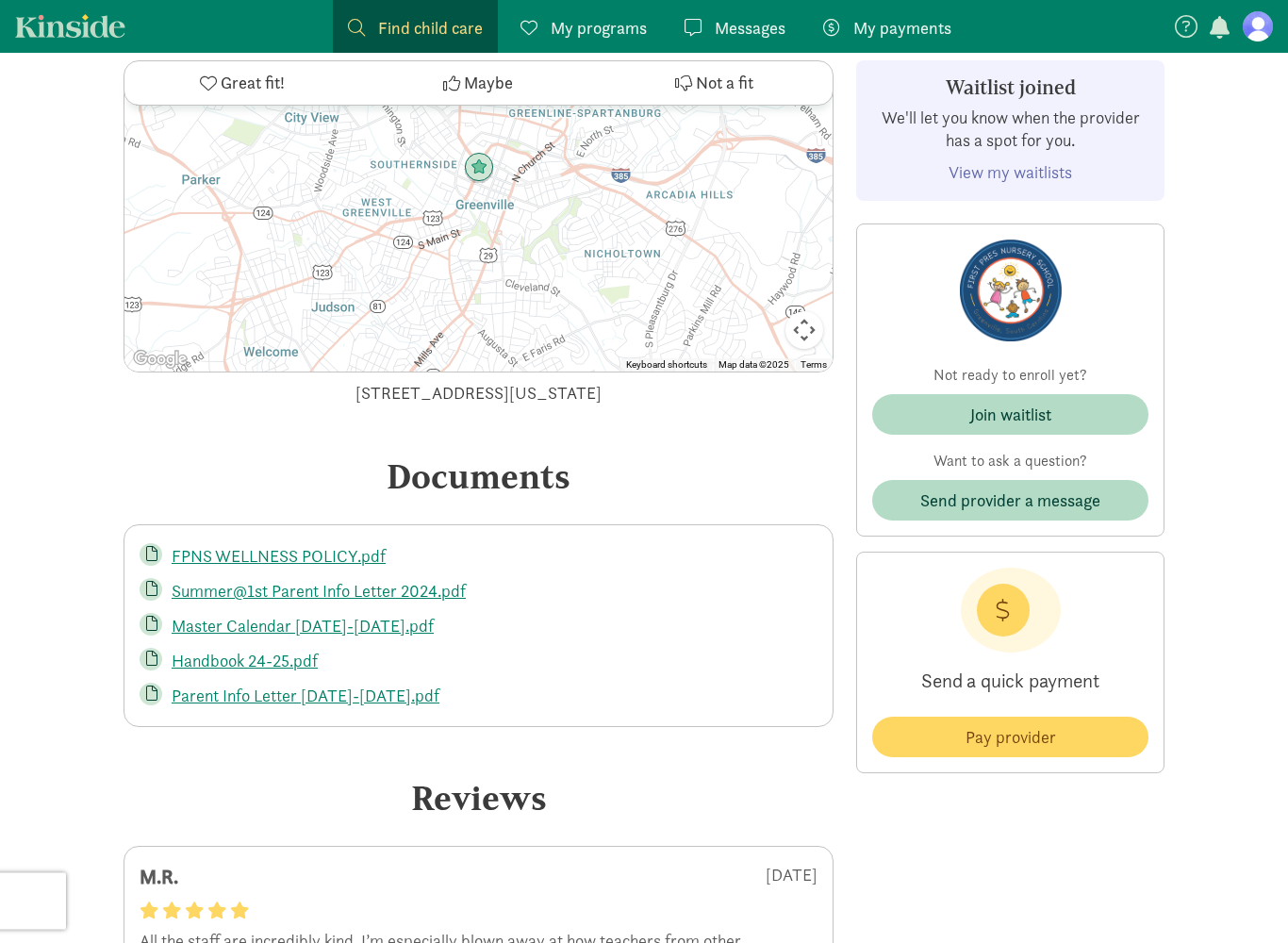
scroll to position [2953, 0]
click at [317, 544] on link "FPNS WELLNESS POLICY.pdf" at bounding box center [278, 555] width 214 height 22
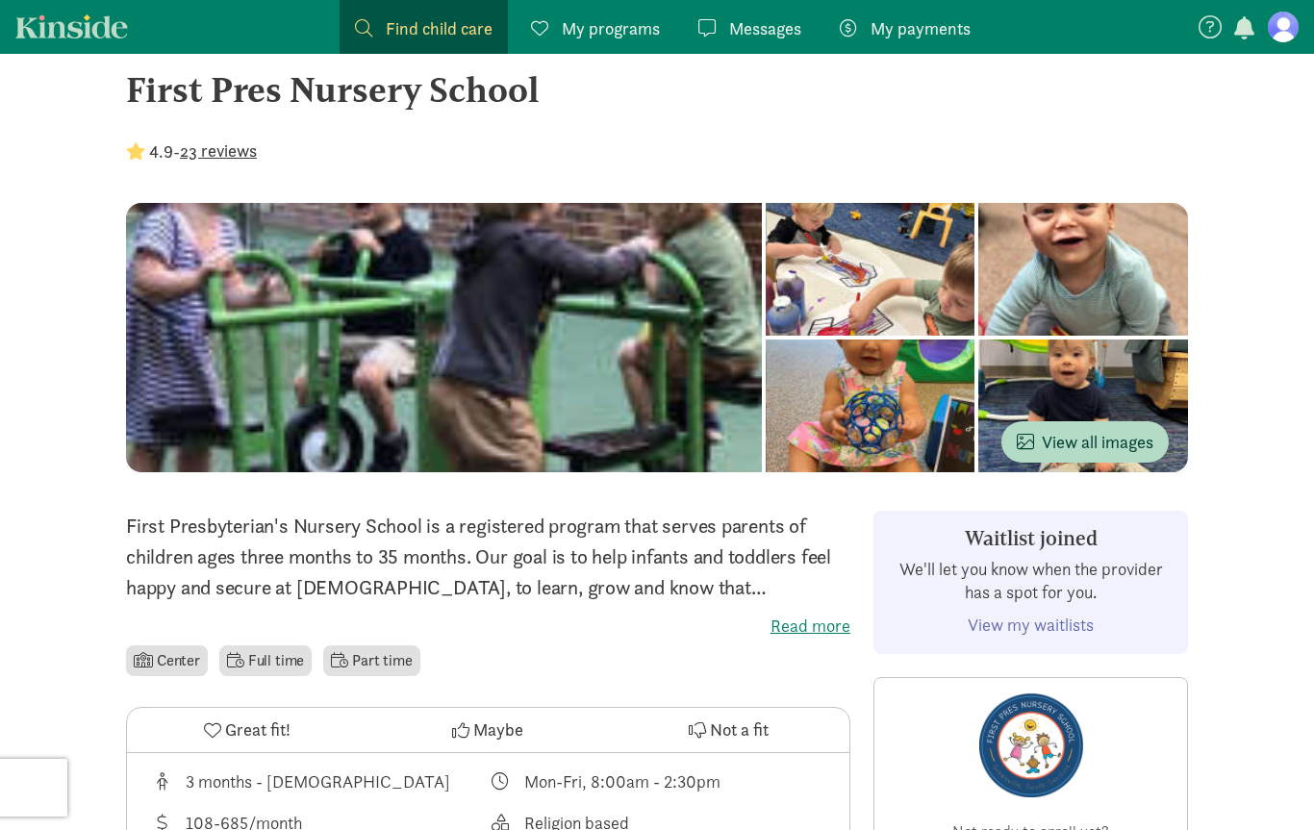
scroll to position [0, 0]
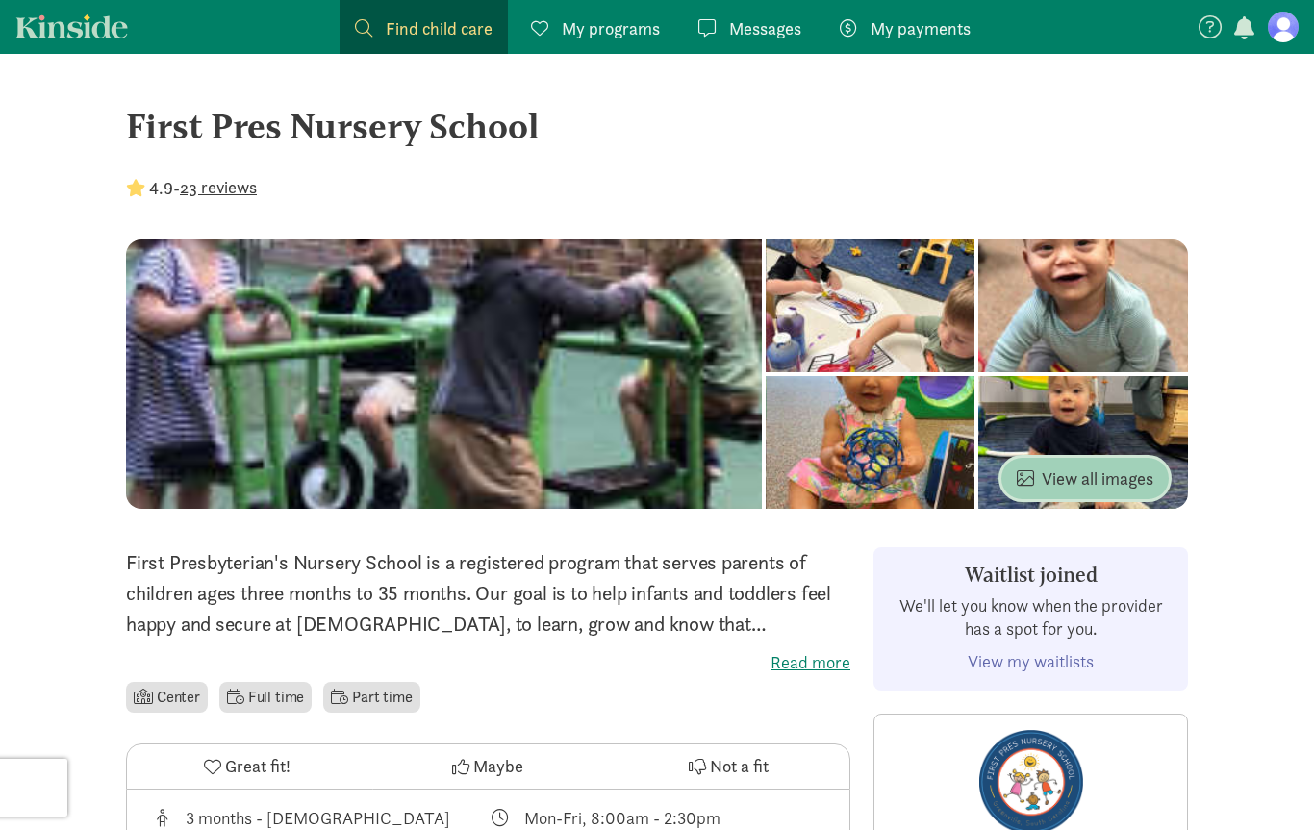
click at [1041, 465] on button "View all images" at bounding box center [1084, 478] width 167 height 41
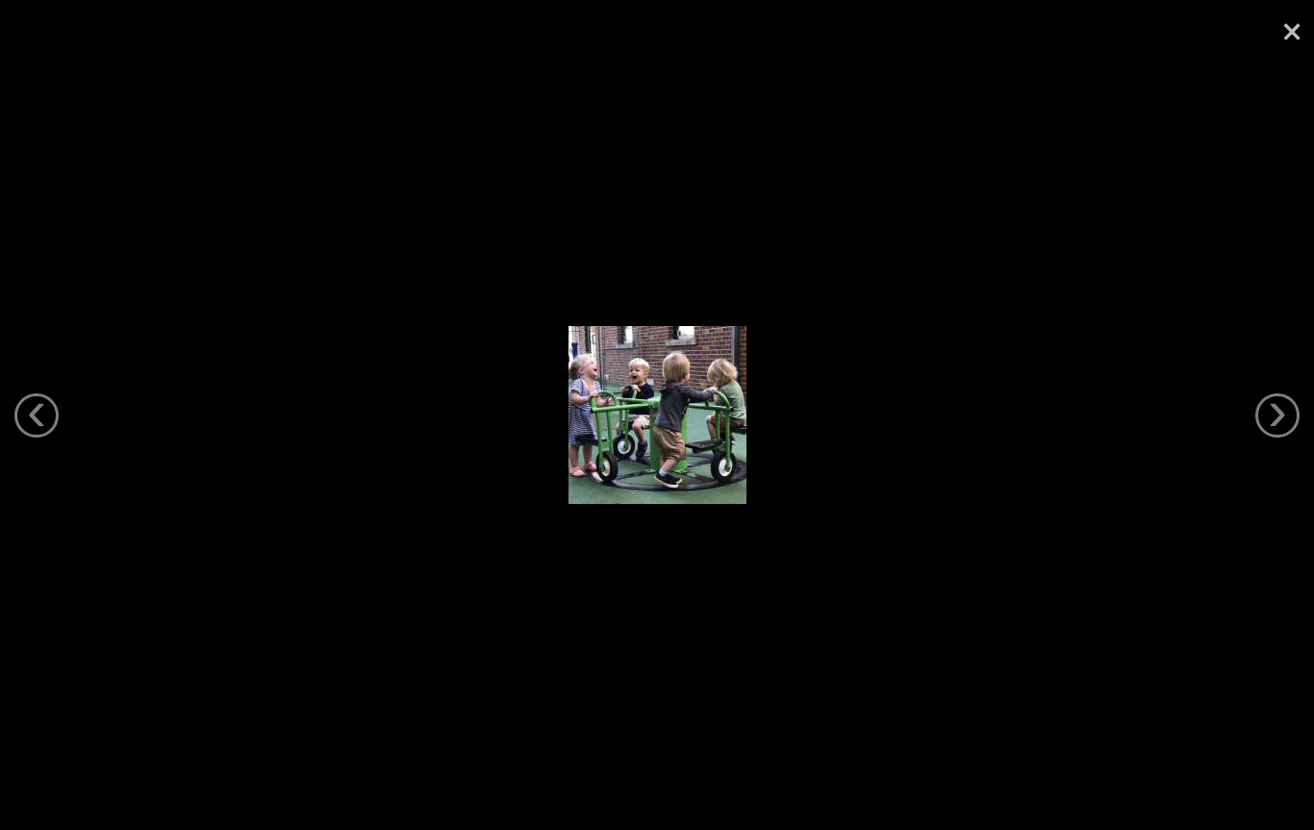
click at [1281, 42] on link "×" at bounding box center [1292, 29] width 44 height 58
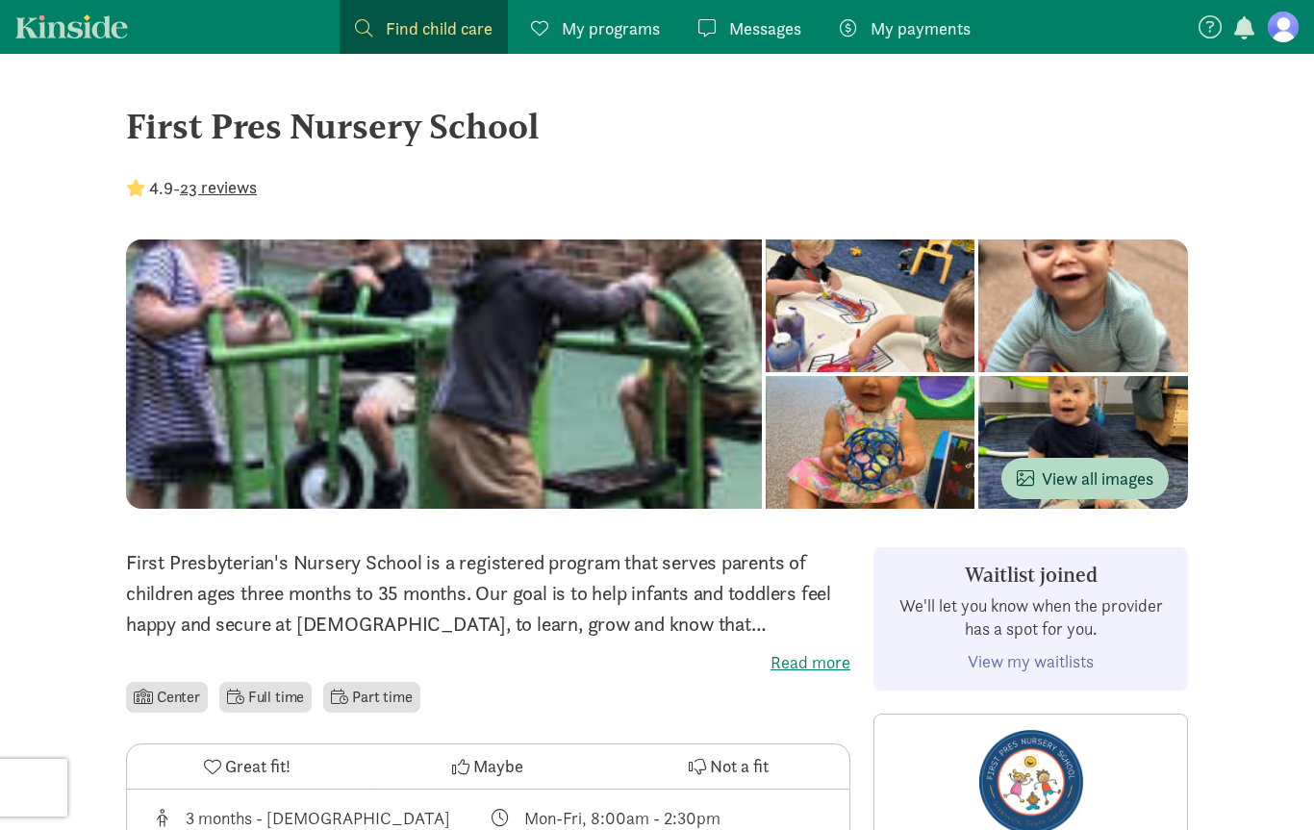
click at [1275, 34] on figure at bounding box center [1283, 27] width 31 height 31
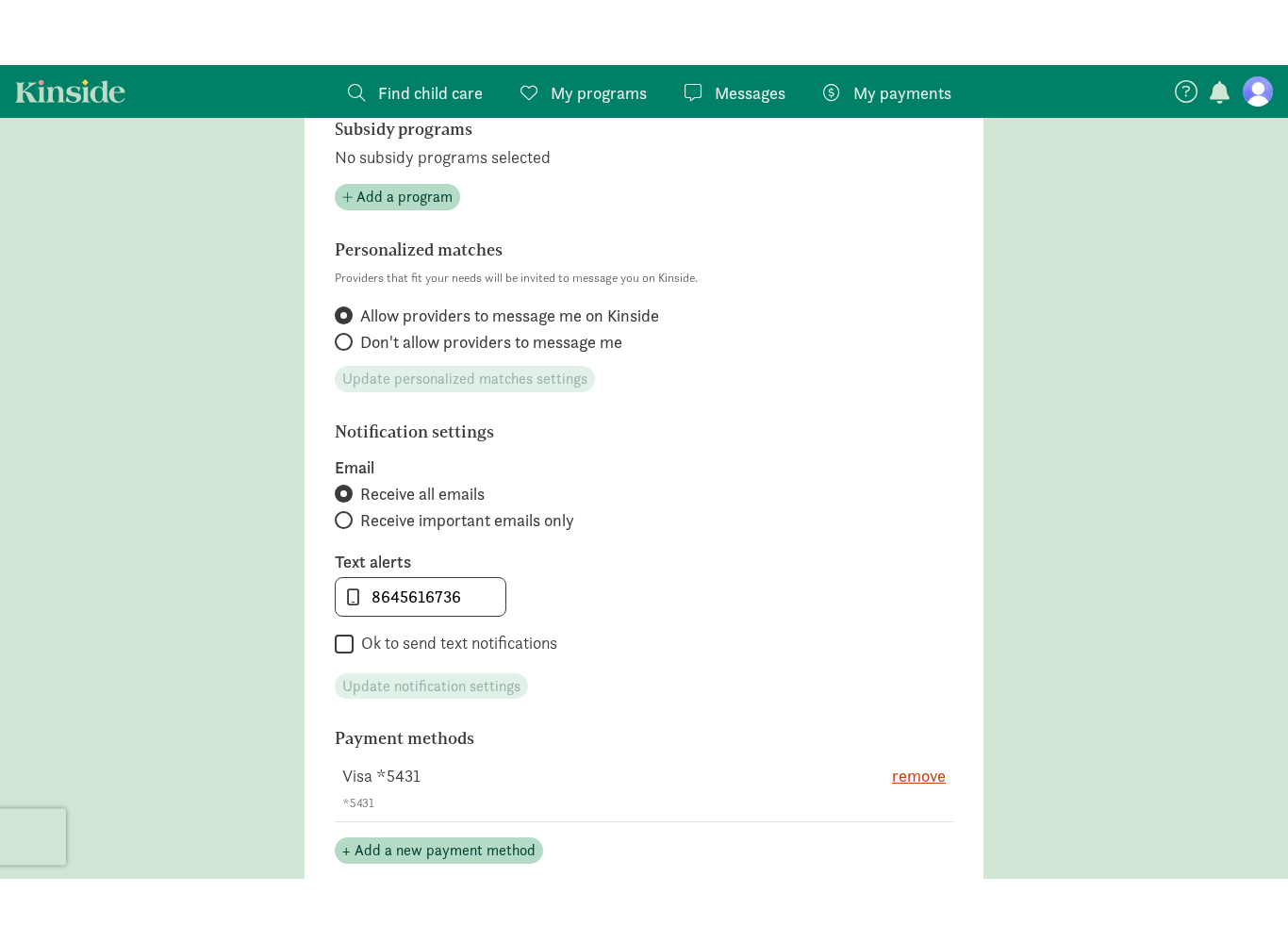
scroll to position [656, 0]
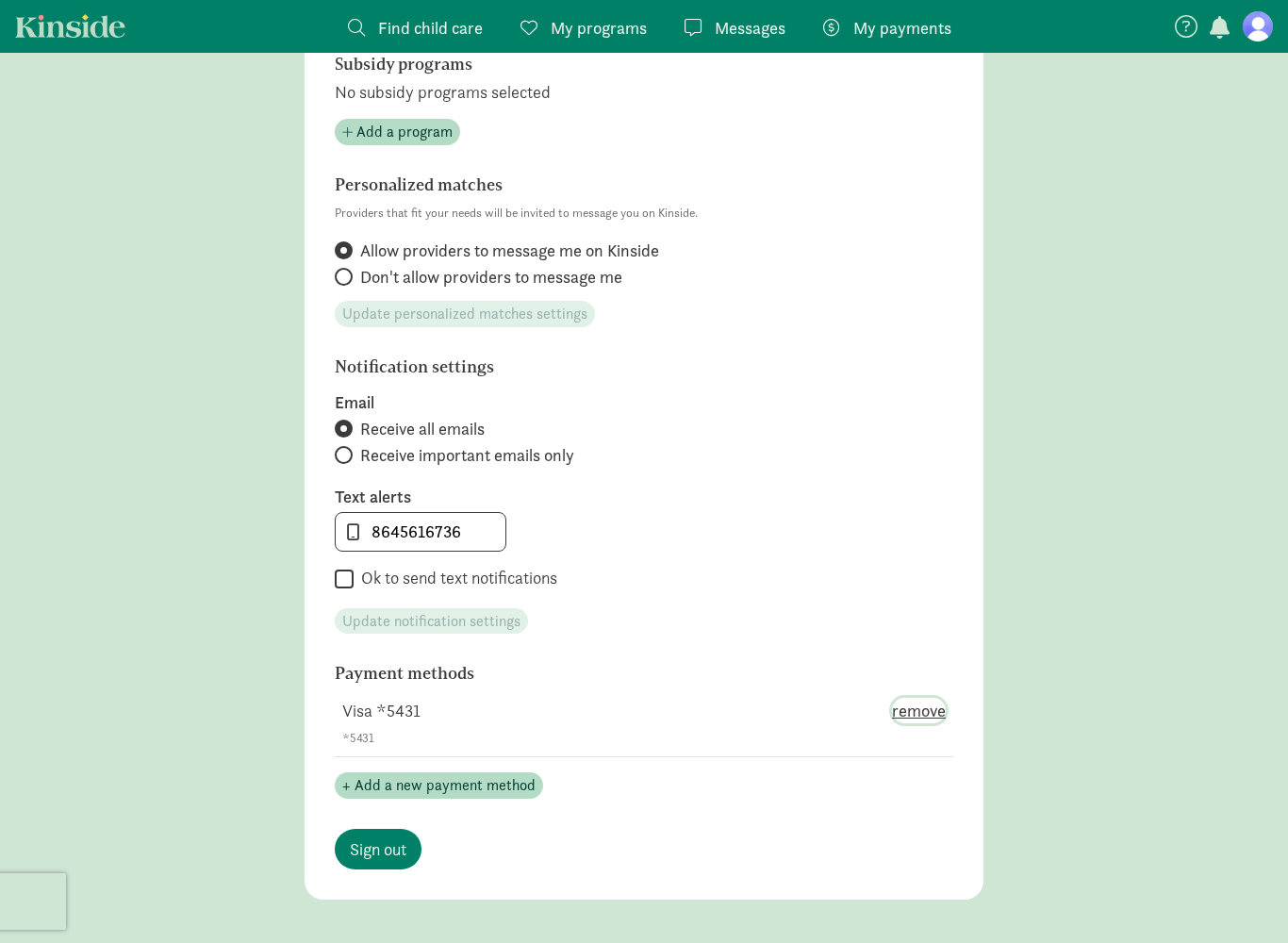
click at [910, 713] on span "remove" at bounding box center [918, 711] width 54 height 25
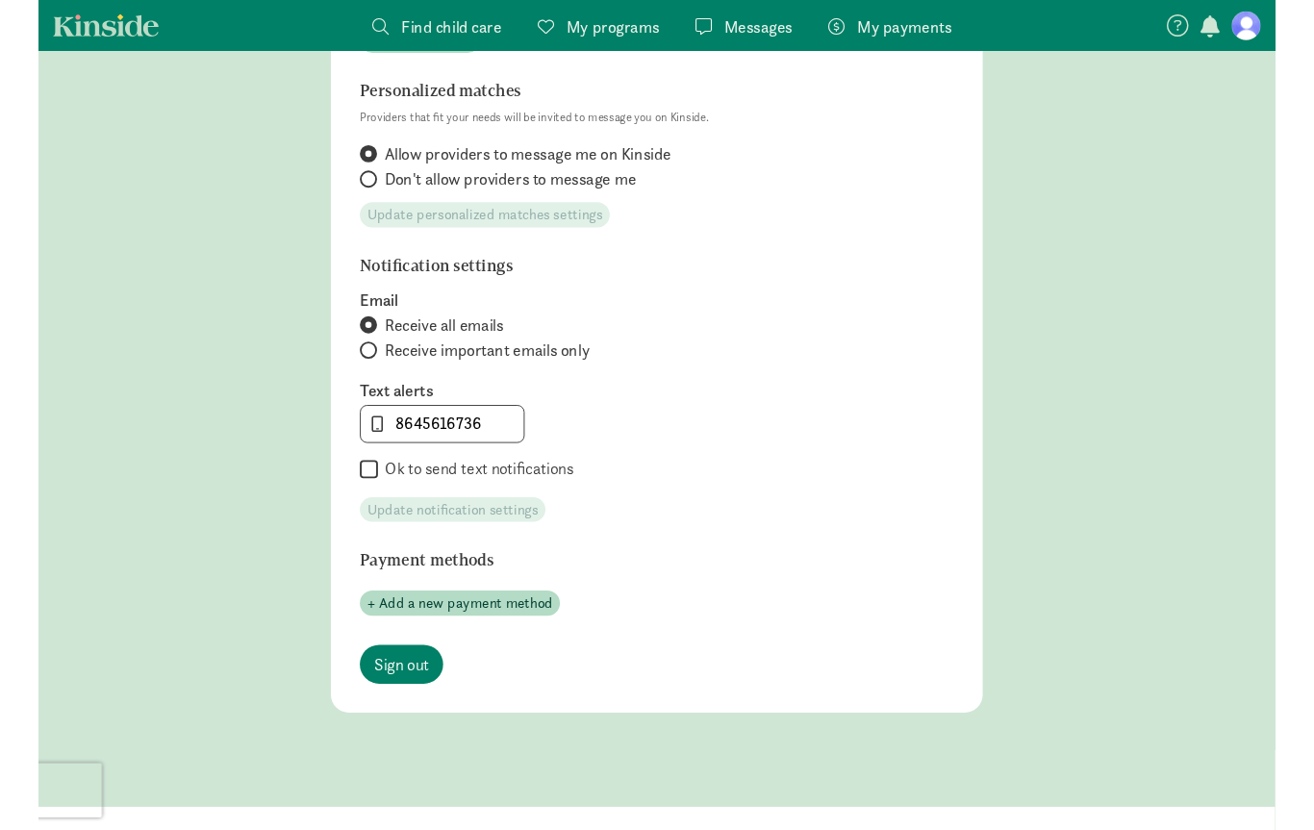
scroll to position [773, 0]
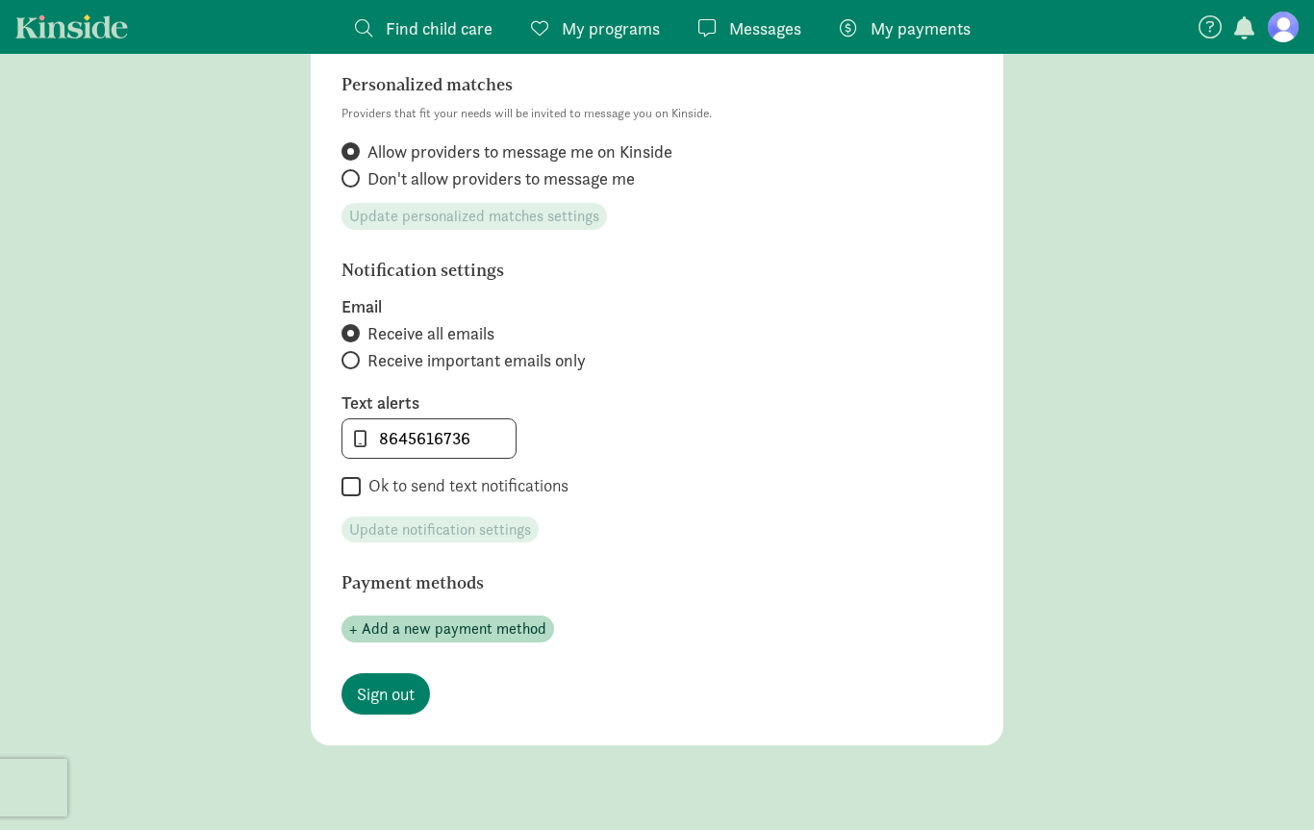
click at [355, 712] on section "Profile photo Upload photo Email [PERSON_NAME][EMAIL_ADDRESS][DOMAIN_NAME] My n…" at bounding box center [657, 78] width 692 height 1334
click at [370, 699] on span "Sign out" at bounding box center [386, 694] width 58 height 26
